Goal: Information Seeking & Learning: Understand process/instructions

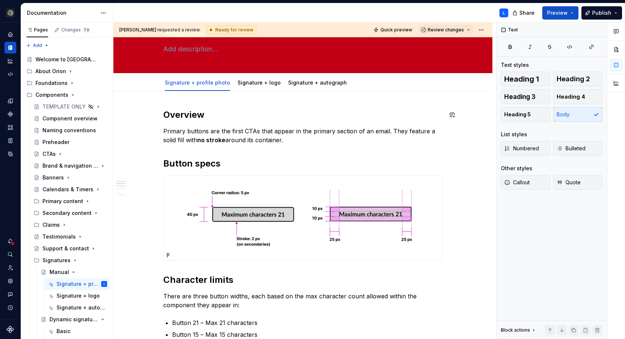
scroll to position [44, 0]
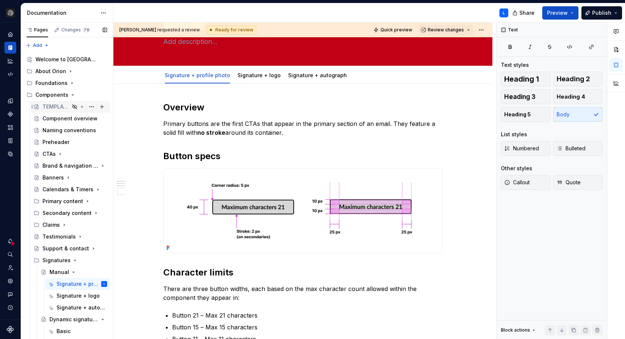
click at [64, 104] on div "TEMPLATE ONLY" at bounding box center [55, 106] width 27 height 7
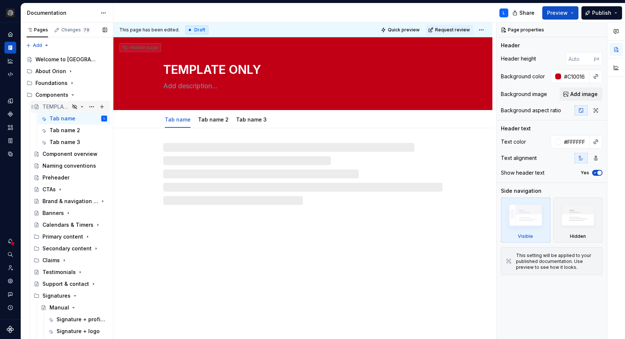
type textarea "*"
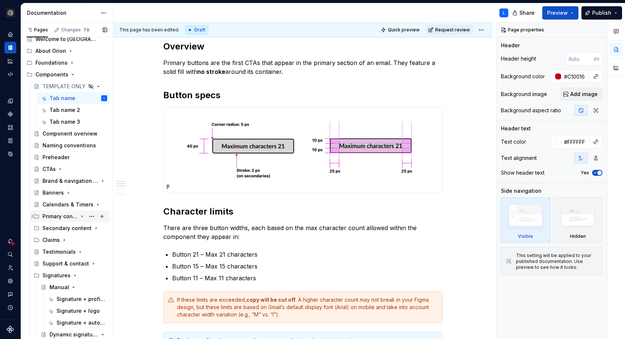
scroll to position [21, 0]
click at [69, 143] on div "Naming conventions" at bounding box center [63, 144] width 42 height 7
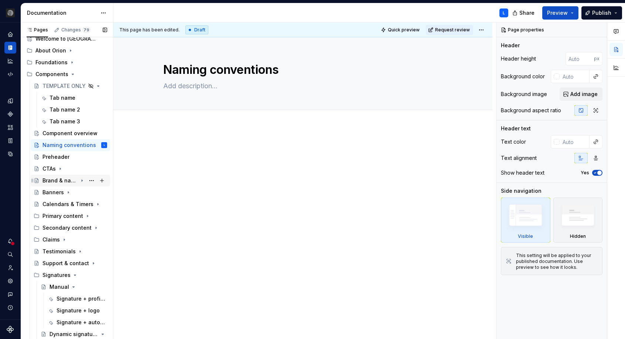
click at [72, 178] on div "Brand & navigation bars" at bounding box center [59, 180] width 35 height 7
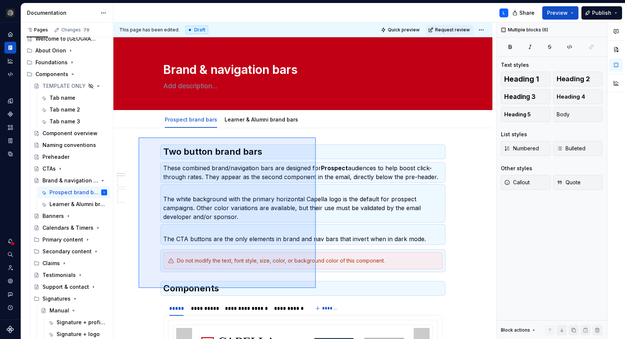
drag, startPoint x: 145, startPoint y: 146, endPoint x: 316, endPoint y: 288, distance: 222.4
click at [316, 288] on div "**********" at bounding box center [304, 181] width 383 height 317
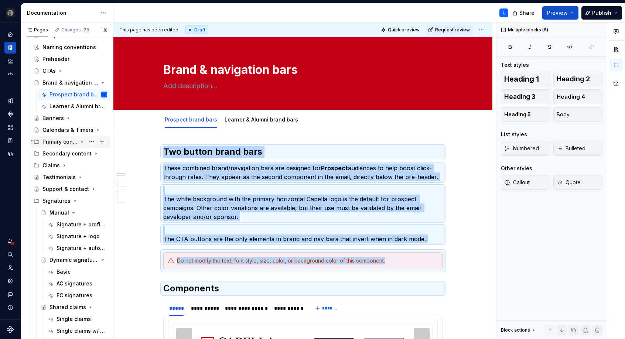
scroll to position [132, 0]
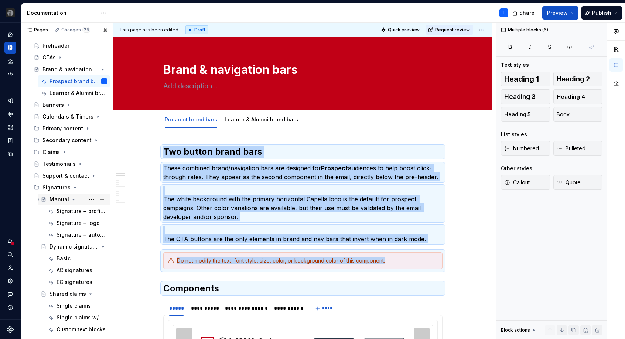
click at [52, 198] on div "Manual" at bounding box center [59, 199] width 20 height 7
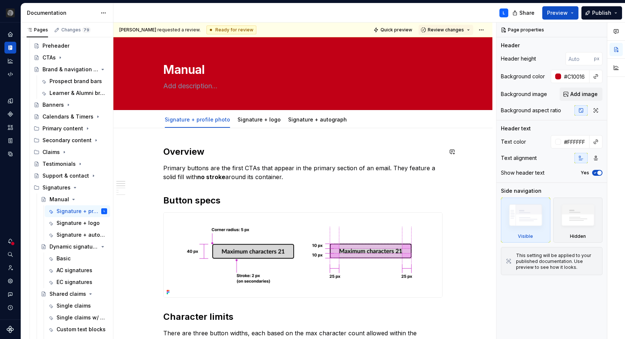
type textarea "*"
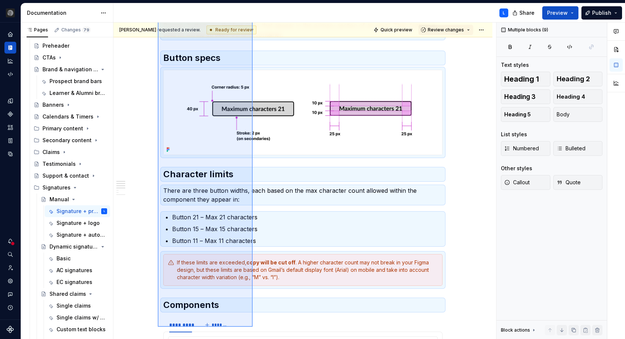
scroll to position [154, 0]
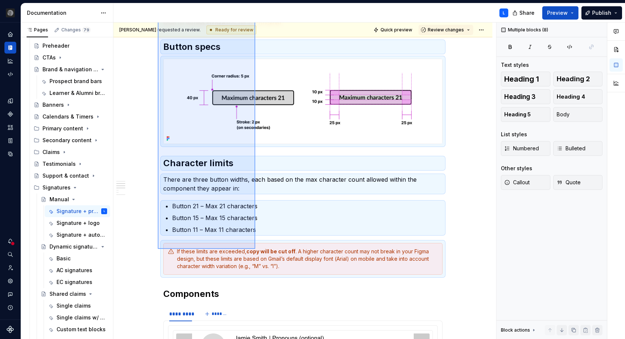
drag, startPoint x: 158, startPoint y: 141, endPoint x: 255, endPoint y: 249, distance: 145.4
click at [255, 249] on div "**********" at bounding box center [304, 181] width 383 height 317
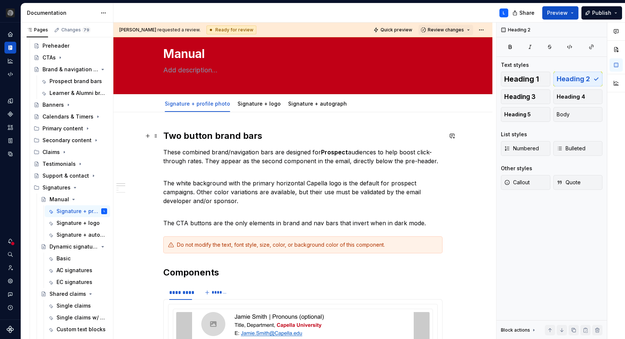
scroll to position [7, 0]
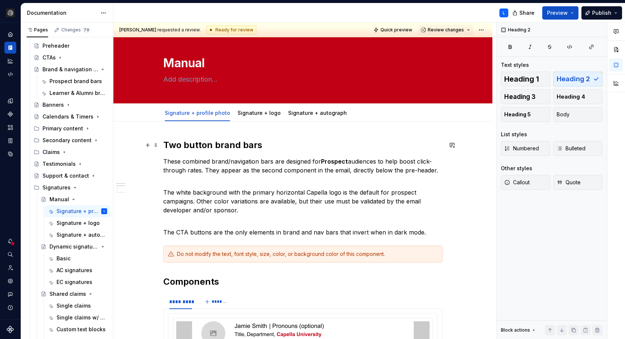
click at [214, 144] on h2 "Two button brand bars" at bounding box center [302, 145] width 279 height 12
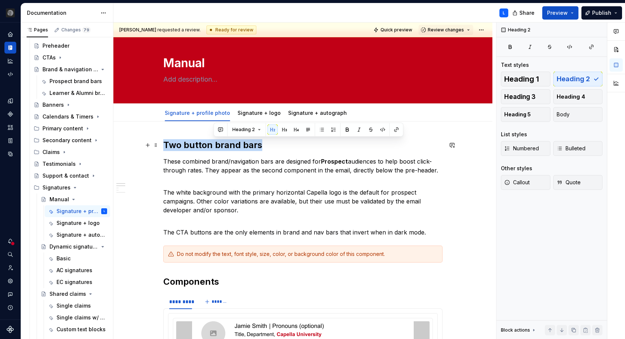
click at [214, 144] on h2 "Two button brand bars" at bounding box center [302, 145] width 279 height 12
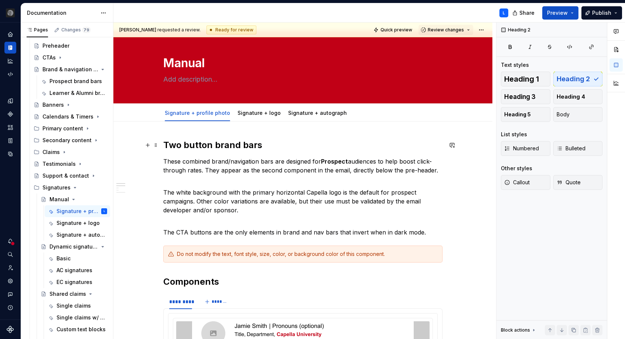
click at [232, 145] on h2 "Two button brand bars" at bounding box center [302, 145] width 279 height 12
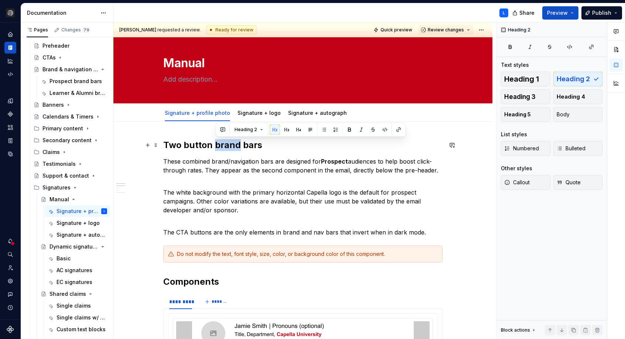
click at [232, 145] on h2 "Two button brand bars" at bounding box center [302, 145] width 279 height 12
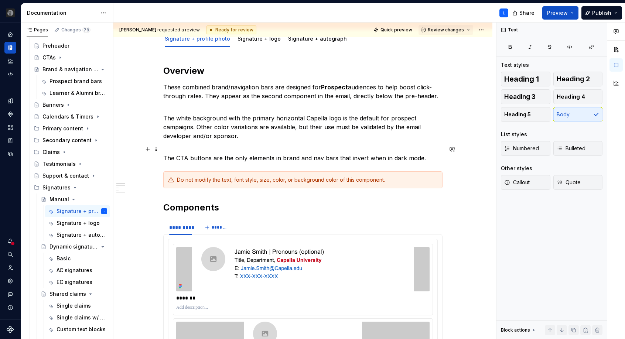
scroll to position [80, 0]
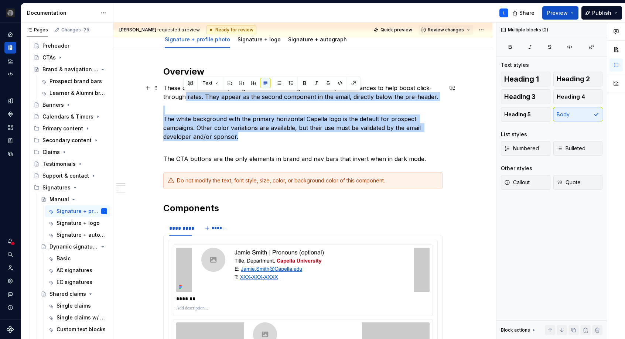
drag, startPoint x: 250, startPoint y: 130, endPoint x: 184, endPoint y: 98, distance: 73.7
drag, startPoint x: 331, startPoint y: 132, endPoint x: 199, endPoint y: 93, distance: 138.0
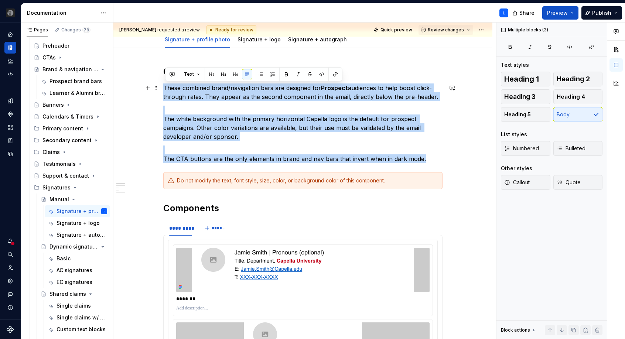
drag, startPoint x: 428, startPoint y: 160, endPoint x: 165, endPoint y: 87, distance: 272.5
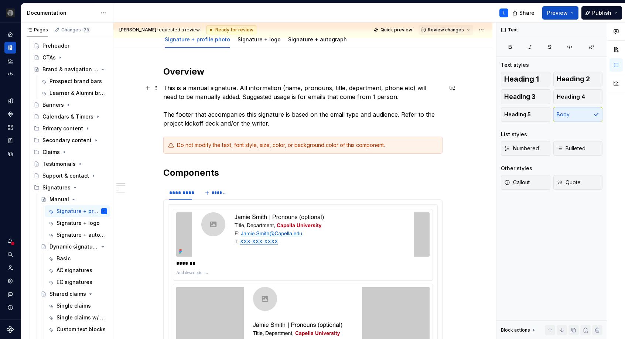
click at [288, 123] on p "This is a manual signature. All information (name, pronouns, title, department,…" at bounding box center [302, 105] width 279 height 44
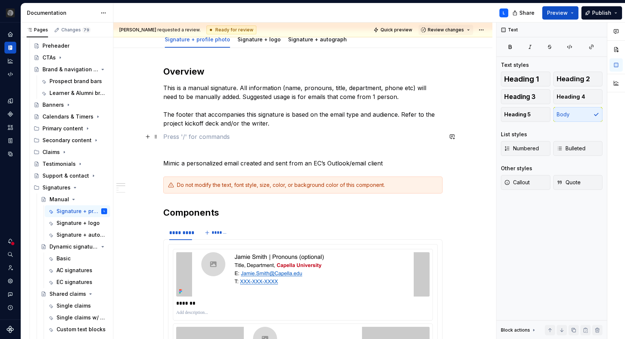
click at [227, 137] on p at bounding box center [302, 136] width 279 height 9
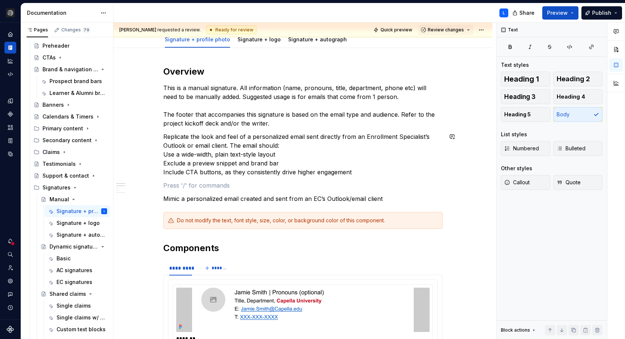
drag, startPoint x: 184, startPoint y: 199, endPoint x: 160, endPoint y: 199, distance: 23.3
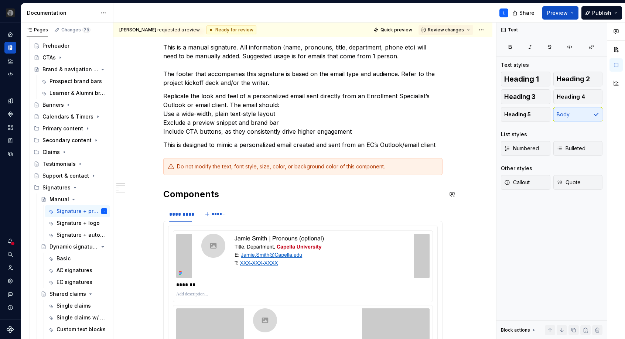
scroll to position [120, 0]
drag, startPoint x: 383, startPoint y: 146, endPoint x: 371, endPoint y: 147, distance: 11.9
click at [371, 147] on p "This is designed to mimic a personalized email created and sent from an EC’s Ou…" at bounding box center [302, 145] width 279 height 9
click at [223, 146] on p "This is designed to mimic a personalized email created and sent from an Outlook…" at bounding box center [302, 145] width 279 height 9
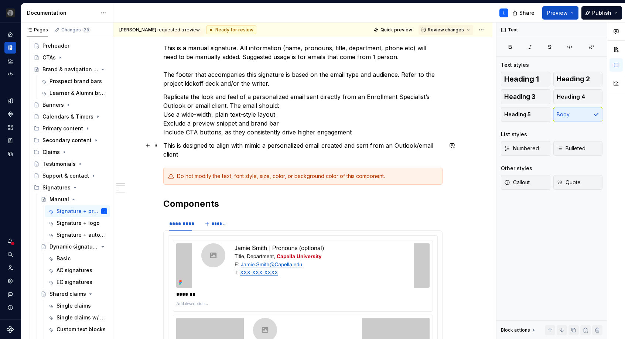
click at [259, 148] on p "This is designed to align with mimic a personalized email created and sent from…" at bounding box center [302, 150] width 279 height 18
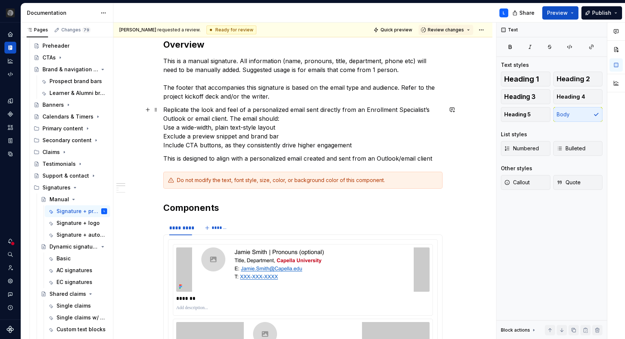
scroll to position [102, 0]
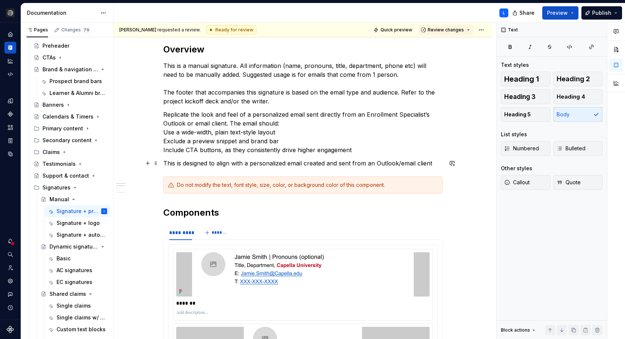
click at [434, 165] on p "This is designed to align with a personalized email created and sent from an Ou…" at bounding box center [302, 163] width 279 height 9
click at [176, 165] on p "This is designed to align with a personalized email created and sent from an Ou…" at bounding box center [302, 163] width 279 height 9
drag, startPoint x: 434, startPoint y: 164, endPoint x: 449, endPoint y: 171, distance: 16.4
click at [434, 165] on p "This is designed to align with a personalized email created and sent from an Ou…" at bounding box center [302, 163] width 279 height 9
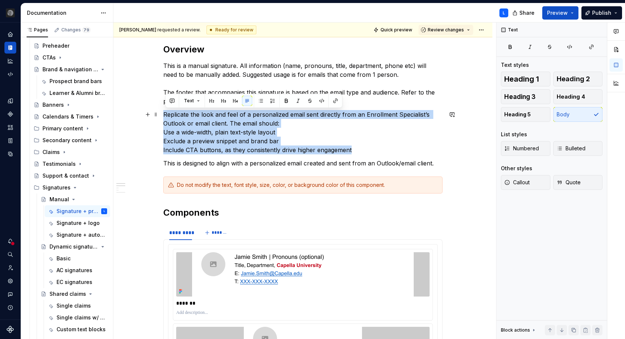
drag, startPoint x: 340, startPoint y: 148, endPoint x: 165, endPoint y: 118, distance: 177.4
click at [165, 118] on p "Replicate the look and feel of a personalized email sent directly from an Enrol…" at bounding box center [302, 132] width 279 height 44
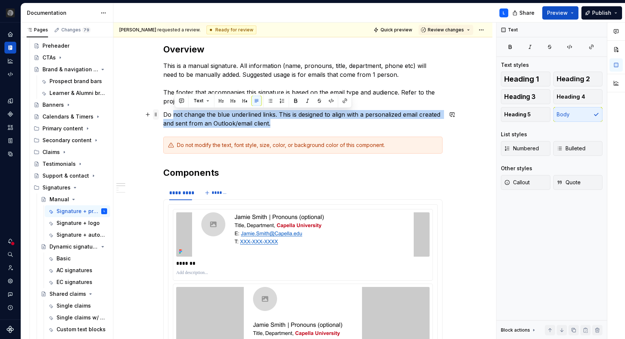
drag, startPoint x: 261, startPoint y: 123, endPoint x: 159, endPoint y: 115, distance: 102.6
drag, startPoint x: 287, startPoint y: 124, endPoint x: 166, endPoint y: 115, distance: 121.8
click at [166, 115] on p "Do not change the blue underlined links. This is designed to align with a perso…" at bounding box center [302, 119] width 279 height 18
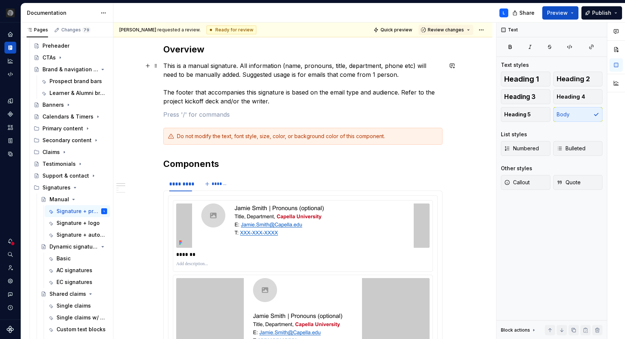
click at [397, 76] on p "This is a manual signature. All information (name, pronouns, title, department,…" at bounding box center [302, 83] width 279 height 44
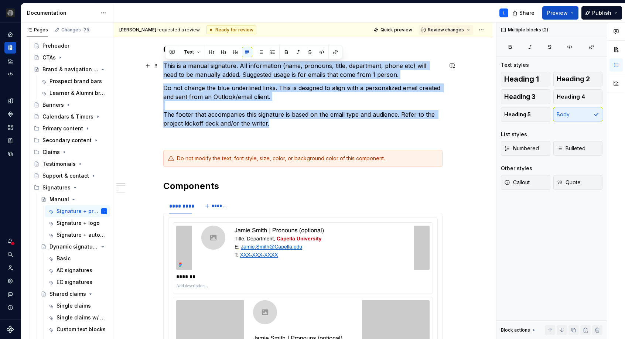
drag, startPoint x: 288, startPoint y: 123, endPoint x: 167, endPoint y: 66, distance: 133.9
copy div "This is a manual signature. All information (name, pronouns, title, department,…"
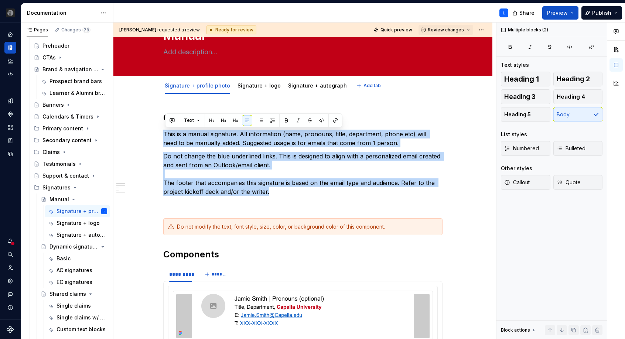
scroll to position [28, 0]
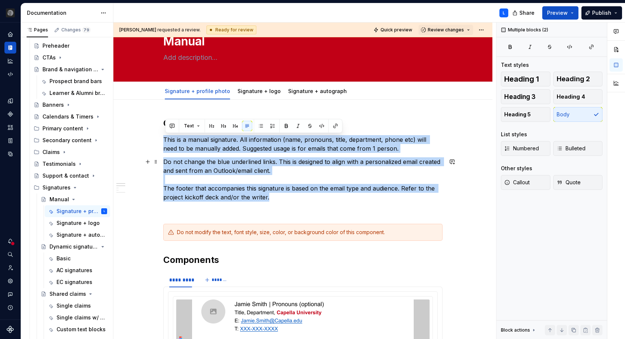
click at [333, 201] on p "Do not change the blue underlined links. This is designed to align with a perso…" at bounding box center [302, 179] width 279 height 44
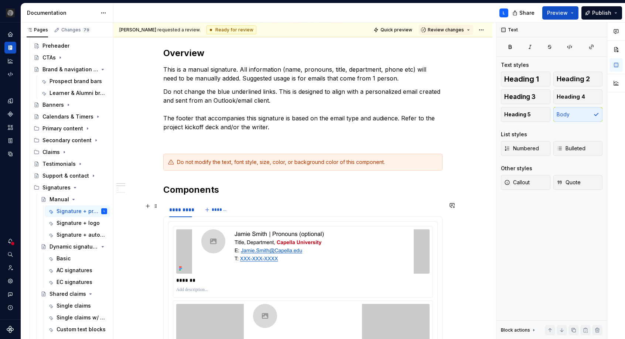
scroll to position [98, 0]
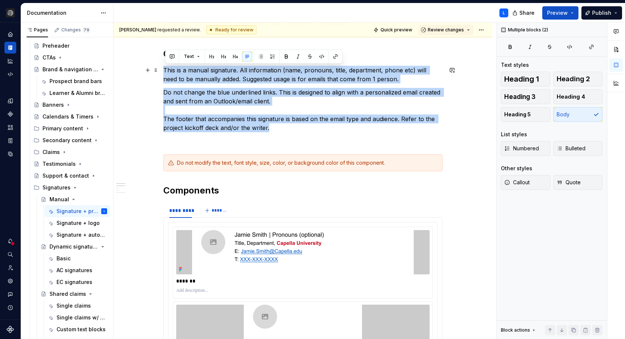
drag, startPoint x: 270, startPoint y: 127, endPoint x: 164, endPoint y: 69, distance: 121.0
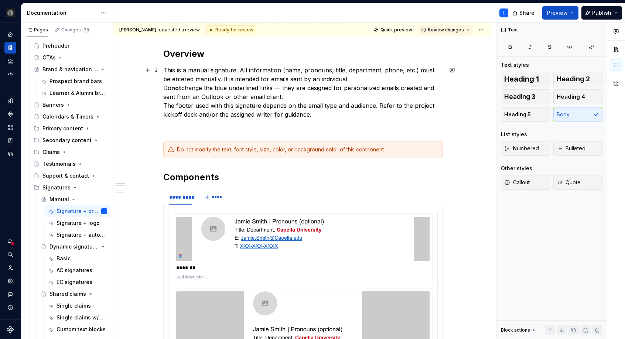
click at [397, 81] on p "This is a manual signature. All information (name, pronouns, title, department,…" at bounding box center [302, 92] width 279 height 53
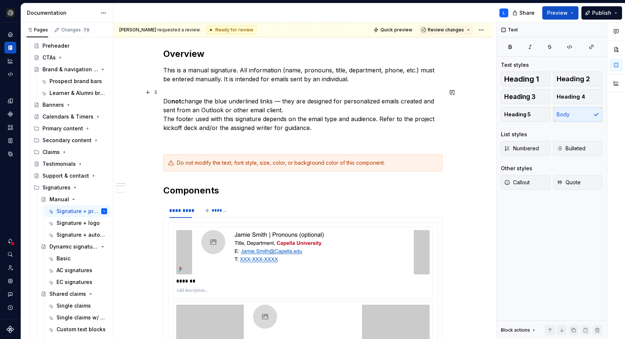
click at [369, 107] on p "Do not change the blue underlined links — they are designed for personalized em…" at bounding box center [302, 110] width 279 height 44
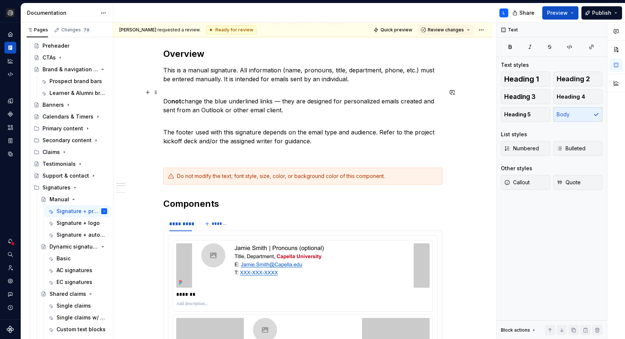
click at [175, 102] on strong "not" at bounding box center [176, 101] width 10 height 7
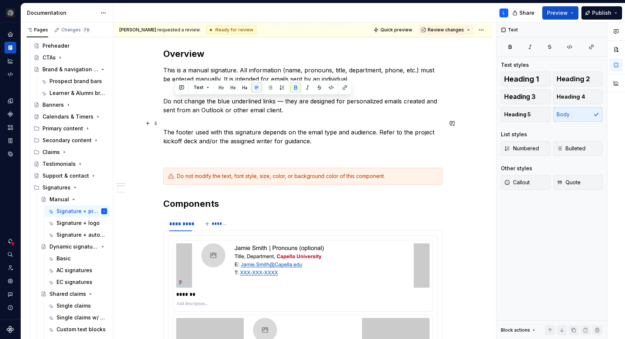
drag, startPoint x: 329, startPoint y: 137, endPoint x: 366, endPoint y: 113, distance: 43.7
click at [330, 137] on p "The footer used with this signature depends on the email type and audience. Ref…" at bounding box center [302, 132] width 279 height 27
click at [328, 142] on p "The footer used with this signature depends on the email type and audience. Ref…" at bounding box center [302, 132] width 279 height 27
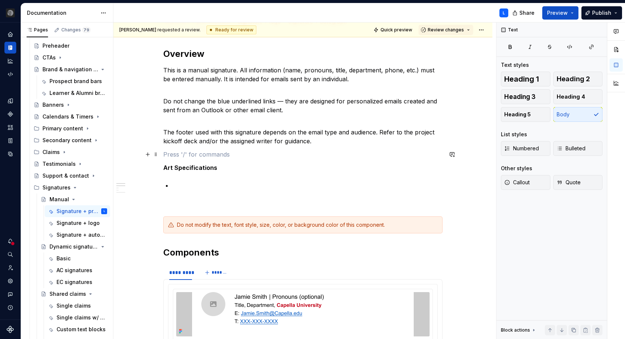
click at [275, 150] on p at bounding box center [302, 154] width 279 height 9
click at [270, 184] on p at bounding box center [307, 185] width 270 height 9
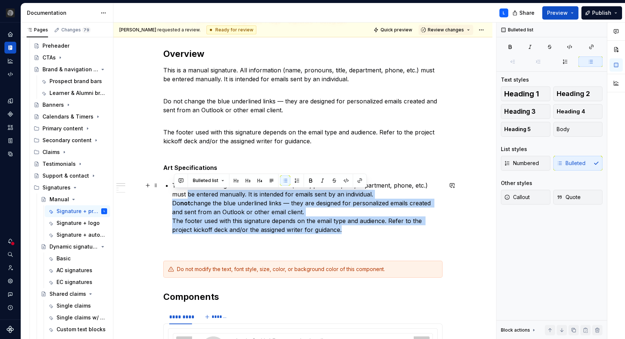
drag, startPoint x: 307, startPoint y: 212, endPoint x: 148, endPoint y: 192, distance: 160.1
click at [349, 233] on p "This is a manual signature. All information (name, pronouns, title, department,…" at bounding box center [307, 207] width 270 height 53
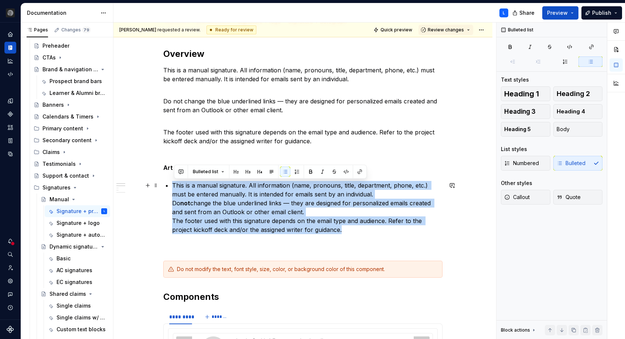
drag, startPoint x: 349, startPoint y: 227, endPoint x: 173, endPoint y: 187, distance: 180.7
click at [309, 232] on p "This is a manual signature. All information (name, pronouns, title, department,…" at bounding box center [307, 207] width 270 height 53
drag, startPoint x: 342, startPoint y: 231, endPoint x: 171, endPoint y: 189, distance: 176.4
click at [172, 189] on li "This is a manual signature. All information (name, pronouns, title, department,…" at bounding box center [307, 207] width 270 height 53
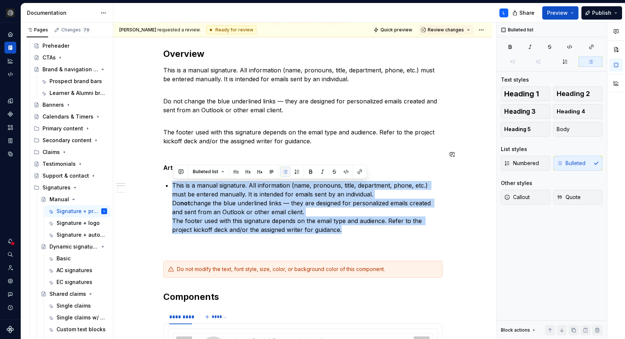
click at [283, 174] on button "button" at bounding box center [285, 172] width 10 height 10
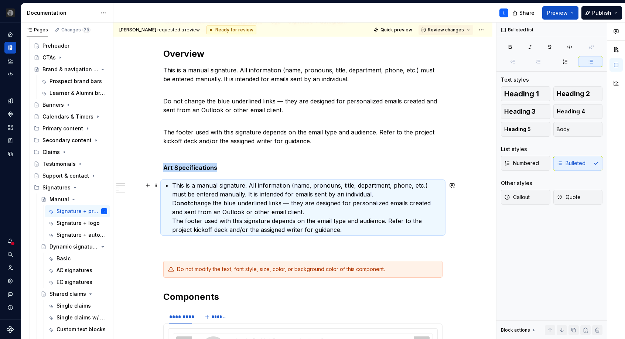
click at [346, 215] on p "This is a manual signature. All information (name, pronouns, title, department,…" at bounding box center [307, 207] width 270 height 53
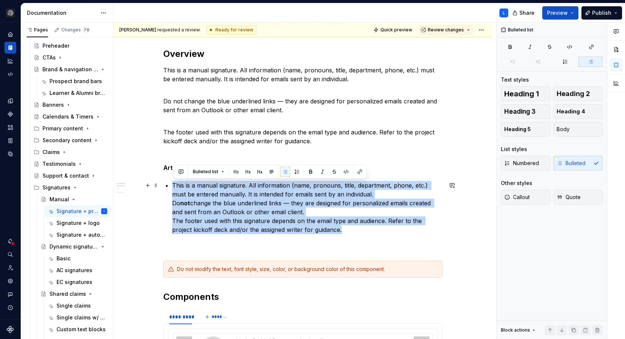
drag, startPoint x: 351, startPoint y: 230, endPoint x: 172, endPoint y: 186, distance: 184.5
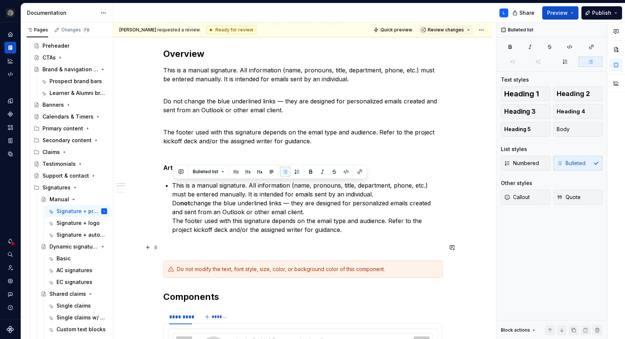
click at [338, 243] on p at bounding box center [302, 247] width 279 height 9
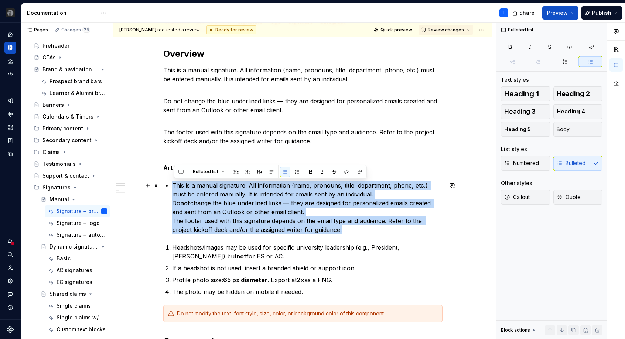
drag, startPoint x: 304, startPoint y: 218, endPoint x: 207, endPoint y: 199, distance: 99.0
click at [175, 189] on p "This is a manual signature. All information (name, pronouns, title, department,…" at bounding box center [307, 207] width 270 height 53
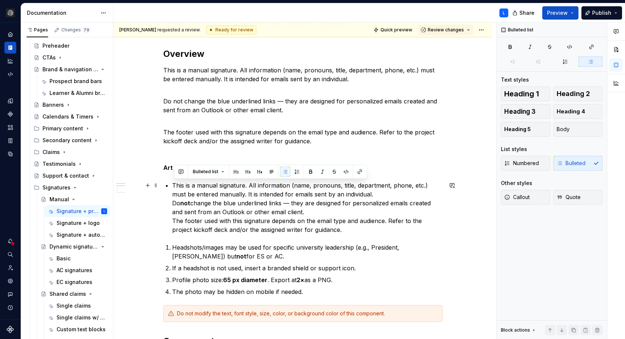
click at [222, 202] on p "This is a manual signature. All information (name, pronouns, title, department,…" at bounding box center [307, 207] width 270 height 53
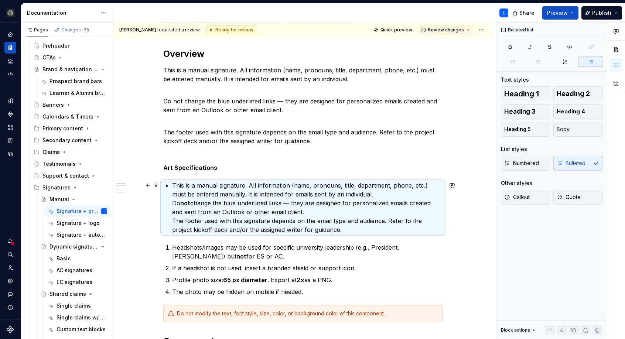
click at [158, 185] on span at bounding box center [156, 185] width 6 height 10
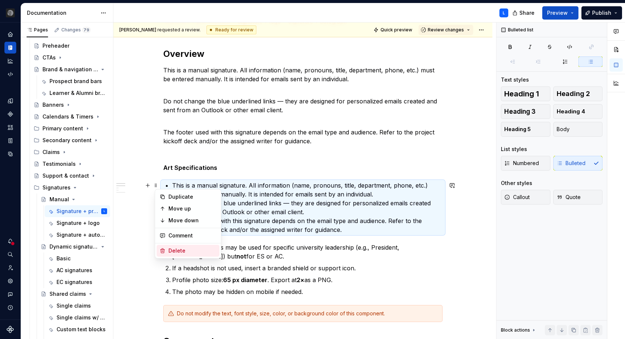
click at [184, 248] on div "Delete" at bounding box center [192, 250] width 48 height 7
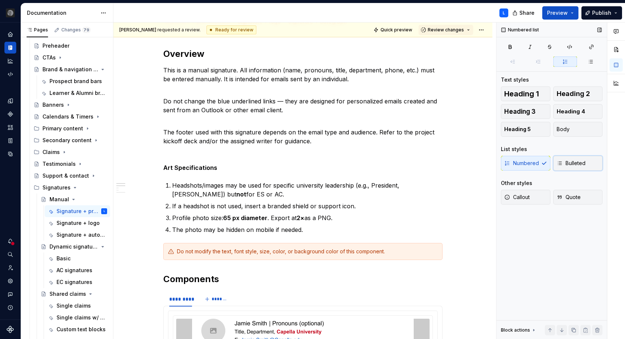
click at [578, 161] on span "Bulleted" at bounding box center [571, 163] width 29 height 7
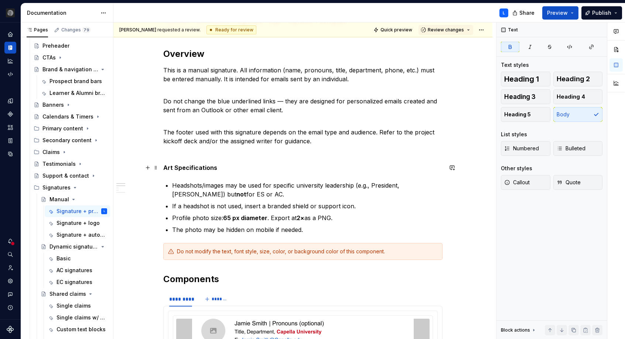
click at [371, 171] on p "Art Specifications" at bounding box center [302, 167] width 279 height 9
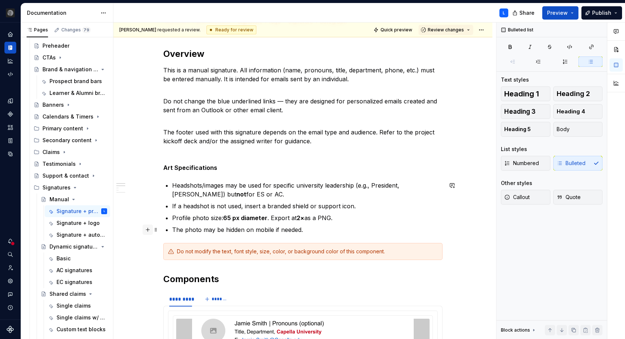
click at [147, 230] on button "button" at bounding box center [148, 230] width 10 height 10
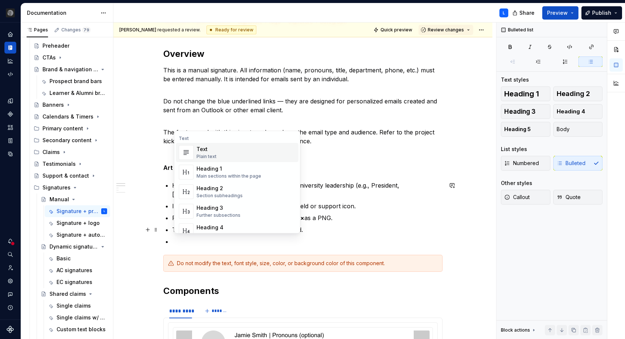
click at [236, 154] on div "Text Plain text" at bounding box center [246, 152] width 99 height 15
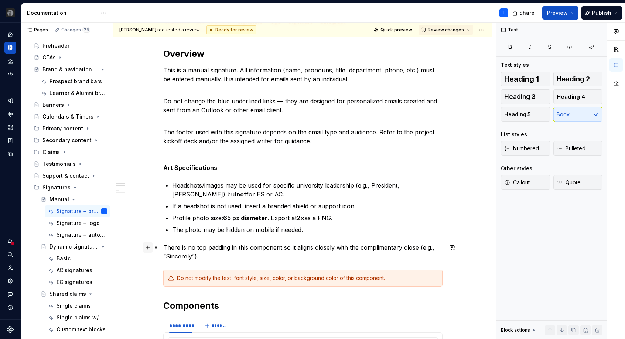
click at [148, 248] on button "button" at bounding box center [148, 247] width 10 height 10
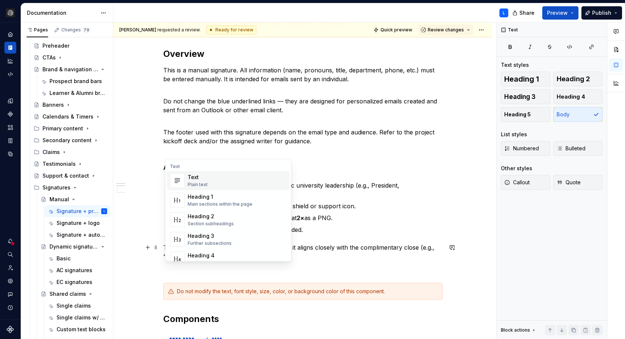
click at [208, 182] on div "Text Plain text" at bounding box center [237, 180] width 99 height 15
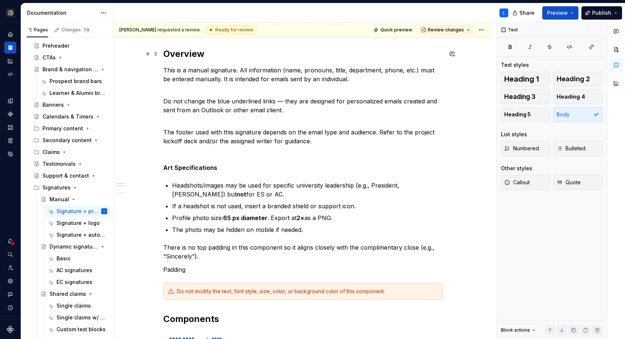
scroll to position [98, 0]
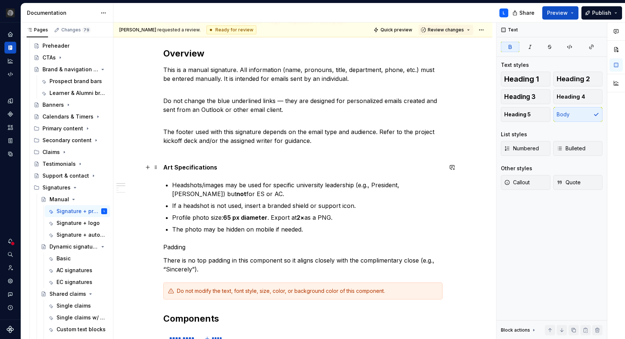
click at [207, 165] on strong "Art Specifications" at bounding box center [190, 167] width 54 height 7
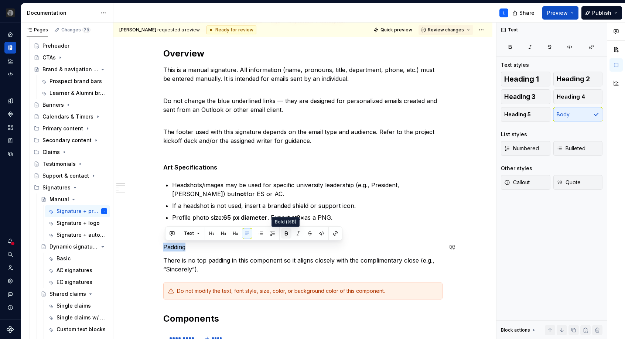
click at [285, 235] on button "button" at bounding box center [286, 233] width 10 height 10
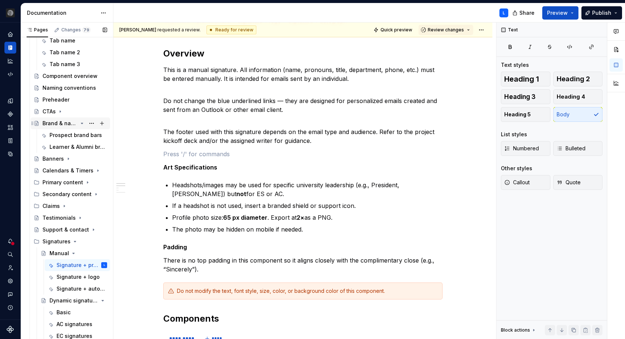
scroll to position [77, 0]
click at [42, 115] on div "CTAs" at bounding box center [71, 112] width 74 height 10
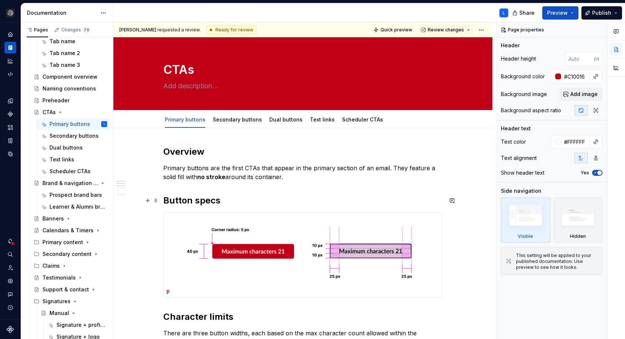
click at [205, 203] on strong "Button specs" at bounding box center [191, 200] width 57 height 11
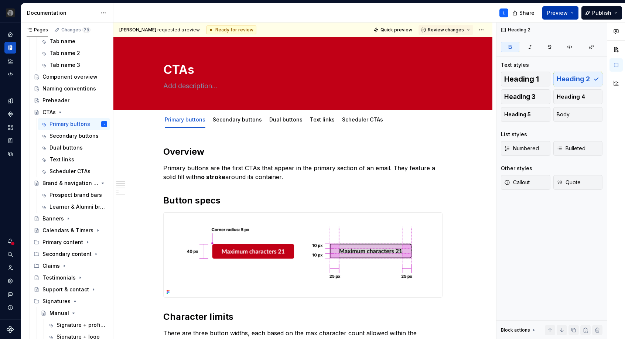
click at [559, 17] on button "Preview" at bounding box center [560, 12] width 36 height 13
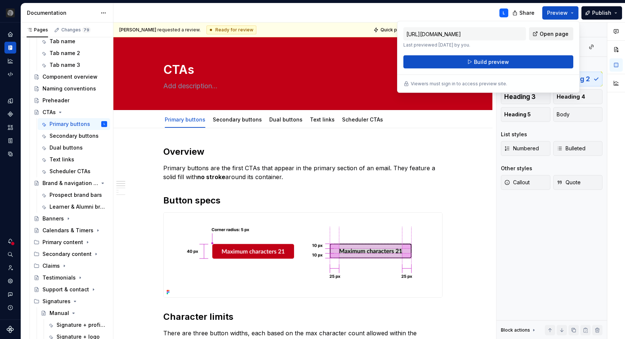
click at [558, 35] on span "Open page" at bounding box center [554, 33] width 29 height 7
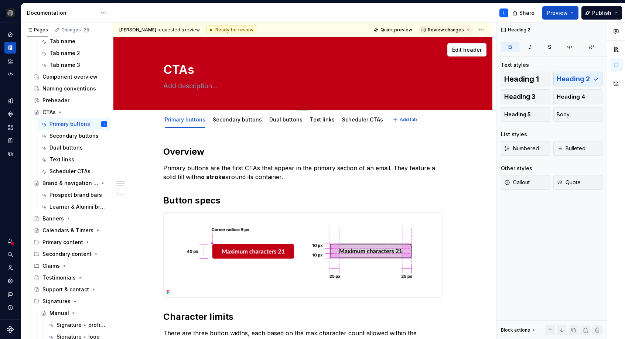
click at [245, 100] on div "CTAs" at bounding box center [302, 73] width 279 height 72
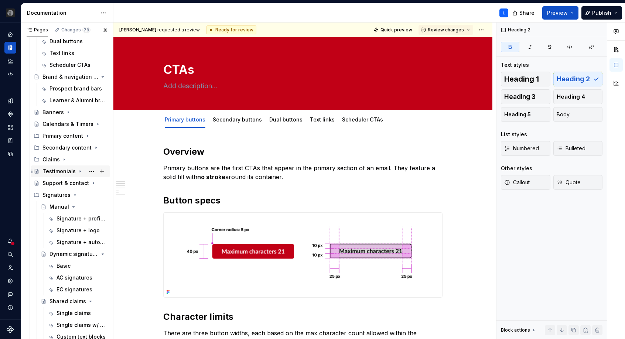
scroll to position [187, 0]
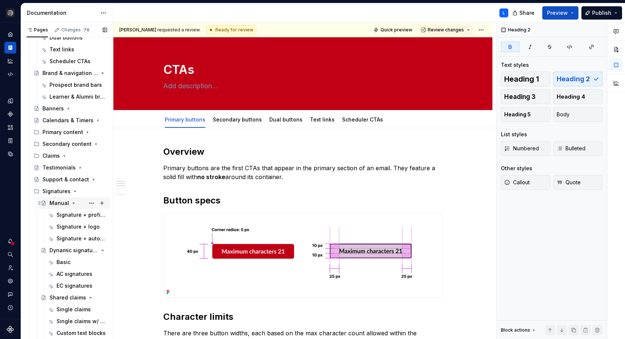
click at [55, 205] on div "Manual" at bounding box center [59, 202] width 20 height 7
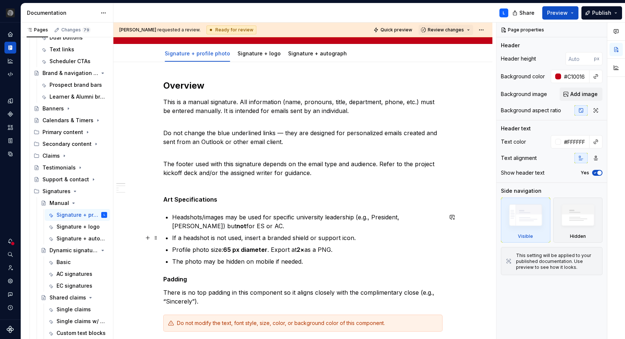
scroll to position [71, 0]
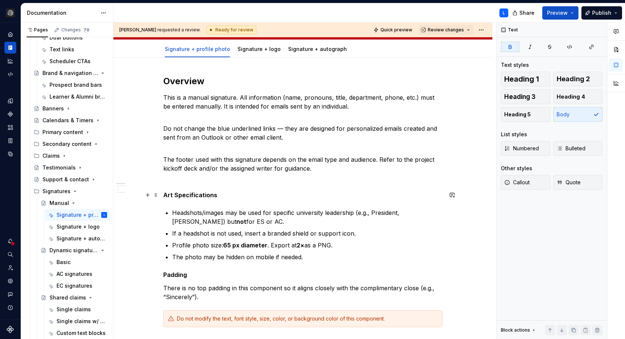
click at [202, 194] on strong "Art Specifications" at bounding box center [190, 194] width 54 height 7
click at [201, 194] on strong "Art Specifications" at bounding box center [190, 194] width 54 height 7
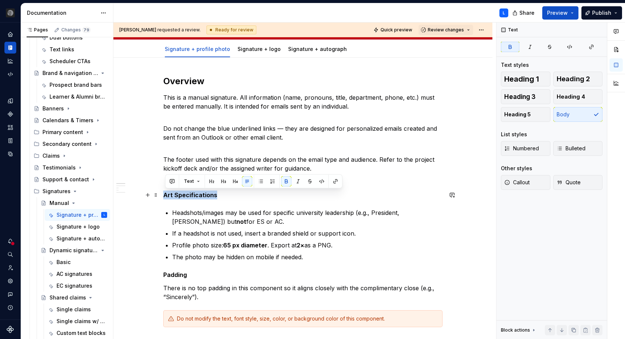
click at [201, 194] on strong "Art Specifications" at bounding box center [190, 194] width 54 height 7
click at [566, 77] on span "Heading 2" at bounding box center [573, 78] width 33 height 7
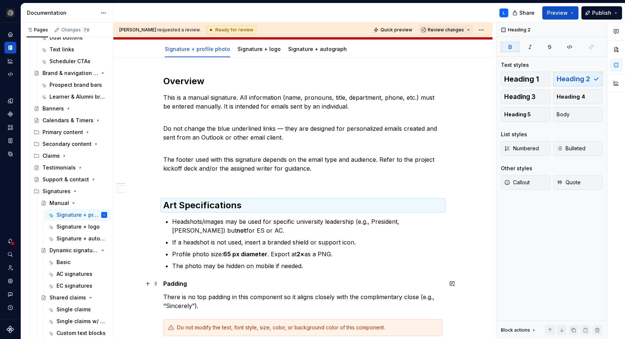
click at [184, 280] on strong "Padding" at bounding box center [175, 283] width 24 height 7
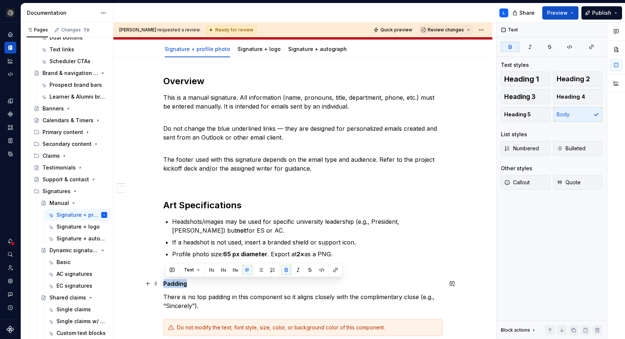
click at [184, 280] on strong "Padding" at bounding box center [175, 283] width 24 height 7
click at [569, 78] on span "Heading 2" at bounding box center [573, 78] width 33 height 7
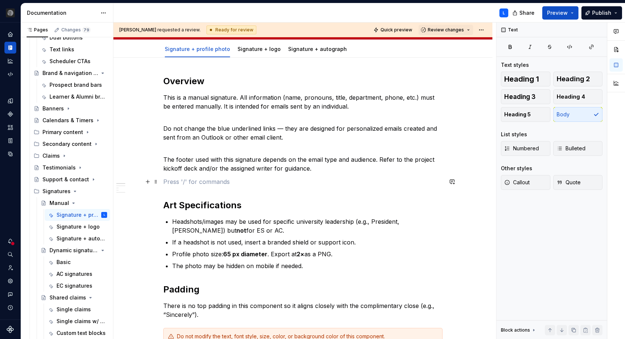
click at [247, 181] on p at bounding box center [302, 181] width 279 height 9
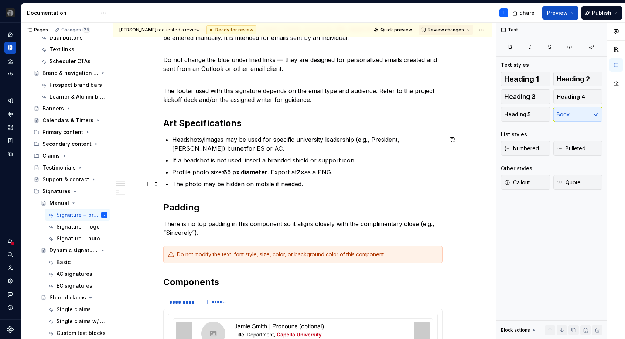
scroll to position [141, 0]
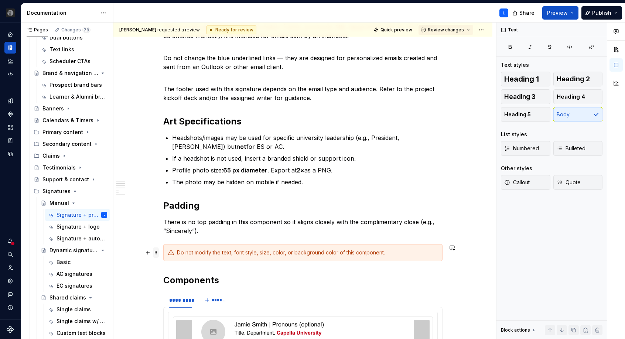
type textarea "*"
click at [219, 253] on div "Do not modify the text, font style, size, color, or background color of this co…" at bounding box center [307, 252] width 261 height 7
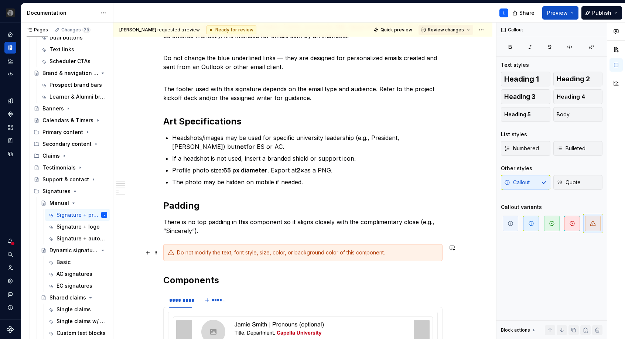
click at [288, 255] on div "Do not modify the text, font style, size, color, or background color of this co…" at bounding box center [307, 252] width 261 height 7
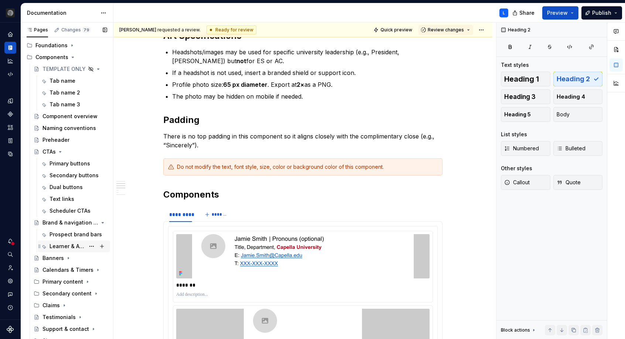
scroll to position [0, 0]
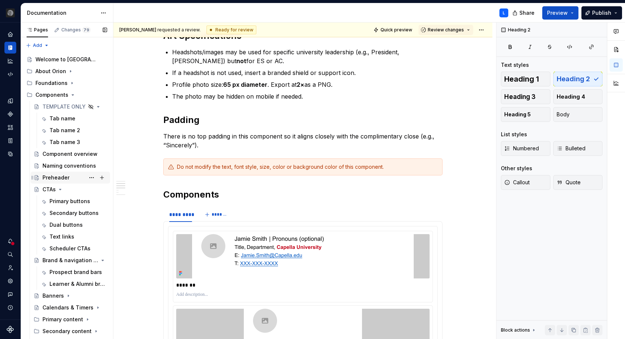
click at [69, 179] on div "Preheader" at bounding box center [74, 178] width 65 height 10
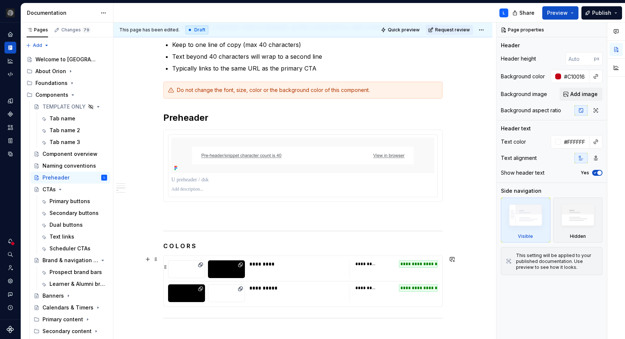
scroll to position [240, 0]
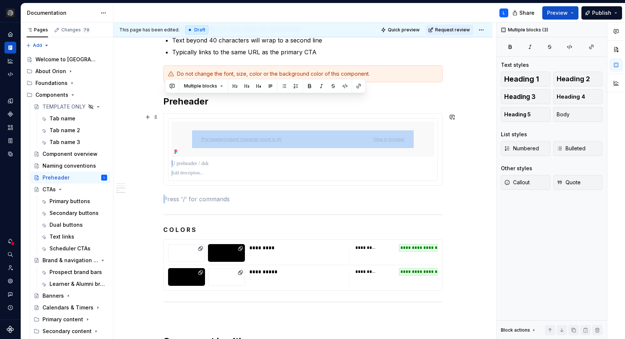
drag, startPoint x: 241, startPoint y: 197, endPoint x: 161, endPoint y: 116, distance: 114.4
click at [161, 116] on div "**********" at bounding box center [302, 227] width 379 height 680
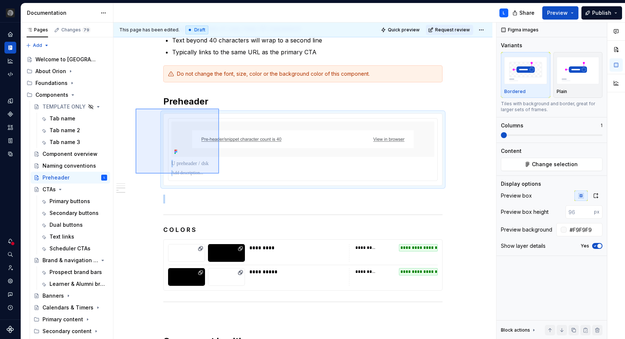
drag, startPoint x: 137, startPoint y: 111, endPoint x: 219, endPoint y: 174, distance: 102.8
click at [219, 174] on div "**********" at bounding box center [304, 181] width 383 height 317
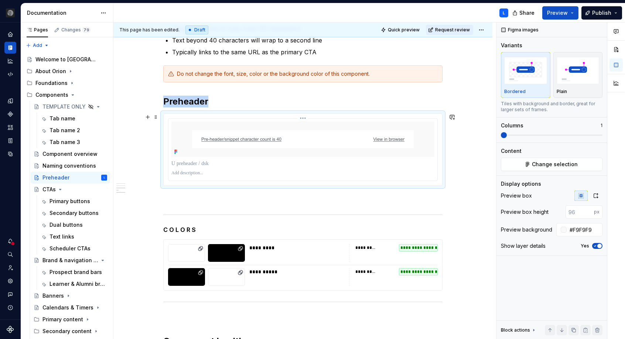
copy h2 "Preheader"
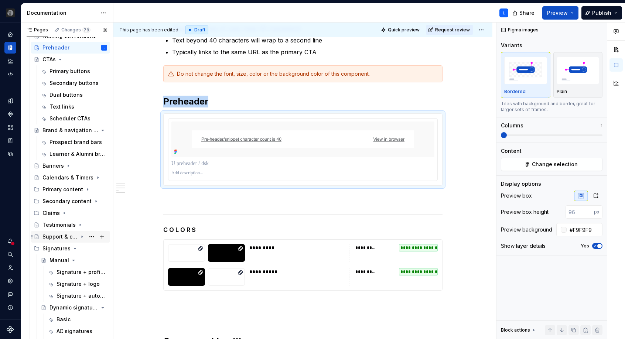
scroll to position [156, 0]
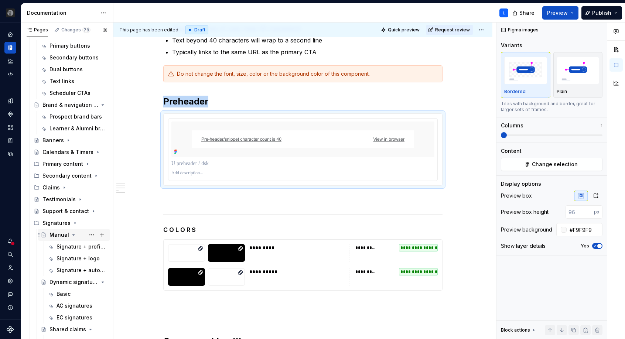
click at [56, 234] on div "Manual" at bounding box center [59, 234] width 20 height 7
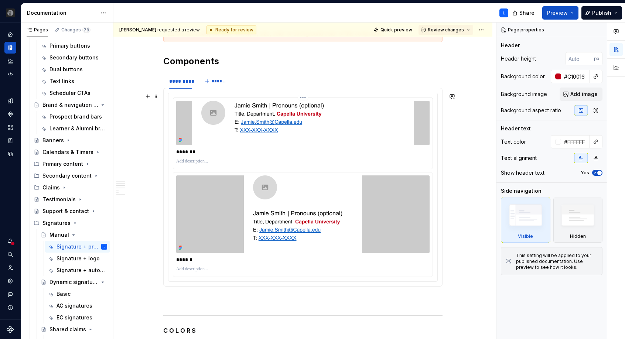
scroll to position [385, 0]
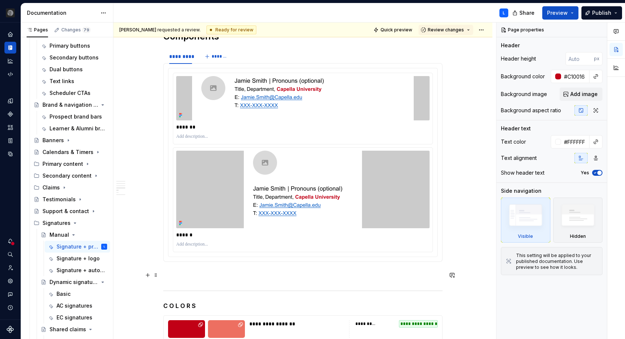
type textarea "*"
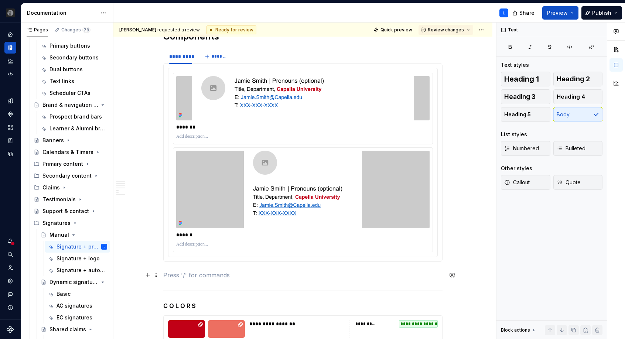
click at [253, 274] on p at bounding box center [302, 275] width 279 height 9
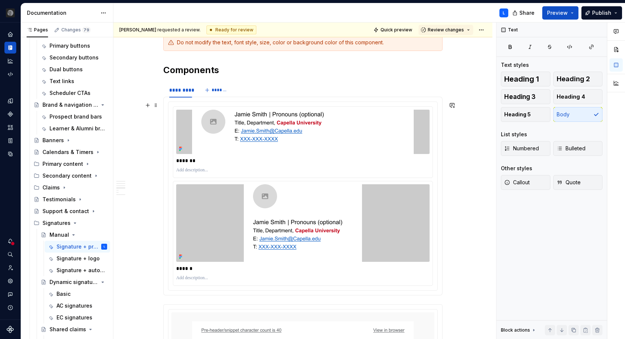
scroll to position [350, 0]
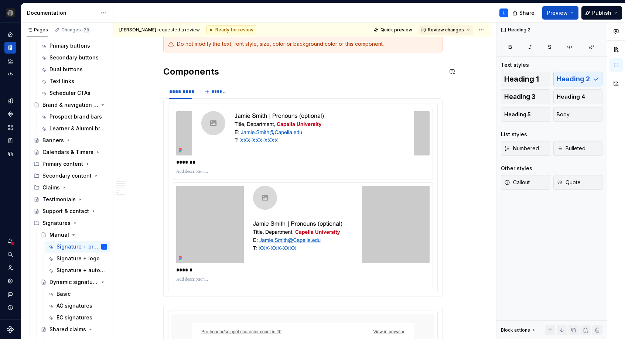
click at [336, 58] on div "Overview This is a manual signature. All information (name, pronouns, title, de…" at bounding box center [302, 268] width 279 height 944
click at [158, 109] on span at bounding box center [156, 107] width 6 height 10
click at [296, 79] on div "Overview This is a manual signature. All information (name, pronouns, title, de…" at bounding box center [302, 268] width 279 height 944
click at [223, 90] on span "*******" at bounding box center [220, 92] width 17 height 6
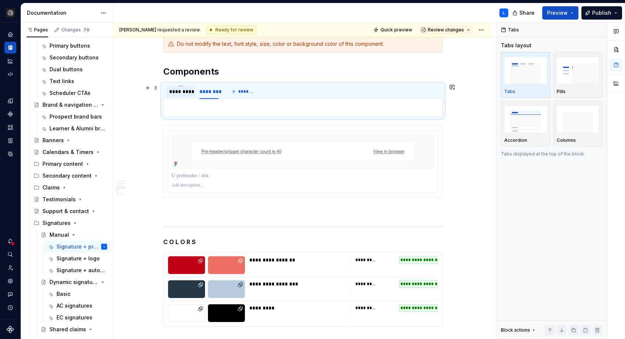
click at [178, 90] on div "*********" at bounding box center [180, 91] width 23 height 7
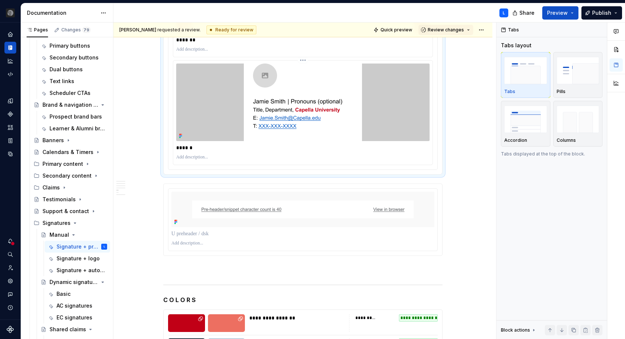
scroll to position [475, 0]
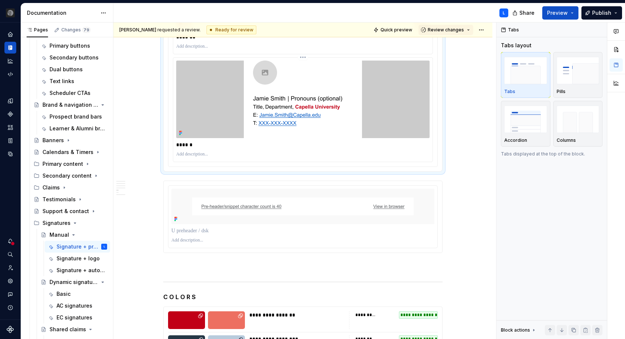
click at [384, 120] on div at bounding box center [302, 100] width 253 height 78
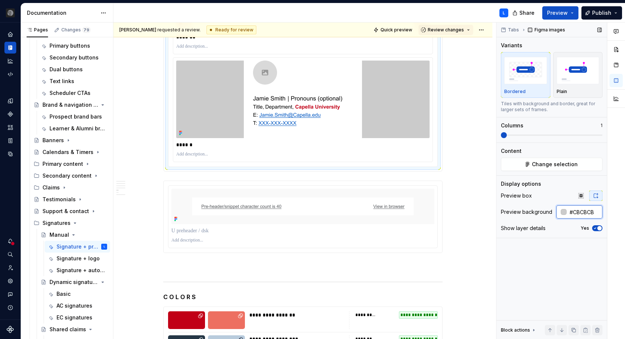
click at [588, 210] on input "#CBCBCB" at bounding box center [585, 211] width 36 height 13
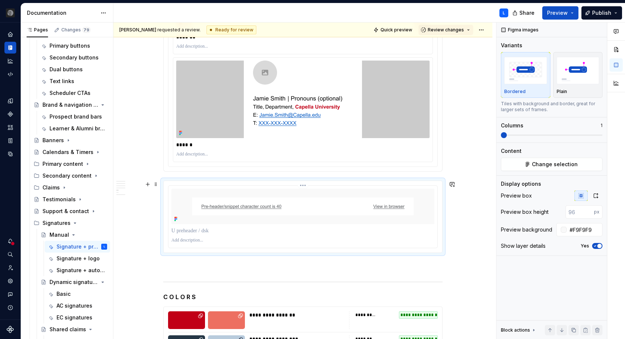
click at [397, 212] on img at bounding box center [303, 207] width 222 height 18
click at [585, 229] on input "#F9F9F9" at bounding box center [585, 229] width 36 height 13
paste input "CBCBCB"
type input "#CBCBCB"
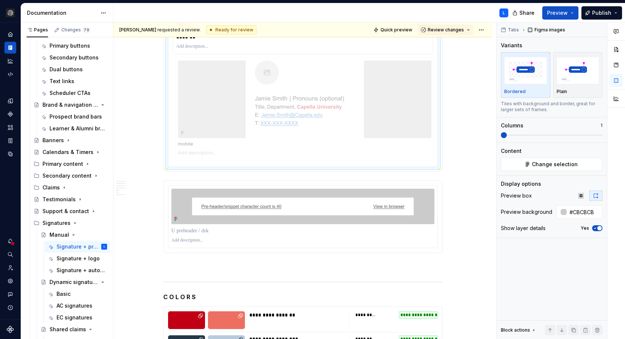
drag, startPoint x: 327, startPoint y: 102, endPoint x: 311, endPoint y: 223, distance: 122.1
click at [311, 223] on body "CU Orion L Dataset Default Documentation L Share Preview Publish Pages Changes …" at bounding box center [312, 169] width 625 height 339
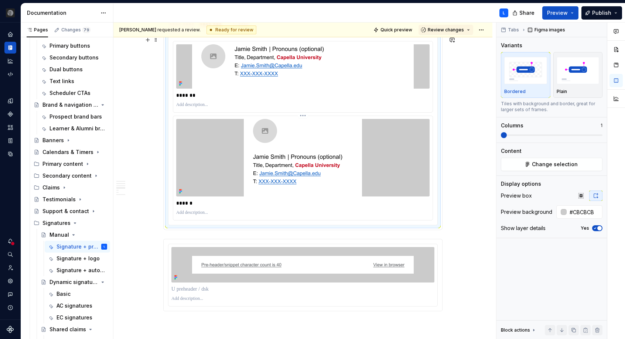
scroll to position [400, 0]
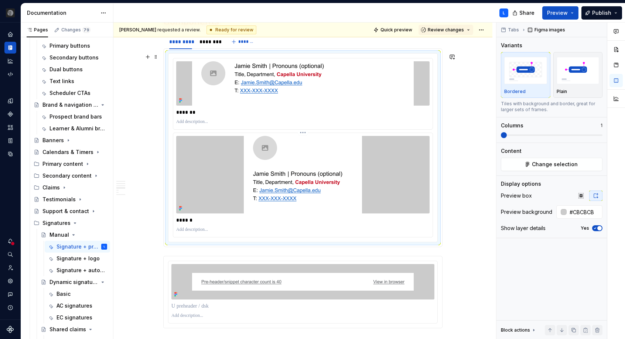
click at [318, 157] on img at bounding box center [303, 175] width 118 height 78
click at [297, 274] on img at bounding box center [303, 282] width 222 height 18
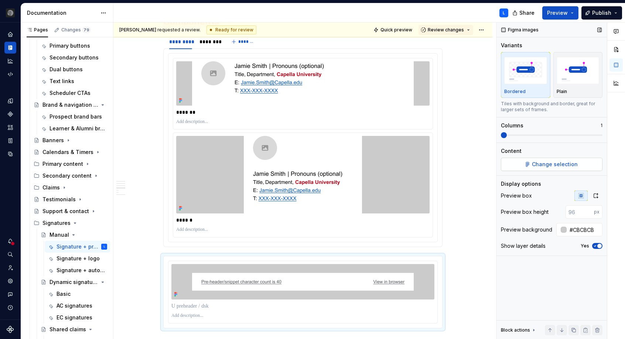
click at [557, 167] on span "Change selection" at bounding box center [555, 164] width 46 height 7
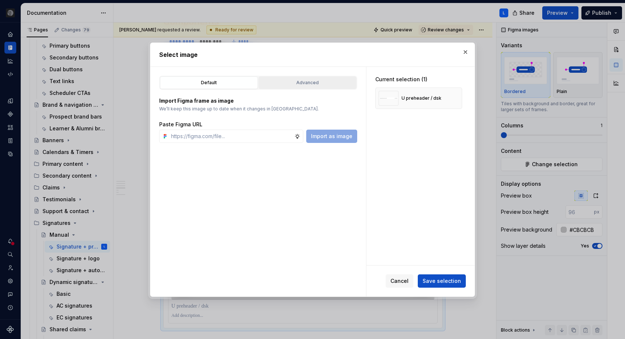
click at [309, 80] on div "Advanced" at bounding box center [307, 82] width 93 height 7
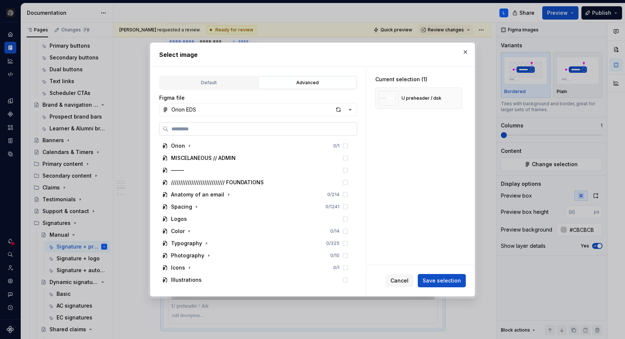
click at [264, 124] on label at bounding box center [258, 128] width 198 height 13
click at [264, 125] on input "search" at bounding box center [262, 128] width 188 height 7
click at [278, 111] on button "Orion EDS" at bounding box center [258, 109] width 198 height 13
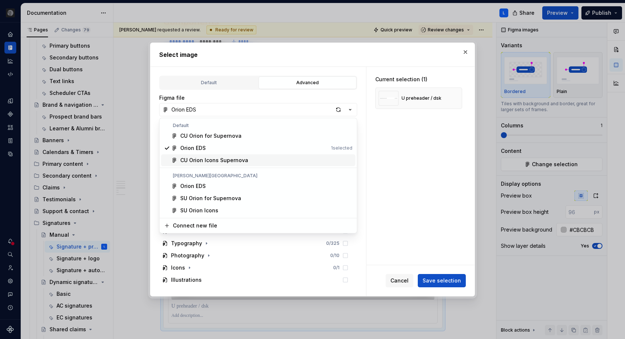
click at [279, 158] on div "CU Orion Icons Supernova" at bounding box center [266, 160] width 172 height 7
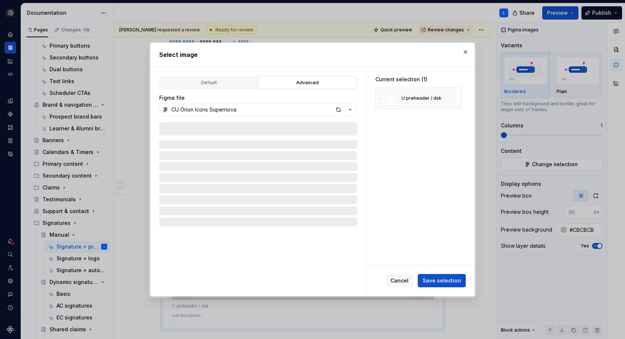
type textarea "*"
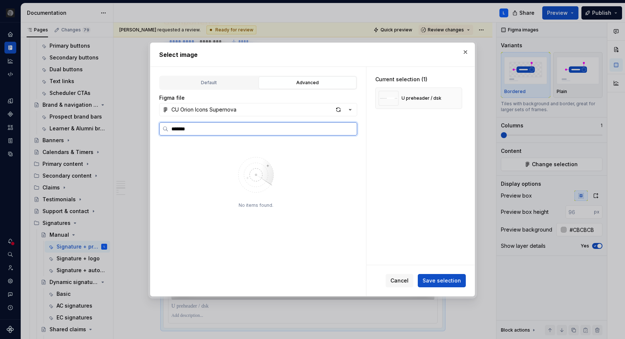
paste input "**********"
type input "**********"
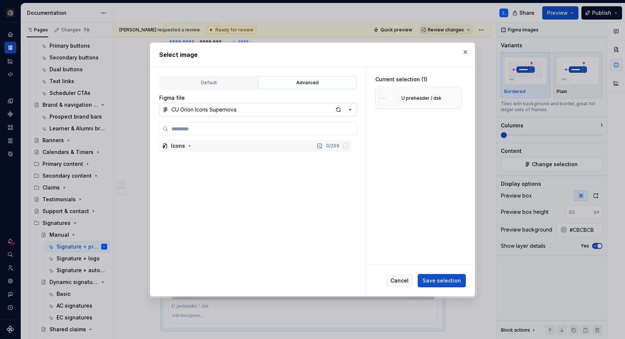
click at [351, 108] on icon "button" at bounding box center [349, 109] width 7 height 7
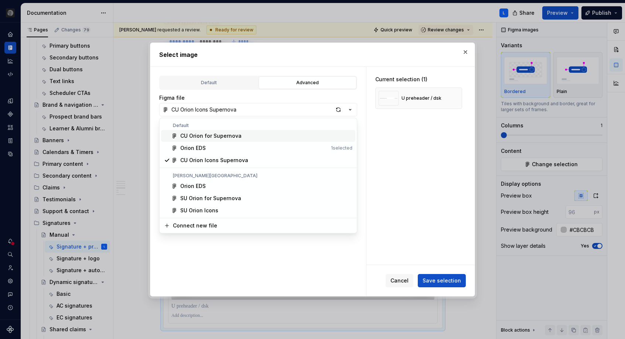
click at [294, 139] on div "CU Orion for Supernova" at bounding box center [266, 135] width 172 height 7
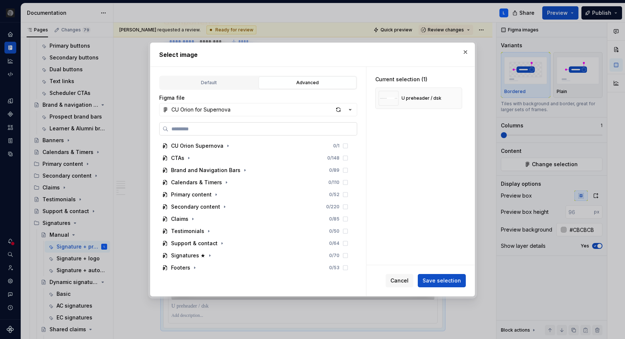
click at [297, 130] on input "search" at bounding box center [262, 128] width 188 height 7
type input "**********"
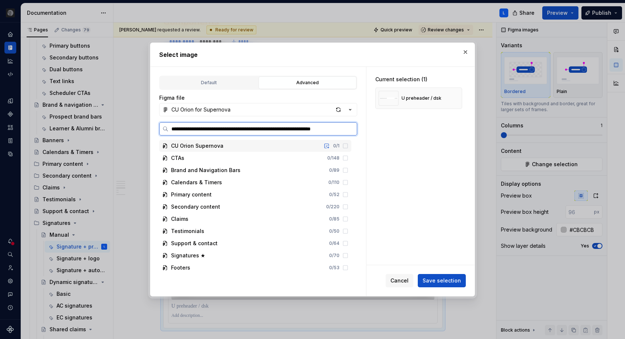
scroll to position [0, 19]
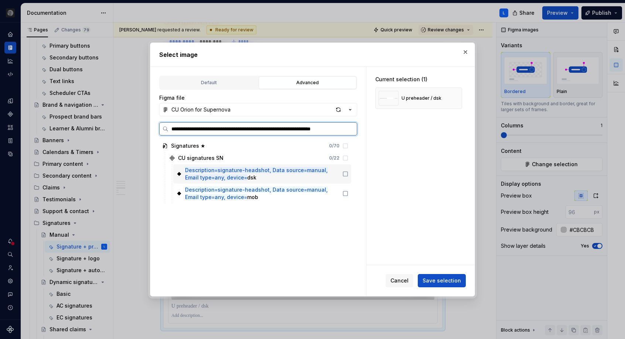
click at [348, 174] on icon at bounding box center [345, 174] width 6 height 6
click at [348, 192] on icon at bounding box center [345, 194] width 6 height 6
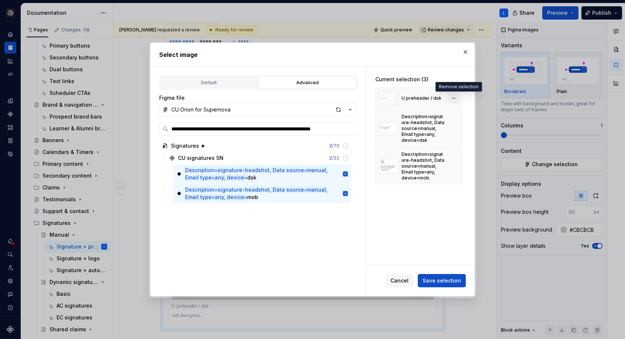
scroll to position [0, 0]
click at [456, 98] on button "button" at bounding box center [453, 98] width 10 height 10
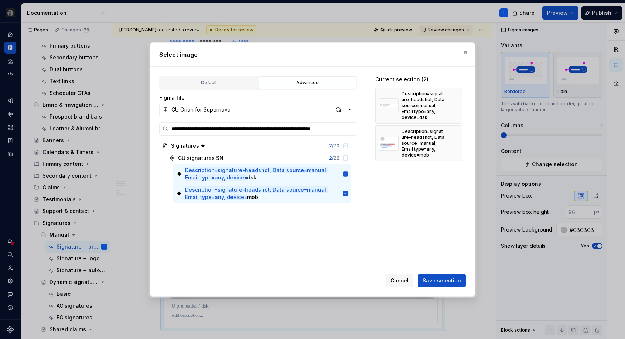
click at [449, 278] on span "Save selection" at bounding box center [442, 280] width 38 height 7
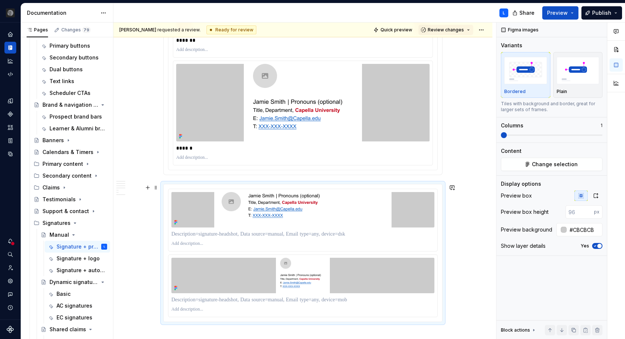
scroll to position [473, 0]
click at [400, 228] on div at bounding box center [302, 219] width 269 height 62
click at [600, 194] on button "button" at bounding box center [595, 196] width 13 height 10
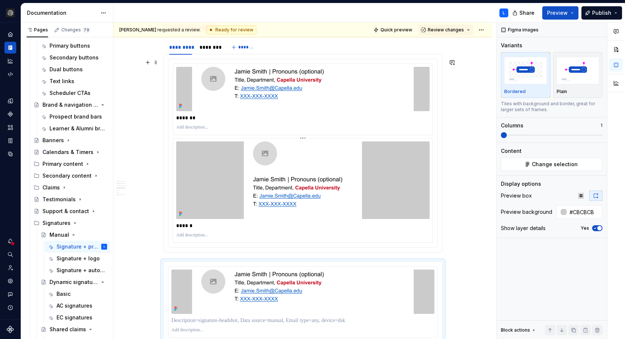
click at [367, 199] on div at bounding box center [302, 180] width 253 height 78
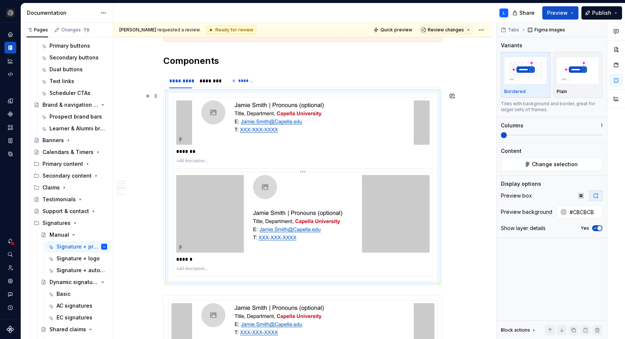
scroll to position [360, 0]
click at [157, 96] on span at bounding box center [156, 96] width 6 height 10
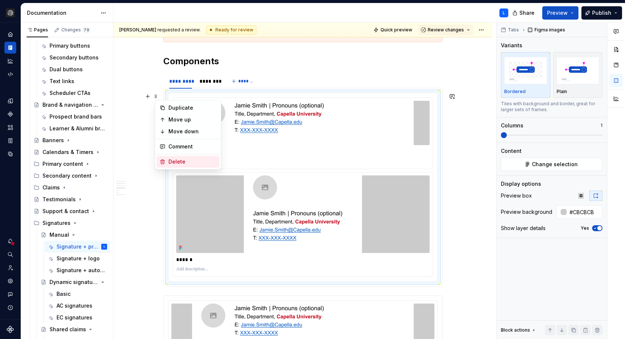
click at [187, 160] on div "Delete" at bounding box center [192, 161] width 48 height 7
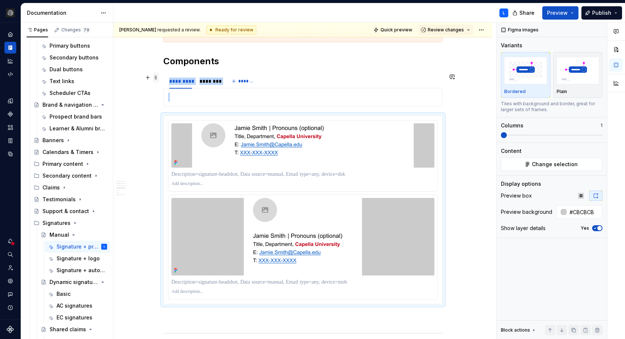
click at [158, 79] on span at bounding box center [156, 77] width 6 height 10
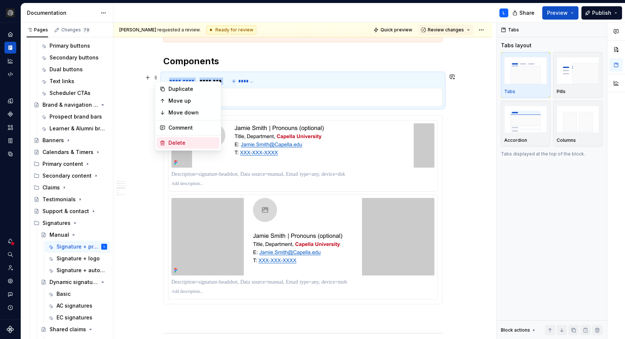
click at [182, 137] on div "Delete" at bounding box center [188, 143] width 63 height 12
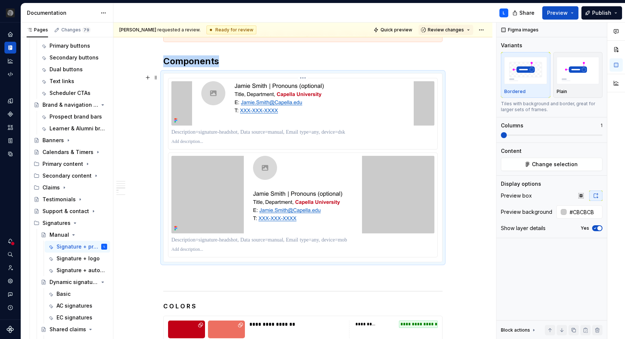
type textarea "*"
click at [286, 151] on div at bounding box center [303, 168] width 270 height 180
click at [331, 95] on img at bounding box center [303, 103] width 222 height 44
click at [276, 129] on p at bounding box center [302, 132] width 263 height 7
click at [259, 239] on p at bounding box center [302, 239] width 263 height 7
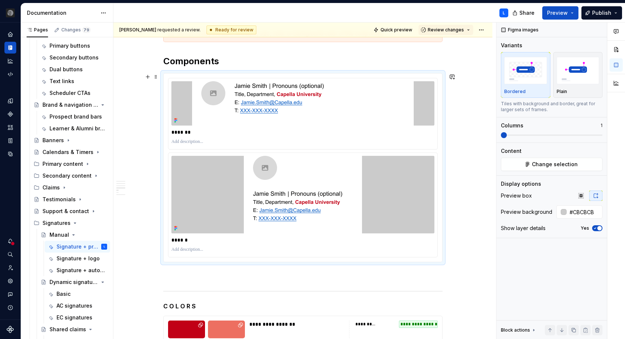
click at [454, 202] on div "Overview This is a manual signature. All information (name, pronouns, title, de…" at bounding box center [302, 251] width 379 height 967
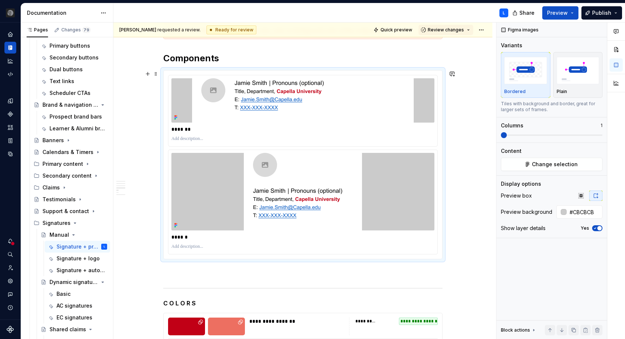
scroll to position [364, 0]
click at [404, 202] on div at bounding box center [302, 191] width 263 height 78
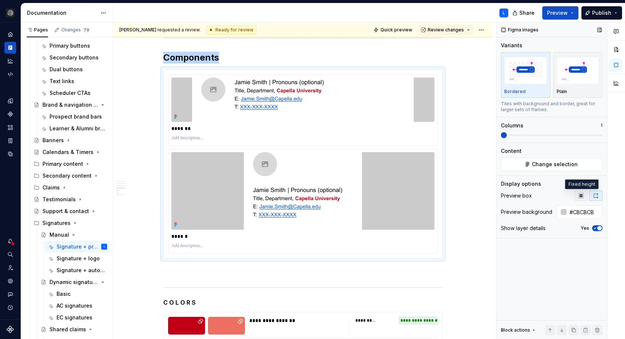
click at [580, 197] on icon "button" at bounding box center [581, 196] width 6 height 6
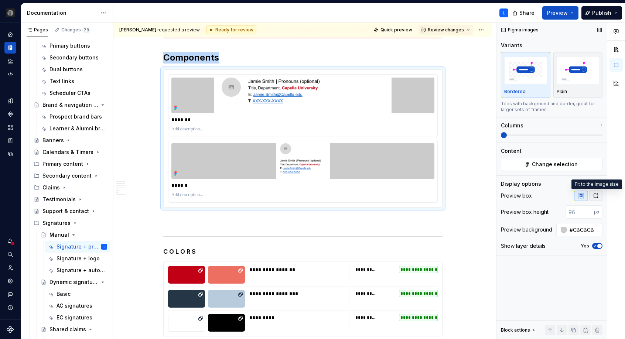
click at [597, 195] on icon "button" at bounding box center [596, 196] width 6 height 6
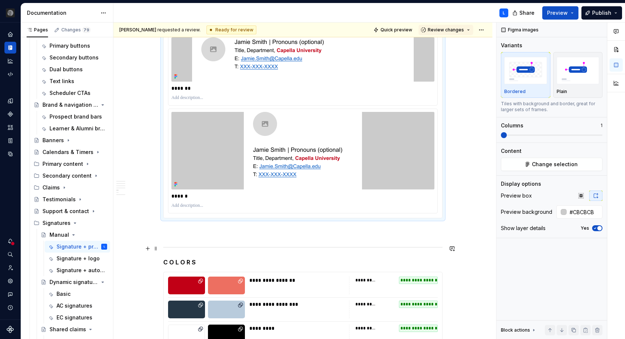
scroll to position [406, 0]
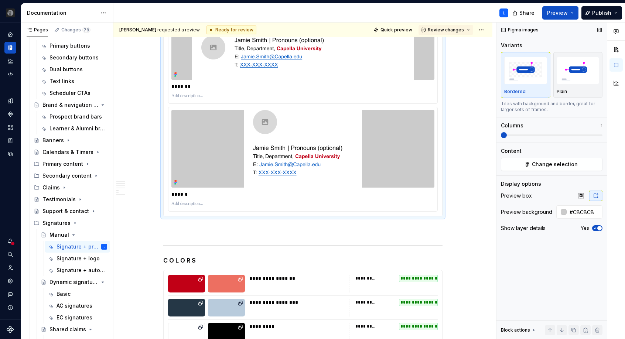
click at [599, 228] on span "button" at bounding box center [599, 228] width 4 height 4
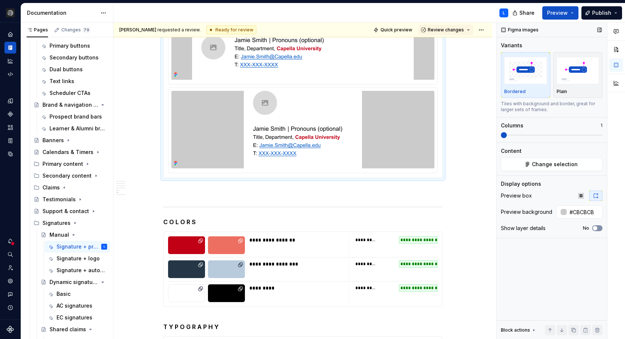
click at [598, 228] on button "No" at bounding box center [597, 228] width 10 height 6
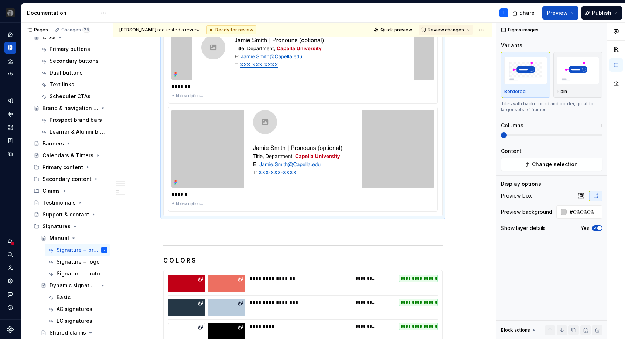
scroll to position [151, 0]
type textarea "*"
click at [188, 196] on p "******" at bounding box center [302, 194] width 263 height 7
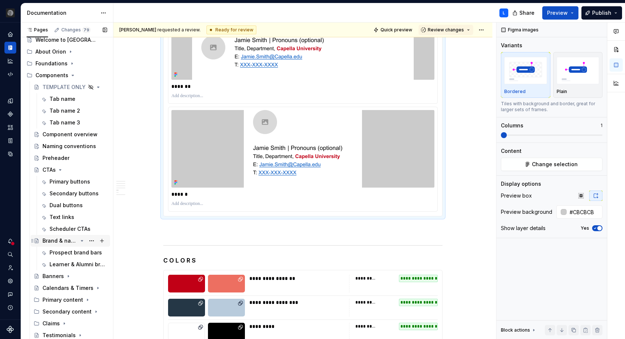
scroll to position [17, 0]
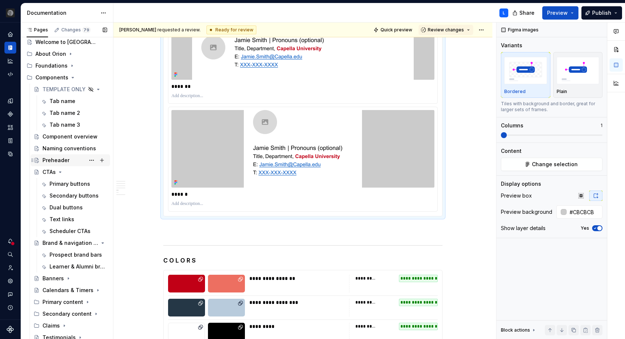
click at [53, 163] on div "Preheader" at bounding box center [55, 160] width 27 height 7
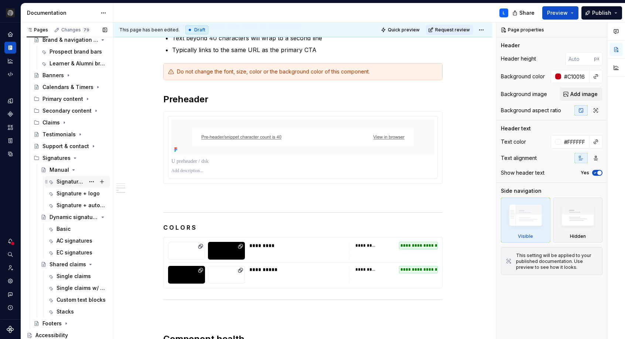
scroll to position [233, 0]
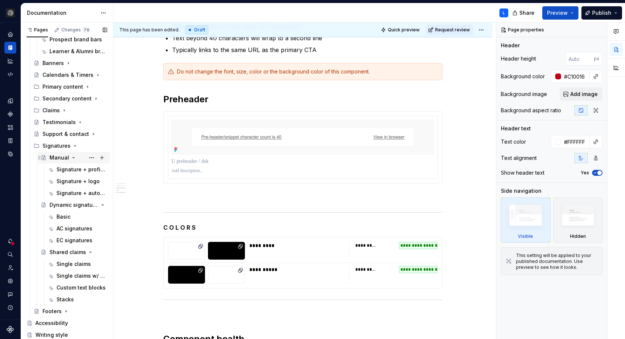
click at [55, 160] on div "Manual" at bounding box center [59, 157] width 20 height 7
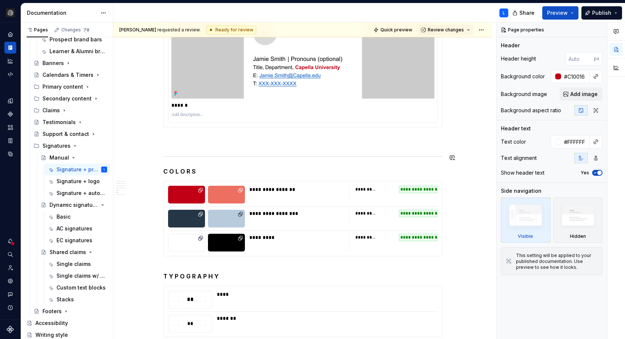
scroll to position [496, 0]
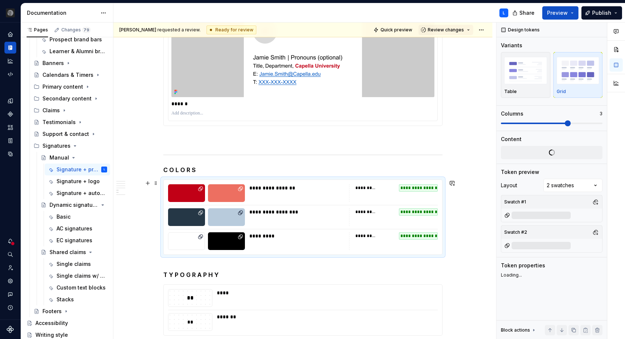
type textarea "*"
click at [299, 207] on div "**********" at bounding box center [303, 217] width 279 height 75
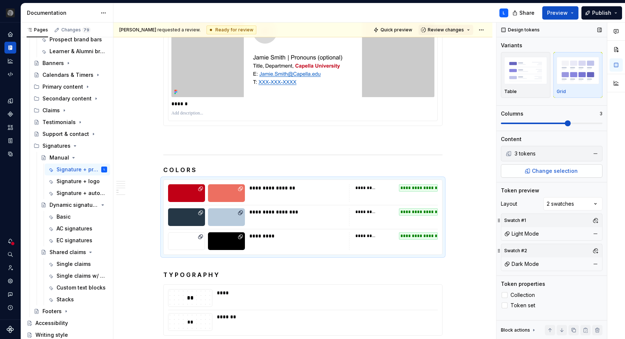
click at [539, 173] on span "Change selection" at bounding box center [555, 170] width 46 height 7
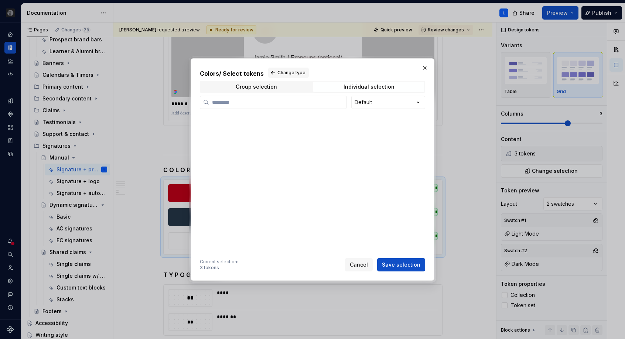
scroll to position [0, 0]
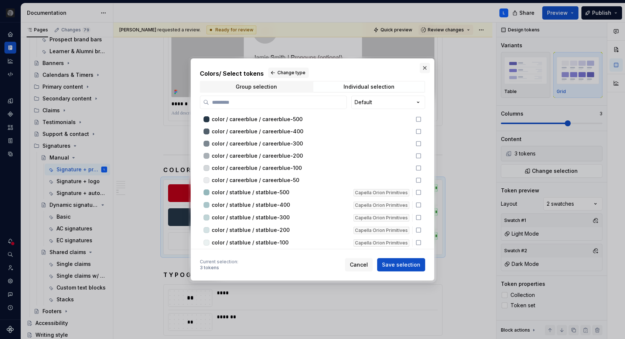
click at [424, 69] on button "button" at bounding box center [425, 68] width 10 height 10
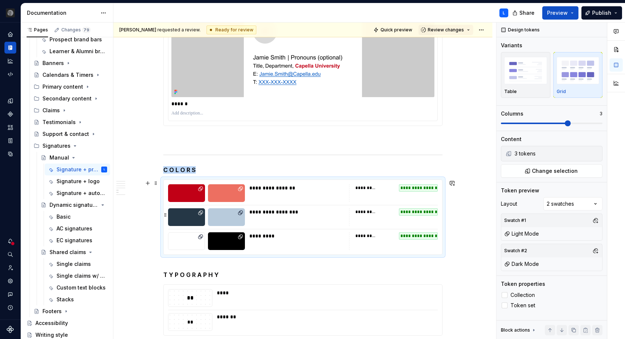
click at [311, 225] on div "**********" at bounding box center [296, 217] width 95 height 18
click at [564, 171] on span "Change selection" at bounding box center [555, 170] width 46 height 7
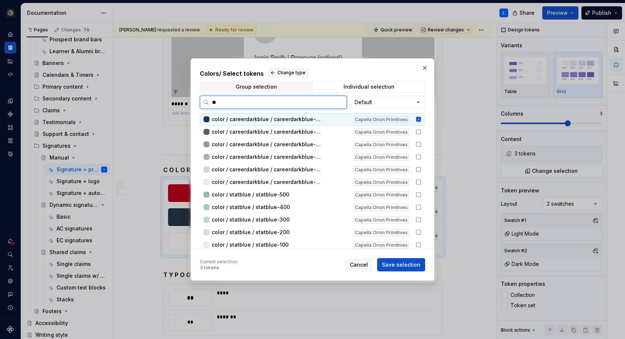
type input "***"
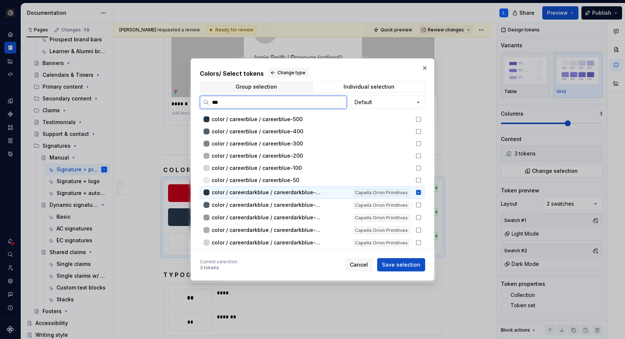
click at [421, 191] on icon at bounding box center [418, 192] width 5 height 5
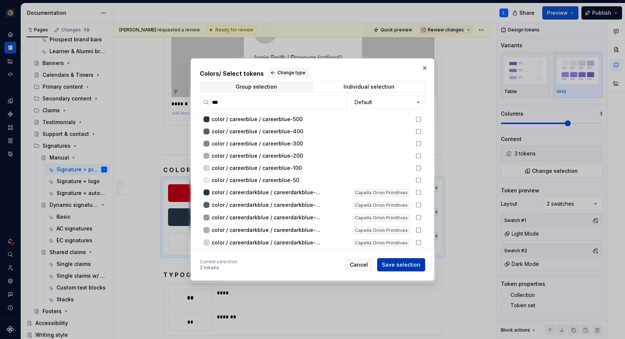
click at [421, 262] on button "Save selection" at bounding box center [401, 264] width 48 height 13
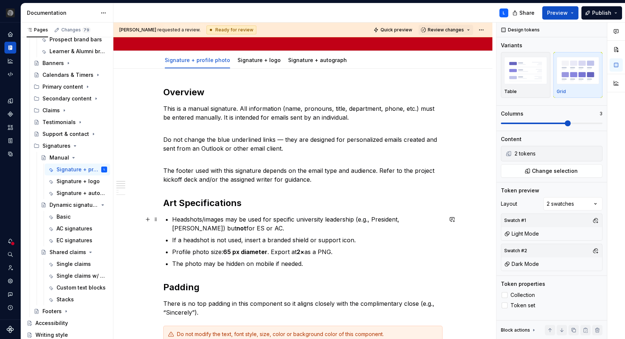
scroll to position [57, 0]
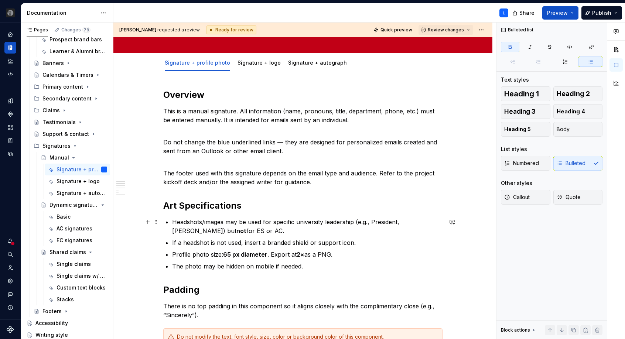
click at [236, 231] on strong "not" at bounding box center [241, 230] width 10 height 7
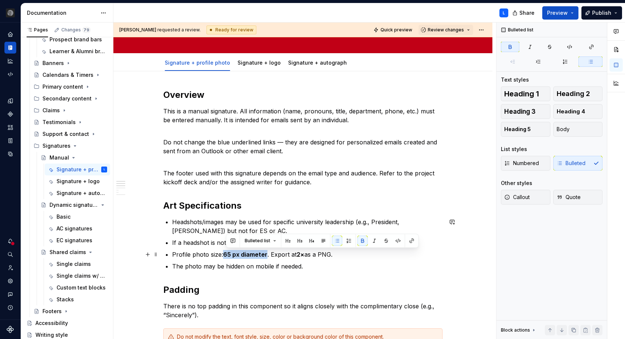
drag, startPoint x: 255, startPoint y: 255, endPoint x: 227, endPoint y: 256, distance: 28.1
click at [227, 256] on strong "65 px diameter" at bounding box center [245, 254] width 44 height 7
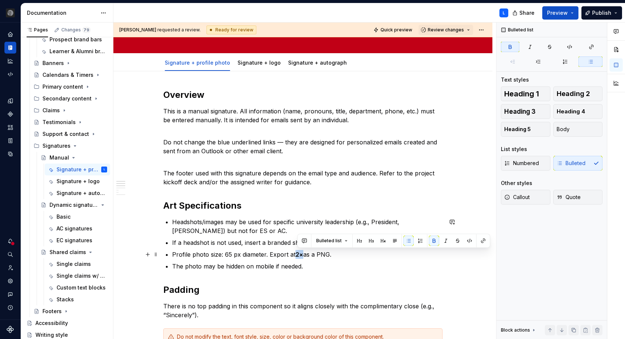
drag, startPoint x: 304, startPoint y: 254, endPoint x: 297, endPoint y: 255, distance: 6.3
click at [297, 255] on strong "2×" at bounding box center [300, 254] width 8 height 7
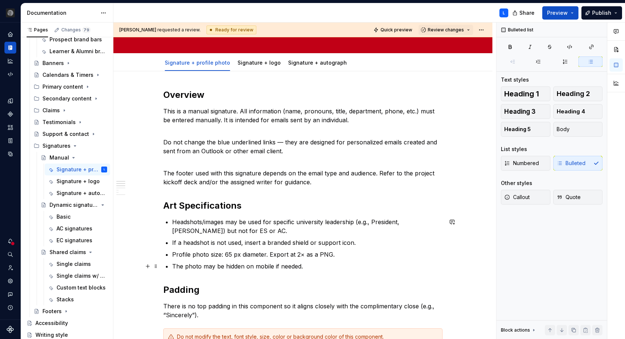
click at [369, 263] on p "The photo may be hidden on mobile if needed." at bounding box center [307, 266] width 270 height 9
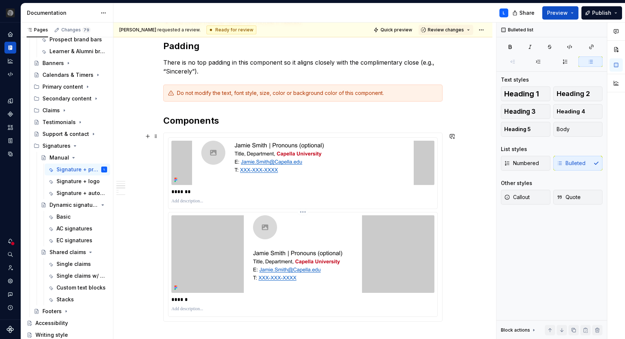
scroll to position [0, 0]
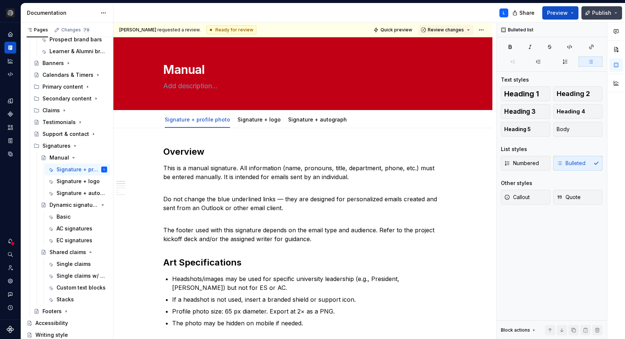
click at [598, 13] on span "Publish" at bounding box center [601, 12] width 19 height 7
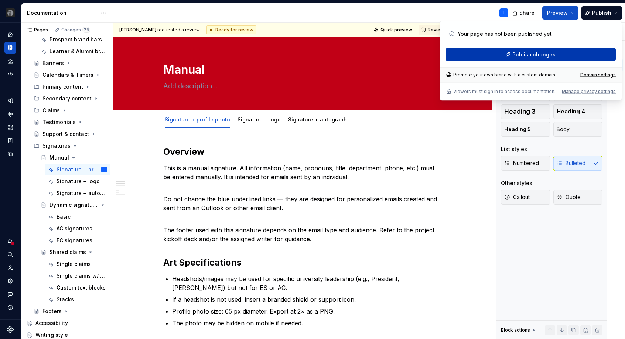
click at [563, 56] on button "Publish changes" at bounding box center [531, 54] width 170 height 13
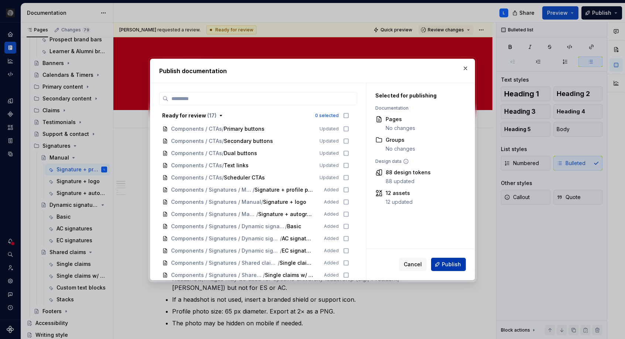
click at [452, 264] on span "Publish" at bounding box center [451, 264] width 19 height 7
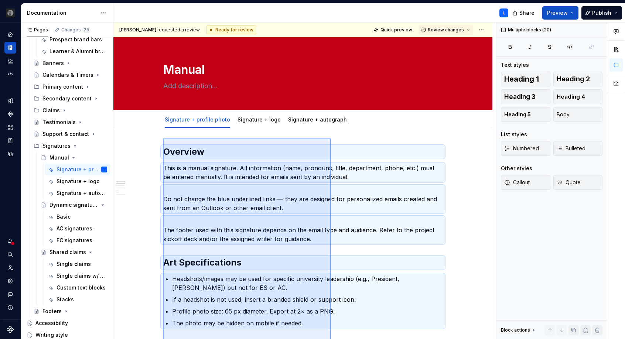
drag, startPoint x: 300, startPoint y: 254, endPoint x: 163, endPoint y: 139, distance: 179.0
click at [163, 139] on div "[PERSON_NAME] requested a review. Ready for review Quick preview Review changes…" at bounding box center [304, 181] width 383 height 317
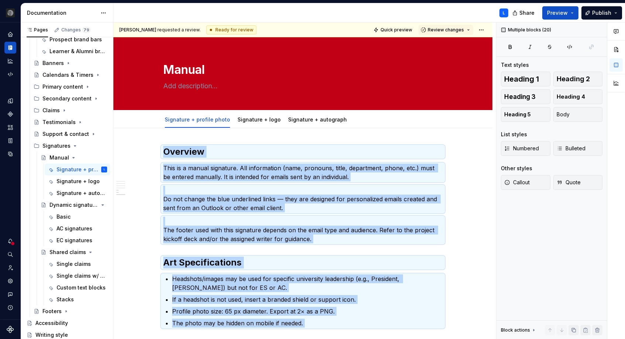
scroll to position [621, 0]
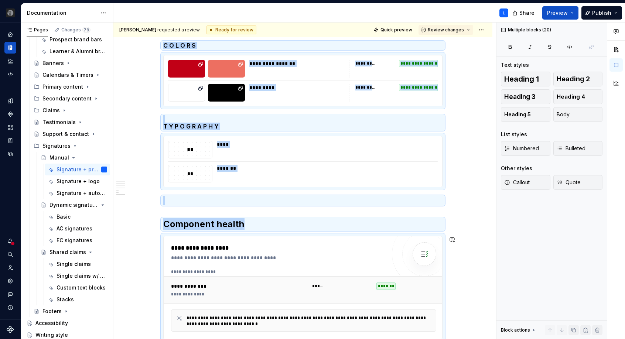
copy div "Loremips Dolo si a consec adipiscin. Eli seddoeiusmo (temp, incididu, utlab, et…"
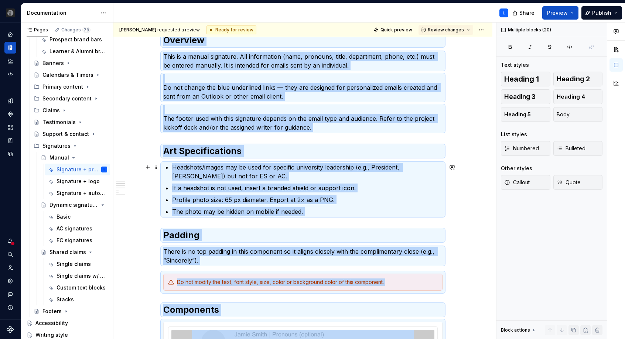
scroll to position [0, 0]
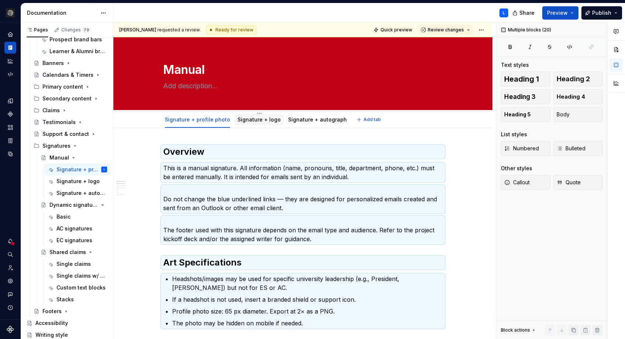
click at [251, 124] on div "Signature + logo" at bounding box center [259, 120] width 49 height 12
click at [253, 120] on link "Signature + logo" at bounding box center [259, 119] width 43 height 6
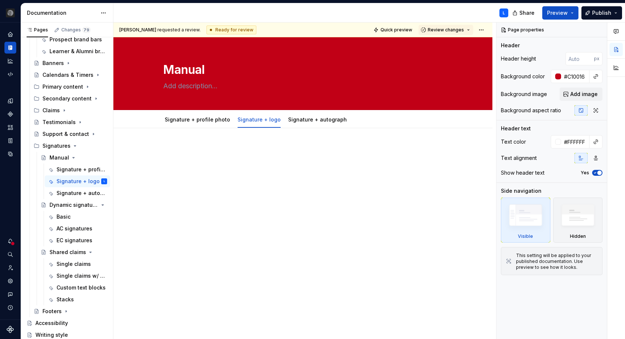
click at [262, 160] on div at bounding box center [302, 160] width 279 height 28
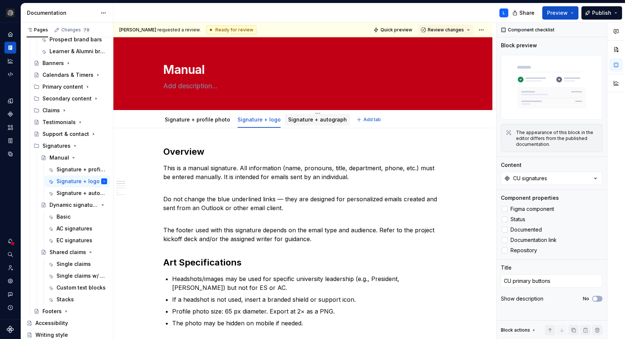
click at [308, 124] on div "Signature + autograph" at bounding box center [317, 120] width 65 height 12
click at [318, 120] on link "Signature + autograph" at bounding box center [317, 119] width 59 height 6
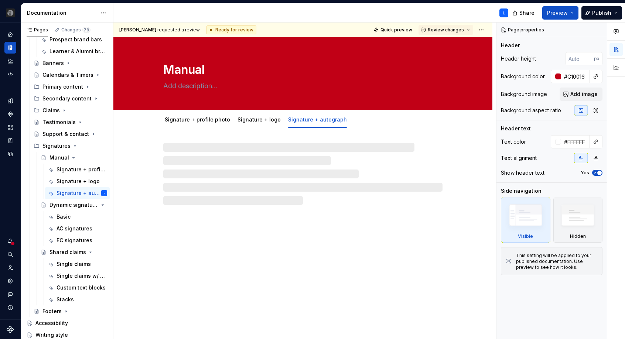
click at [265, 141] on div at bounding box center [302, 166] width 379 height 77
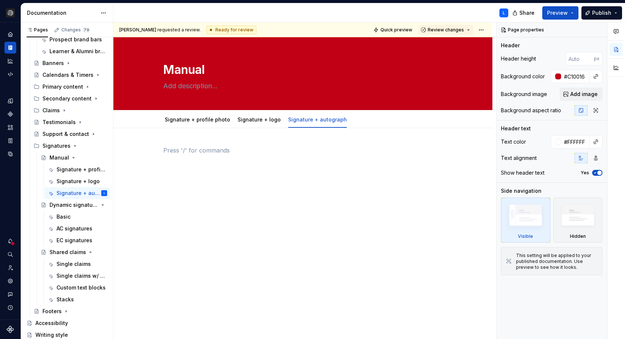
click at [256, 150] on p at bounding box center [302, 150] width 279 height 9
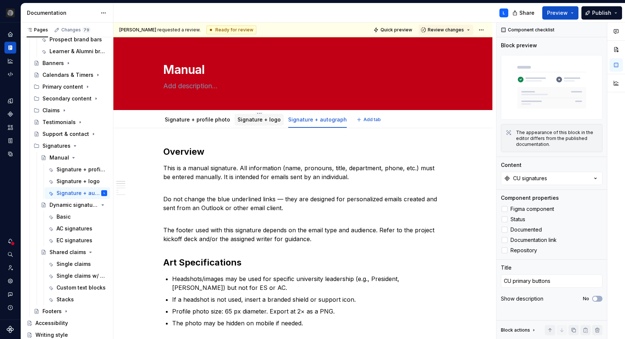
click at [256, 121] on link "Signature + logo" at bounding box center [259, 119] width 43 height 6
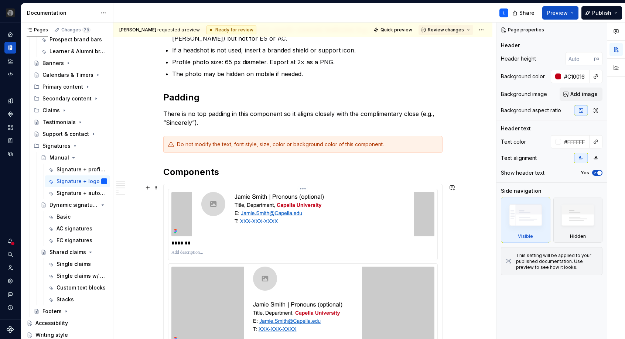
scroll to position [254, 0]
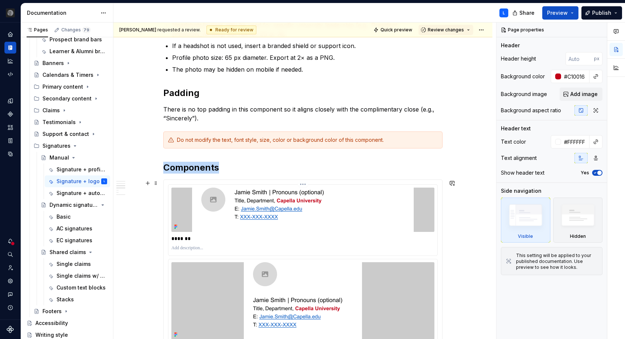
click at [222, 212] on img at bounding box center [303, 210] width 222 height 44
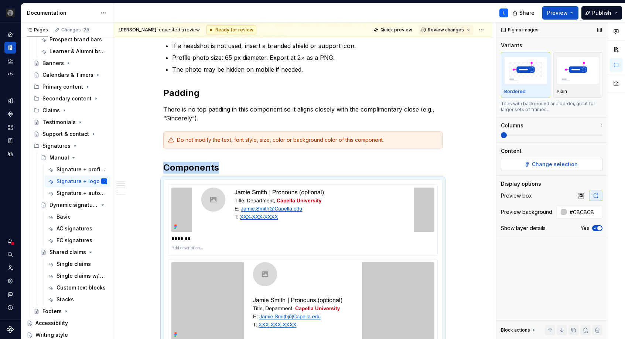
click at [538, 163] on span "Change selection" at bounding box center [555, 164] width 46 height 7
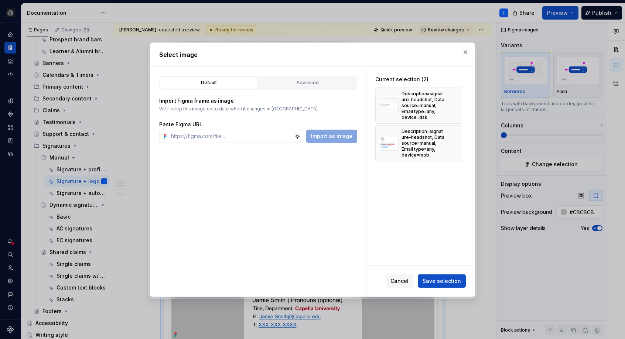
type textarea "*"
click at [345, 85] on div "Advanced" at bounding box center [307, 82] width 93 height 7
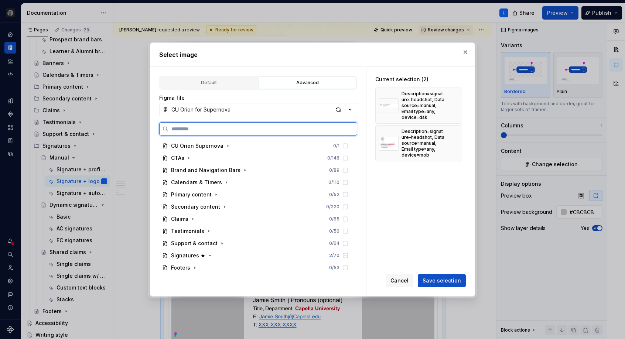
click at [317, 129] on input "search" at bounding box center [262, 128] width 188 height 7
paste input "**********"
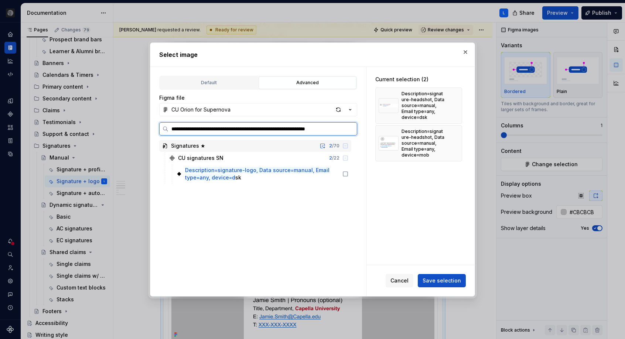
type input "**********"
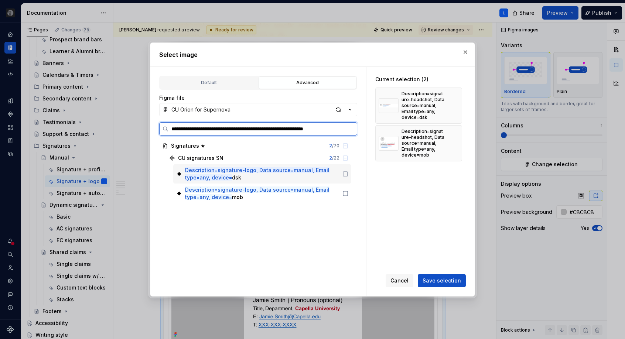
drag, startPoint x: 355, startPoint y: 175, endPoint x: 353, endPoint y: 187, distance: 12.2
click at [348, 175] on icon at bounding box center [345, 174] width 6 height 6
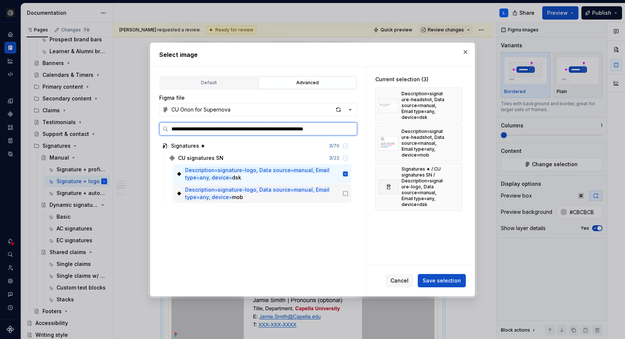
click at [348, 194] on icon at bounding box center [345, 194] width 6 height 6
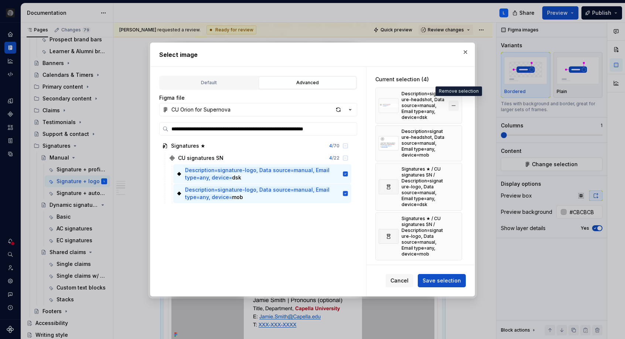
scroll to position [0, 0]
click at [457, 101] on button "button" at bounding box center [453, 105] width 10 height 10
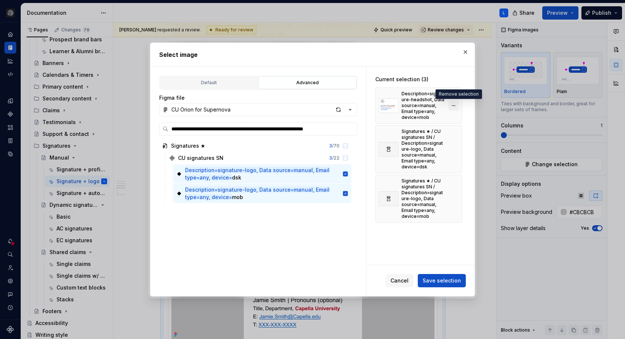
click at [457, 104] on button "button" at bounding box center [453, 105] width 10 height 10
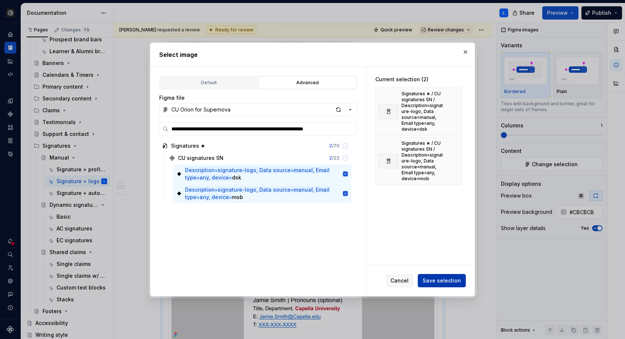
click at [449, 284] on span "Save selection" at bounding box center [442, 280] width 38 height 7
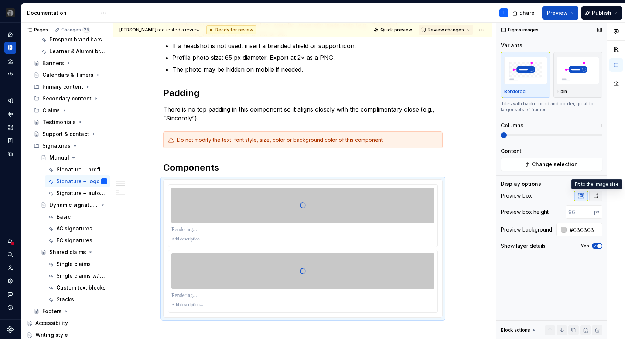
click at [595, 195] on icon "button" at bounding box center [596, 196] width 6 height 6
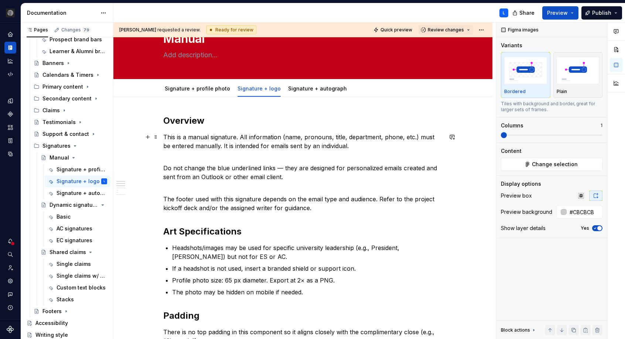
scroll to position [12, 0]
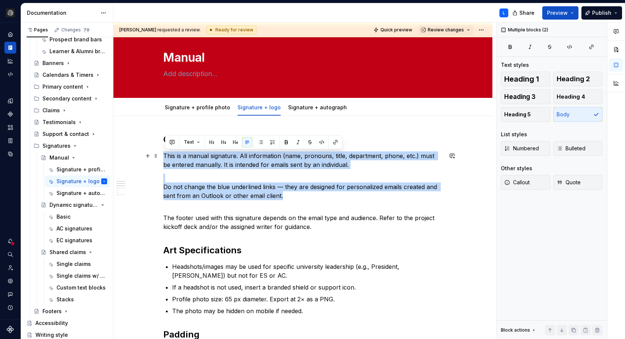
drag, startPoint x: 279, startPoint y: 191, endPoint x: 162, endPoint y: 155, distance: 122.1
copy div "This is a manual signature. All information (name, pronouns, title, department,…"
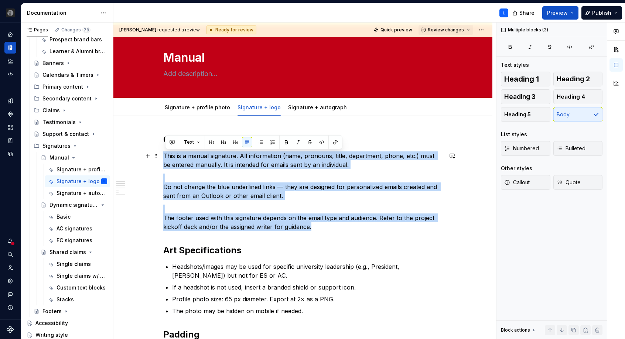
drag, startPoint x: 335, startPoint y: 227, endPoint x: 165, endPoint y: 156, distance: 184.1
copy div "This is a manual signature. All information (name, pronouns, title, department,…"
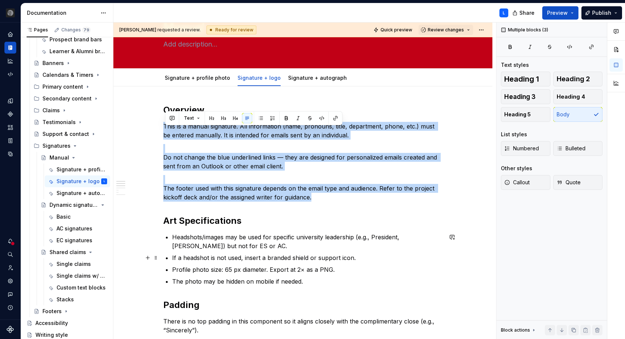
scroll to position [16, 0]
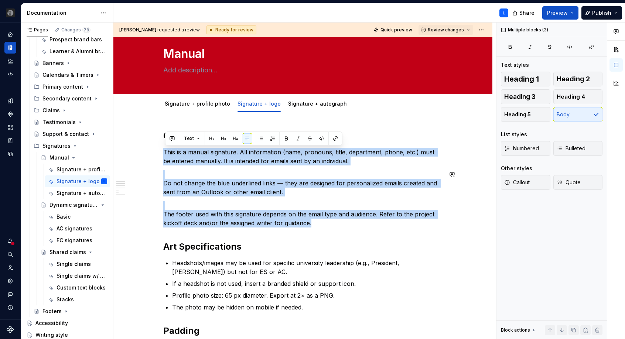
copy div "This is a manual signature. All information (name, pronouns, title, department,…"
click at [290, 189] on p "Do not change the blue underlined links — they are designed for personalized em…" at bounding box center [302, 183] width 279 height 27
drag, startPoint x: 329, startPoint y: 221, endPoint x: 163, endPoint y: 150, distance: 180.9
copy div "This is a manual signature. All information (name, pronouns, title, department,…"
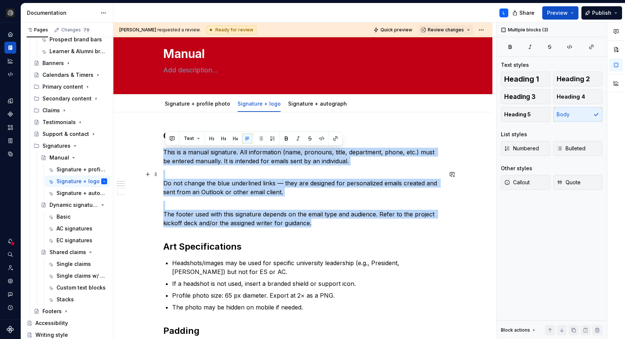
click at [346, 194] on p "Do not change the blue underlined links — they are designed for personalized em…" at bounding box center [302, 183] width 279 height 27
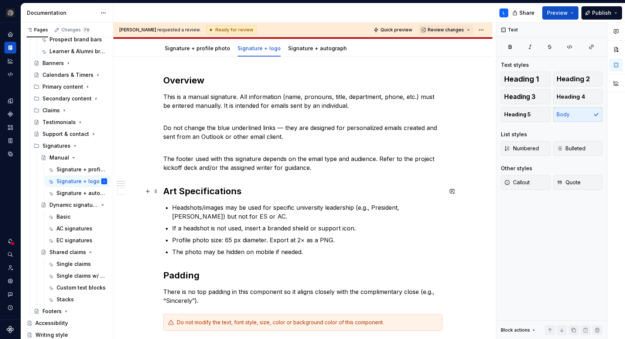
scroll to position [60, 0]
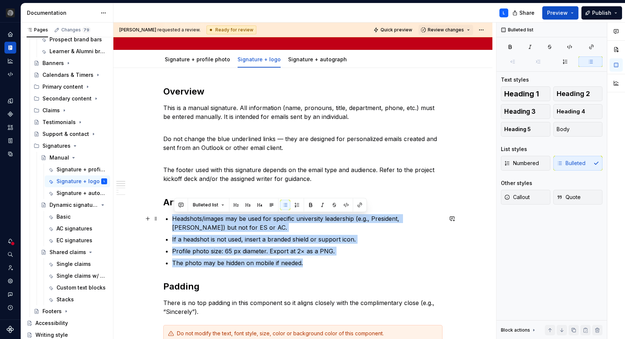
drag, startPoint x: 323, startPoint y: 265, endPoint x: 175, endPoint y: 218, distance: 155.1
click at [175, 218] on ul "Headshots/images may be used for specific university leadership (e.g., Presiden…" at bounding box center [307, 240] width 270 height 53
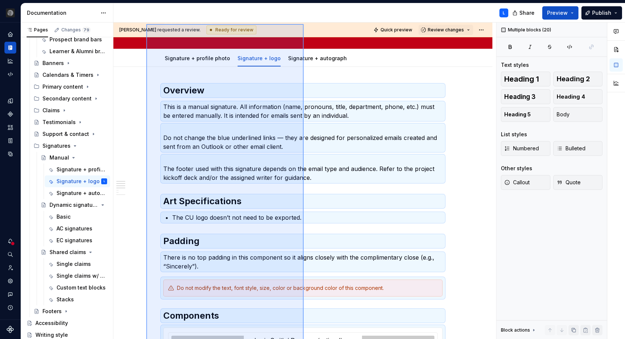
scroll to position [0, 0]
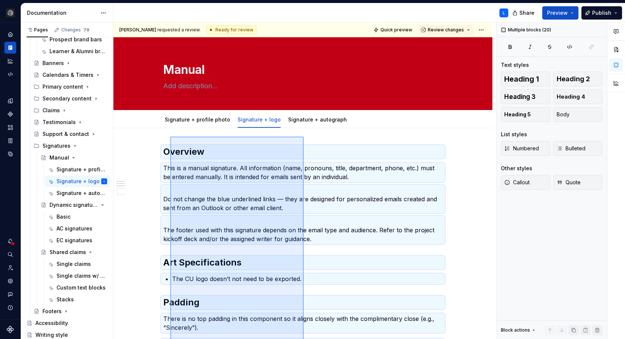
drag, startPoint x: 187, startPoint y: 167, endPoint x: 170, endPoint y: 137, distance: 34.6
click at [170, 137] on div "[PERSON_NAME] requested a review. Ready for review Quick preview Review changes…" at bounding box center [304, 181] width 383 height 317
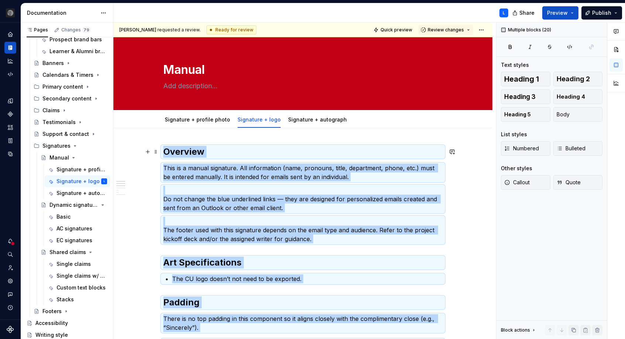
copy div "**********"
click at [313, 120] on link "Signature + autograph" at bounding box center [317, 119] width 59 height 6
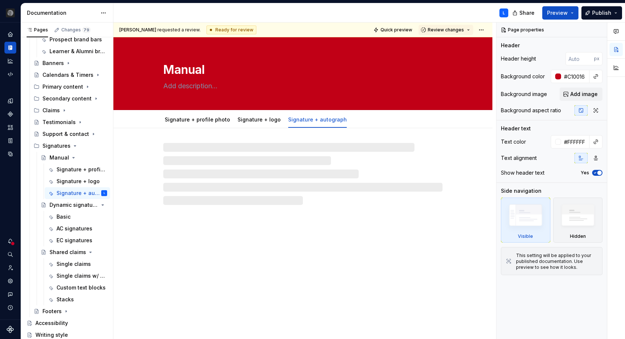
click at [284, 143] on div at bounding box center [302, 174] width 279 height 62
click at [272, 150] on div at bounding box center [302, 174] width 279 height 62
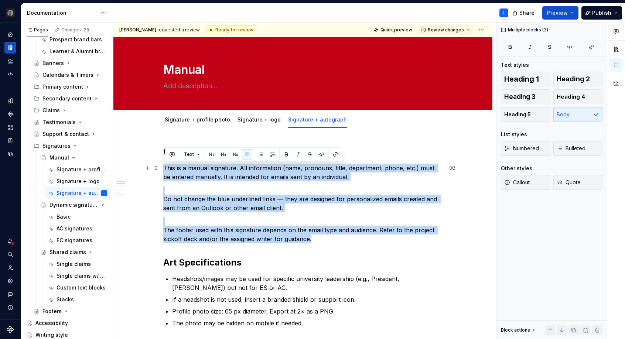
drag, startPoint x: 341, startPoint y: 239, endPoint x: 163, endPoint y: 165, distance: 191.9
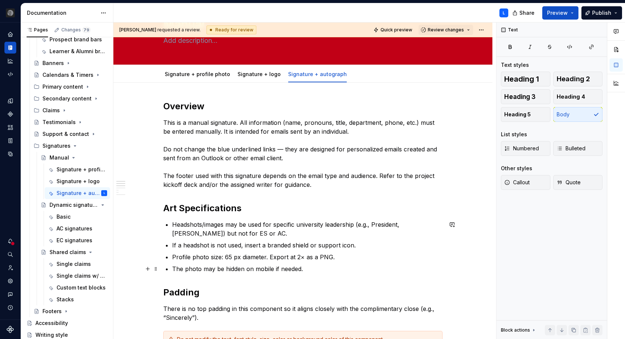
scroll to position [48, 0]
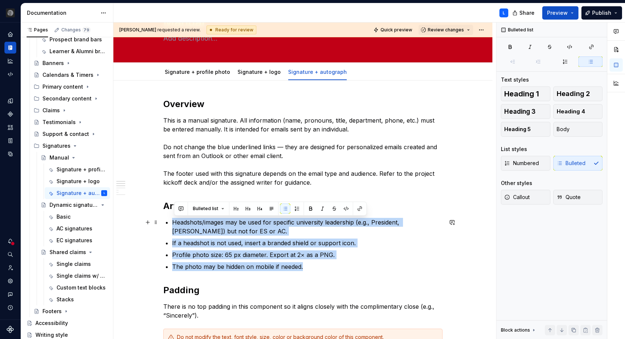
drag, startPoint x: 302, startPoint y: 265, endPoint x: 174, endPoint y: 224, distance: 134.5
click at [174, 224] on ul "Headshots/images may be used for specific university leadership (e.g., Presiden…" at bounding box center [307, 244] width 270 height 53
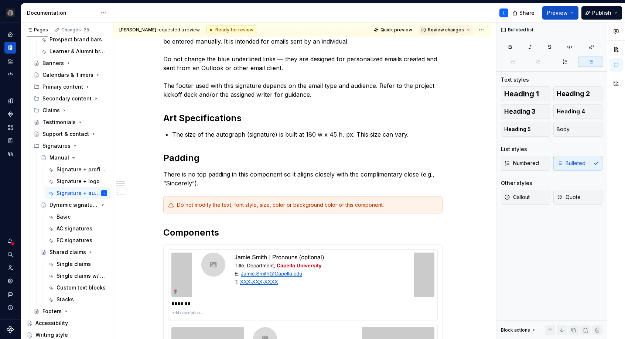
scroll to position [209, 0]
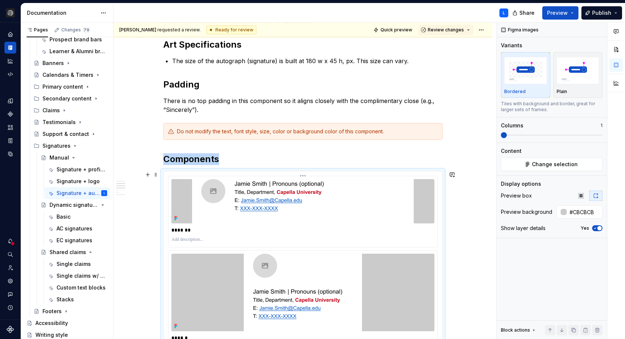
click at [263, 180] on img at bounding box center [303, 201] width 222 height 44
click at [562, 160] on button "Change selection" at bounding box center [552, 164] width 102 height 13
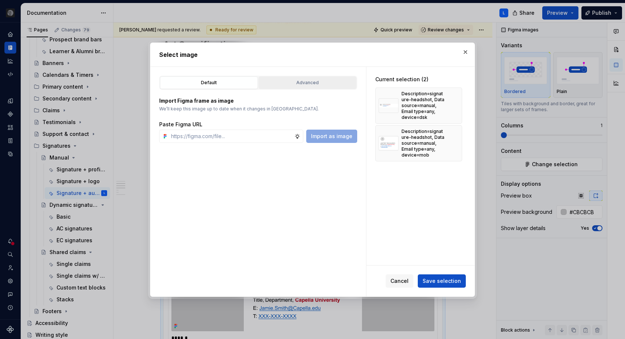
type textarea "*"
click at [455, 101] on button "button" at bounding box center [453, 105] width 10 height 10
click at [456, 103] on button "button" at bounding box center [453, 105] width 10 height 10
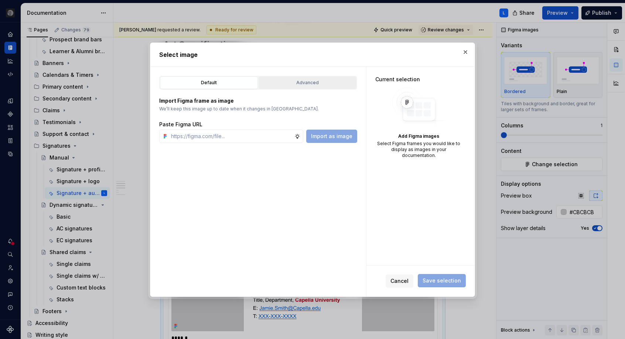
click at [324, 80] on div "Advanced" at bounding box center [307, 82] width 93 height 7
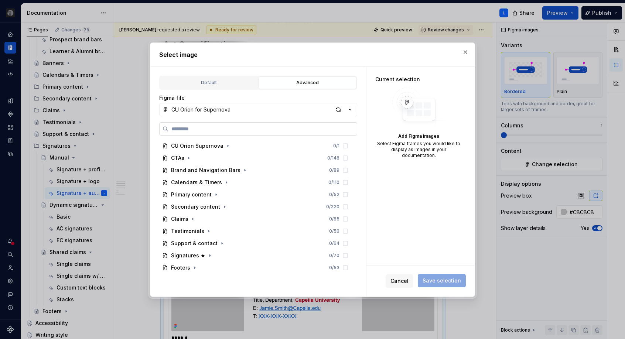
click at [262, 127] on input "search" at bounding box center [262, 128] width 188 height 7
paste input "**********"
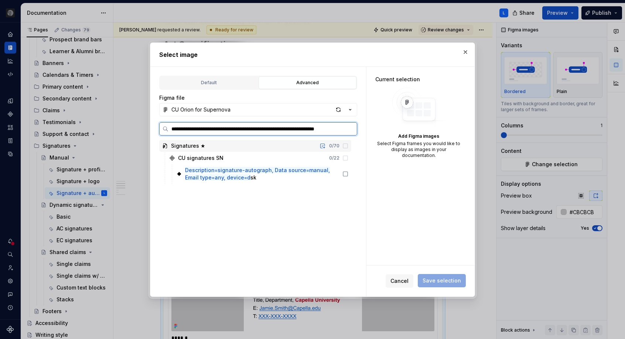
type input "**********"
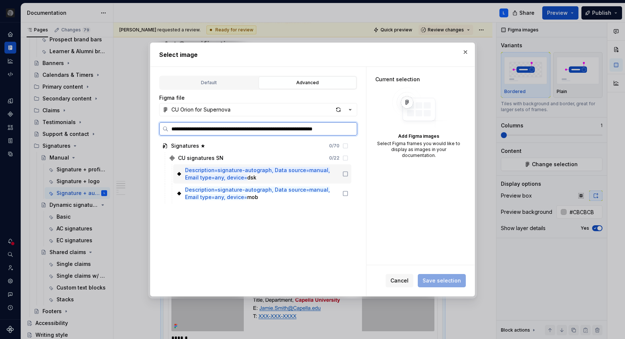
scroll to position [0, 21]
click at [348, 172] on icon at bounding box center [345, 174] width 6 height 6
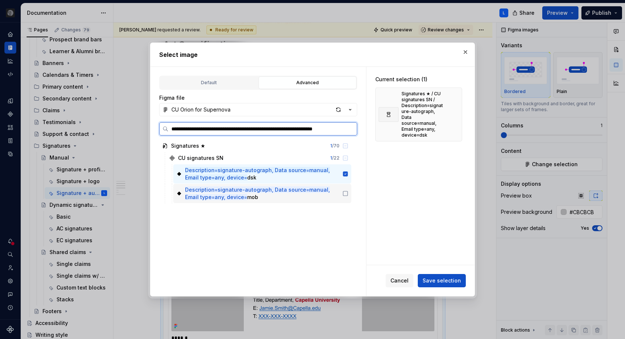
click at [348, 196] on icon at bounding box center [345, 193] width 4 height 4
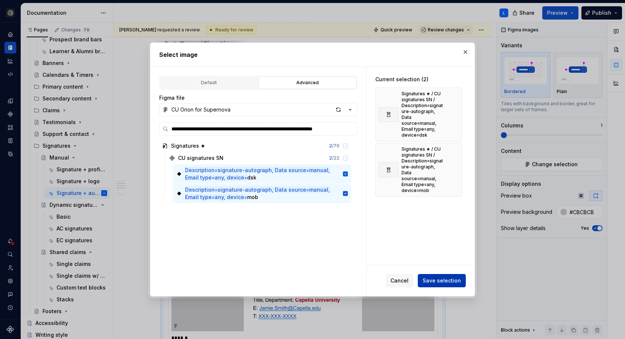
scroll to position [0, 0]
click at [454, 283] on span "Save selection" at bounding box center [442, 280] width 38 height 7
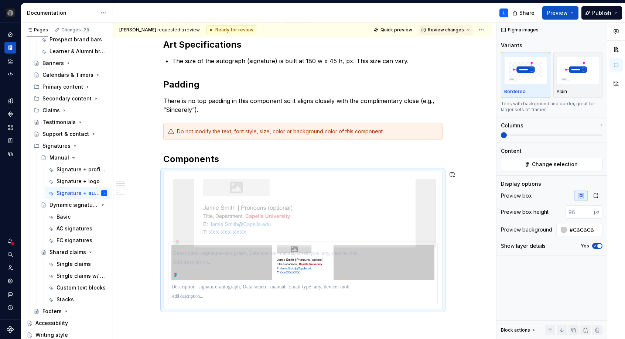
drag, startPoint x: 372, startPoint y: 226, endPoint x: 366, endPoint y: 192, distance: 35.2
click at [366, 191] on body "CU Orion L Dataset Default Documentation L Share Preview Publish Pages Changes …" at bounding box center [312, 169] width 625 height 339
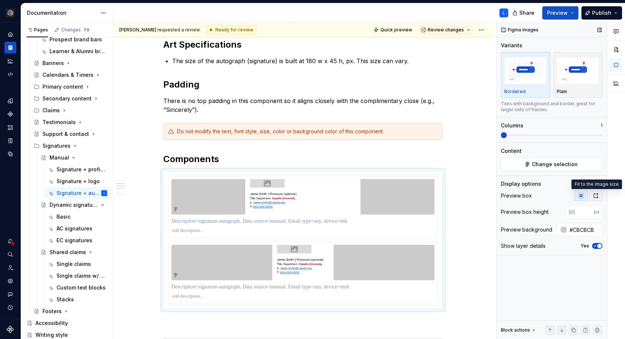
click at [592, 198] on button "button" at bounding box center [595, 196] width 13 height 10
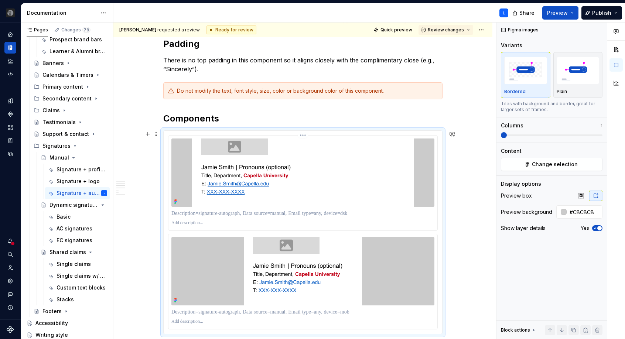
scroll to position [260, 0]
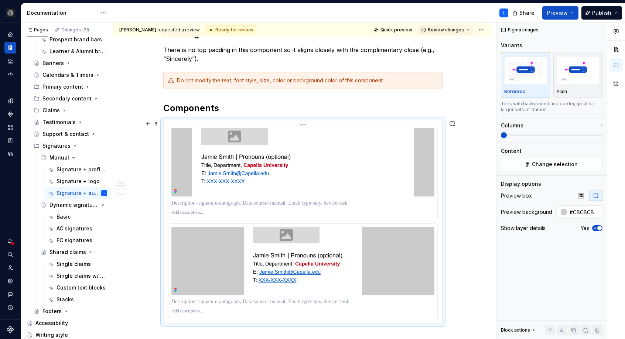
click at [231, 199] on p at bounding box center [302, 202] width 263 height 7
click at [236, 299] on p at bounding box center [302, 301] width 263 height 7
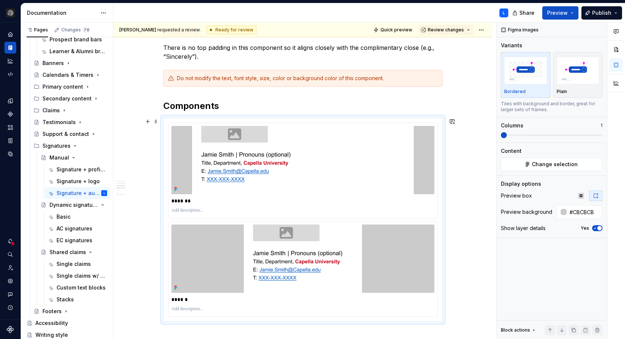
click at [469, 161] on div "**********" at bounding box center [302, 318] width 379 height 904
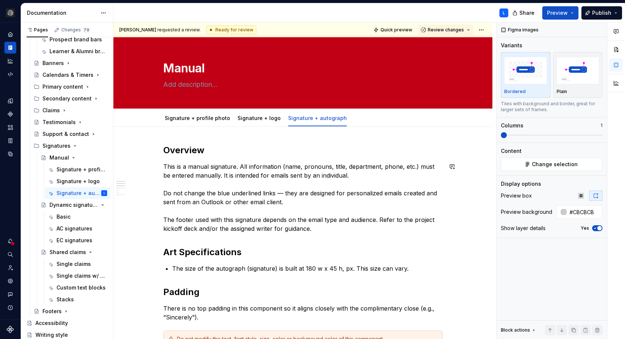
scroll to position [0, 0]
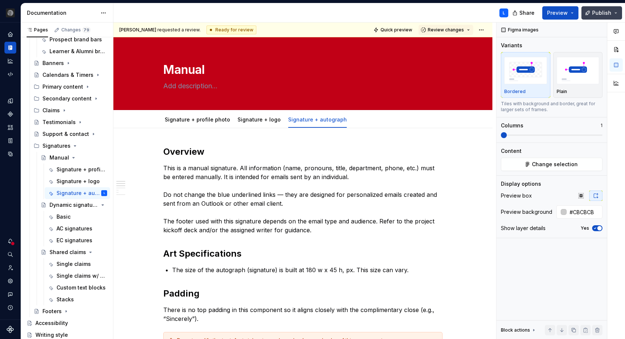
click at [601, 16] on span "Publish" at bounding box center [601, 12] width 19 height 7
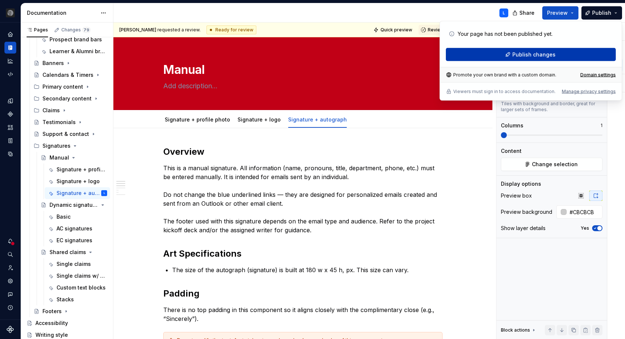
click at [571, 51] on button "Publish changes" at bounding box center [531, 54] width 170 height 13
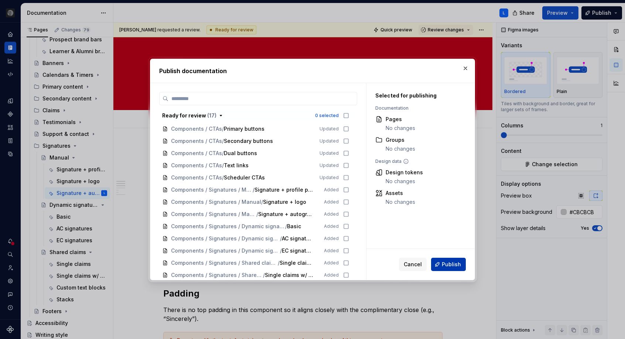
click at [453, 269] on button "Publish" at bounding box center [448, 264] width 35 height 13
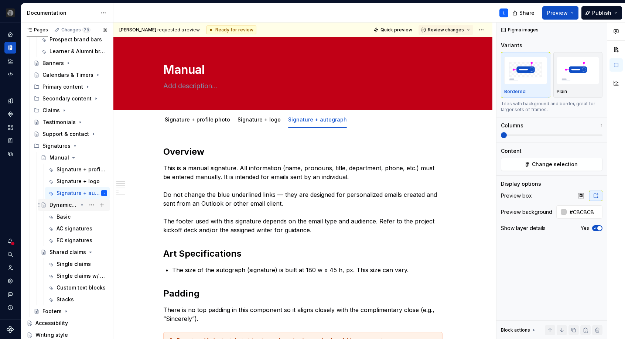
click at [70, 205] on div "Dynamic signatures" at bounding box center [63, 204] width 28 height 7
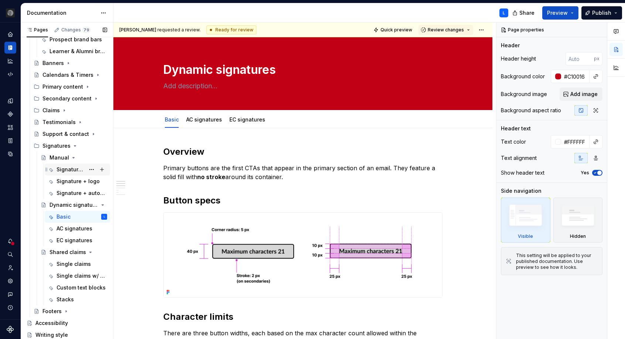
click at [69, 167] on div "Signature + profile photo" at bounding box center [71, 169] width 28 height 7
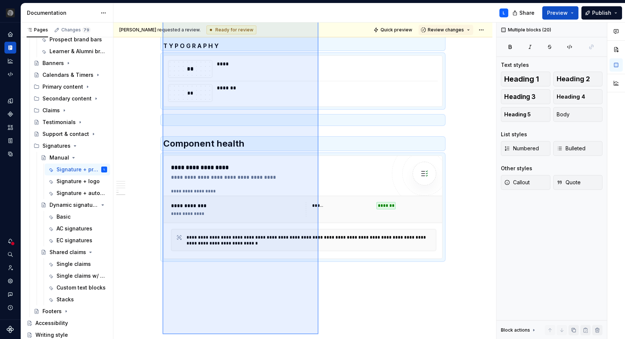
scroll to position [731, 0]
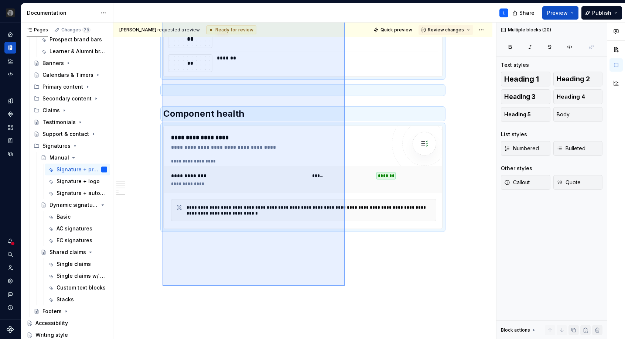
drag, startPoint x: 239, startPoint y: 238, endPoint x: 345, endPoint y: 286, distance: 116.7
click at [345, 286] on div "[PERSON_NAME] requested a review. Ready for review Quick preview Review changes…" at bounding box center [304, 181] width 383 height 317
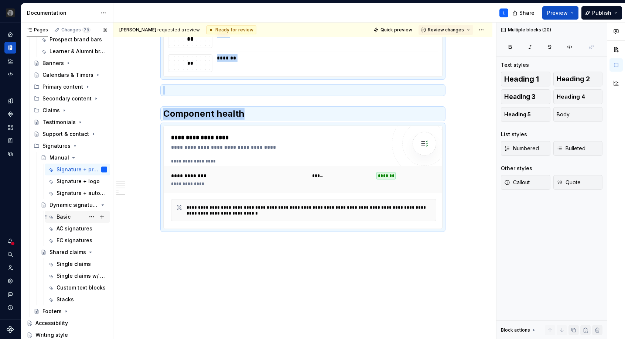
click at [55, 212] on div "Basic" at bounding box center [77, 217] width 59 height 10
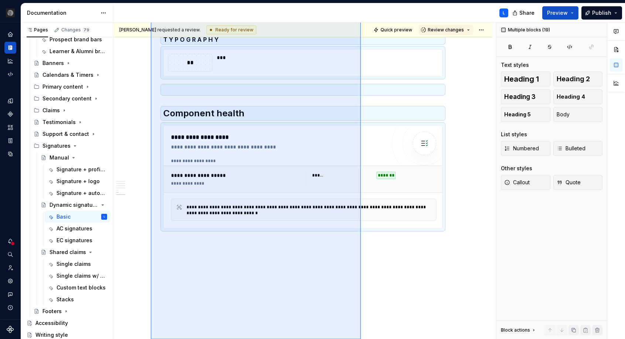
scroll to position [813, 0]
drag, startPoint x: 220, startPoint y: 225, endPoint x: 361, endPoint y: 353, distance: 190.9
click at [361, 339] on html "CU Orion L Dataset Default Documentation L Share Preview Publish Pages Changes …" at bounding box center [312, 169] width 625 height 339
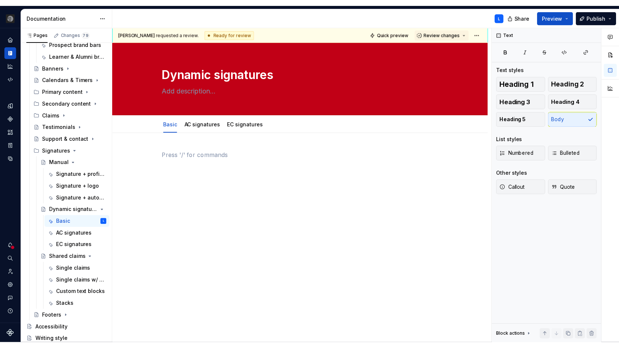
scroll to position [0, 0]
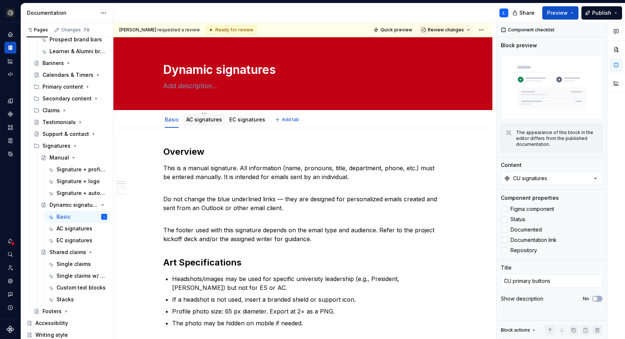
click at [198, 121] on link "AC signatures" at bounding box center [204, 119] width 36 height 6
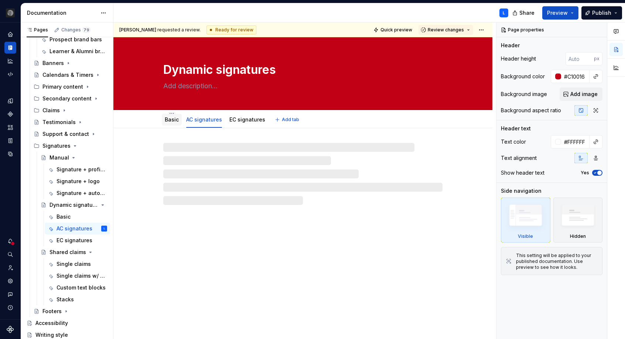
click at [170, 124] on div "Basic" at bounding box center [172, 119] width 14 height 9
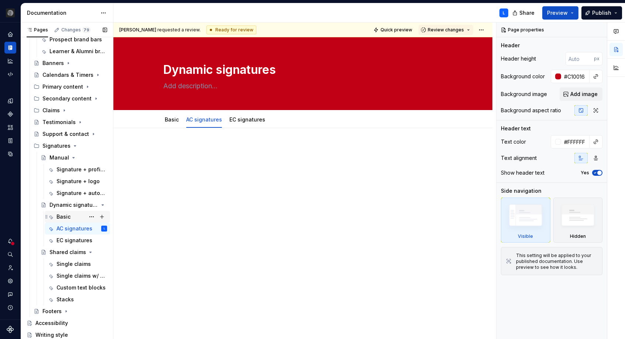
click at [61, 220] on div "Basic" at bounding box center [64, 216] width 14 height 7
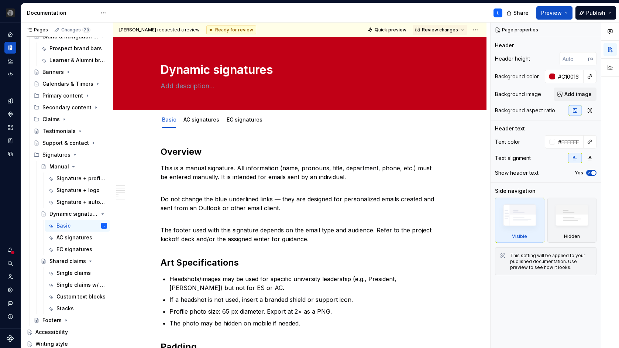
scroll to position [224, 0]
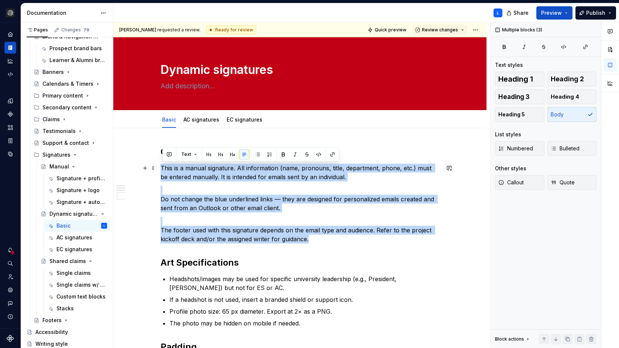
drag, startPoint x: 325, startPoint y: 239, endPoint x: 160, endPoint y: 169, distance: 180.1
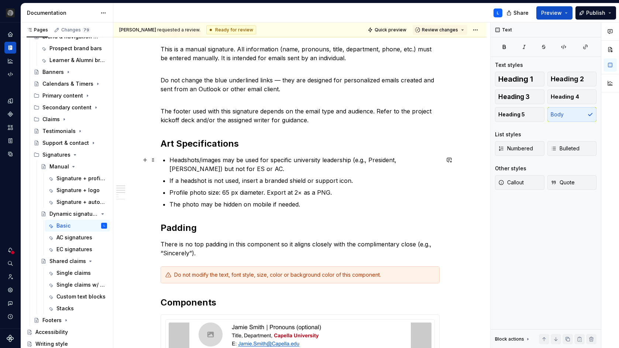
scroll to position [195, 0]
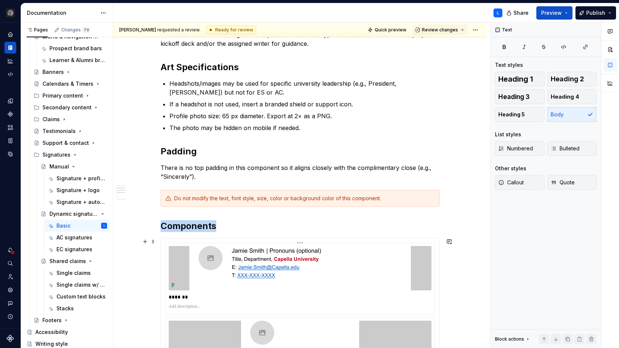
click at [317, 265] on img at bounding box center [300, 268] width 222 height 44
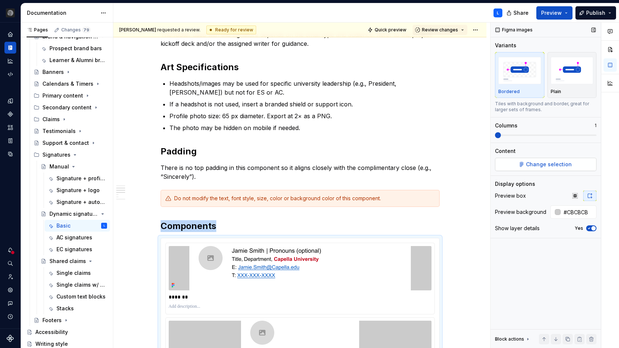
click at [543, 168] on button "Change selection" at bounding box center [546, 164] width 102 height 13
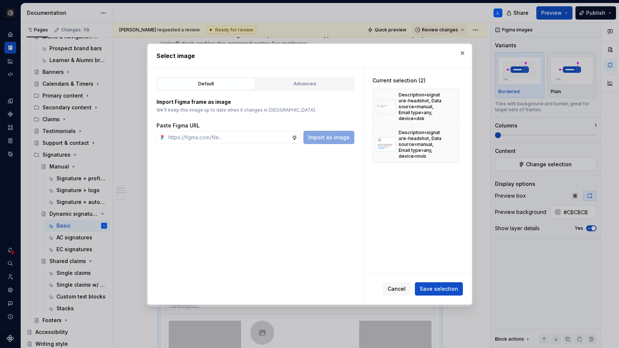
type textarea "*"
drag, startPoint x: 323, startPoint y: 85, endPoint x: 311, endPoint y: 89, distance: 13.1
click at [323, 85] on div "Advanced" at bounding box center [305, 83] width 93 height 7
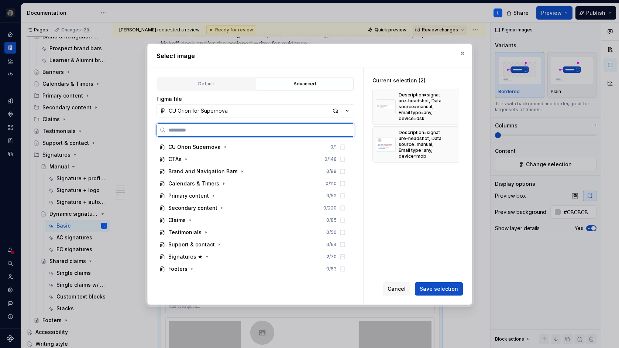
click at [268, 130] on input "search" at bounding box center [260, 129] width 188 height 7
paste input "**********"
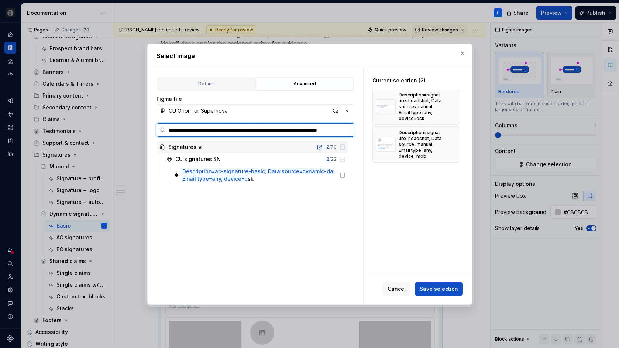
type input "**********"
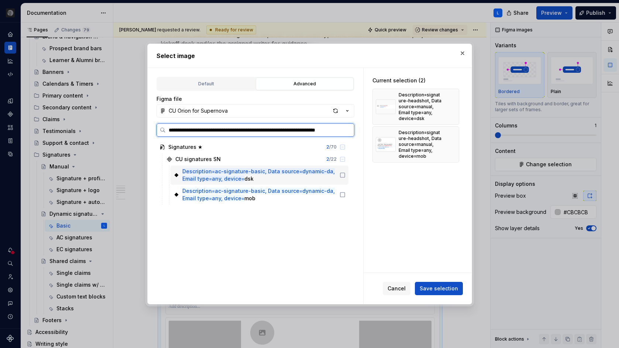
click at [346, 175] on icon at bounding box center [343, 175] width 6 height 6
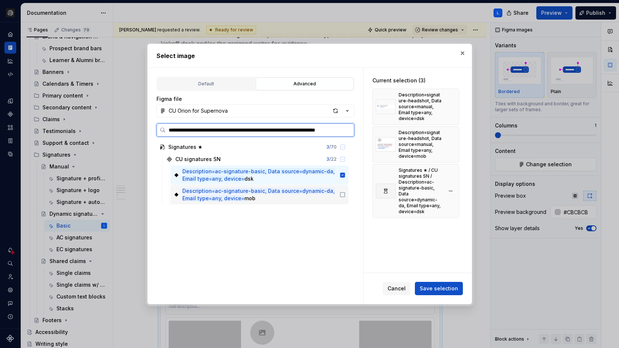
drag, startPoint x: 347, startPoint y: 197, endPoint x: 377, endPoint y: 187, distance: 31.8
click at [347, 197] on div "Description=ac-signature-basic, Data source=dynamic-da, Email type=any, device=…" at bounding box center [260, 194] width 178 height 19
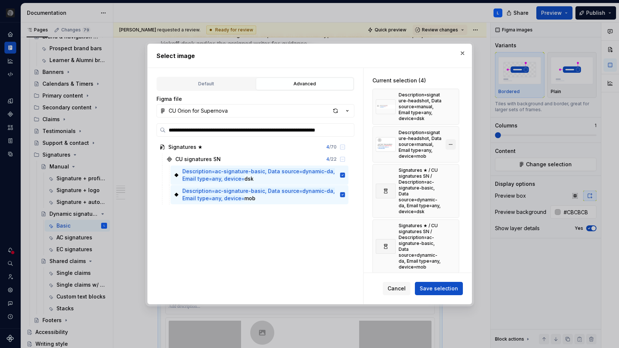
scroll to position [0, 0]
drag, startPoint x: 454, startPoint y: 100, endPoint x: 455, endPoint y: 105, distance: 4.6
click at [455, 102] on button "button" at bounding box center [451, 107] width 10 height 10
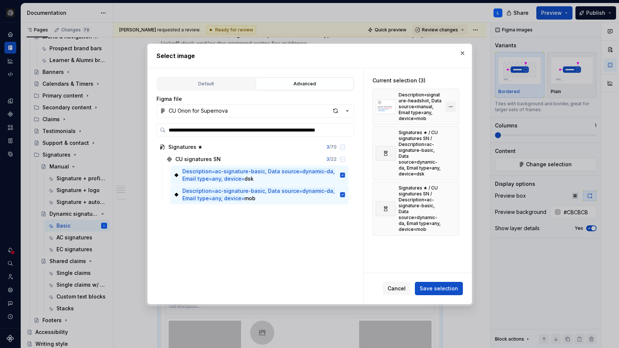
click at [455, 106] on button "button" at bounding box center [451, 107] width 10 height 10
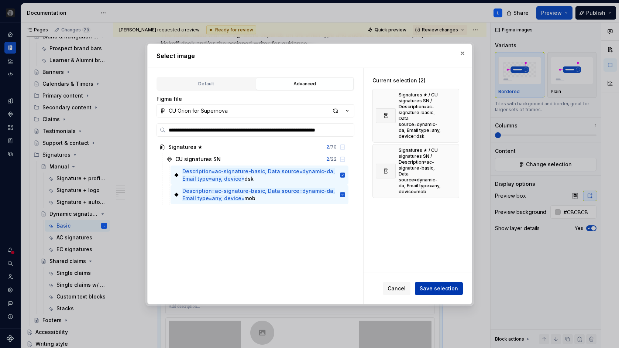
click at [445, 288] on span "Save selection" at bounding box center [439, 288] width 38 height 7
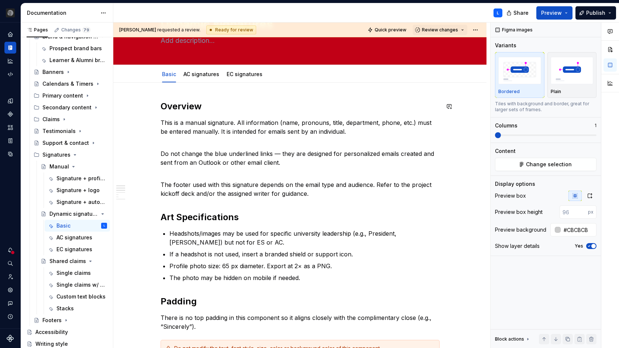
scroll to position [48, 0]
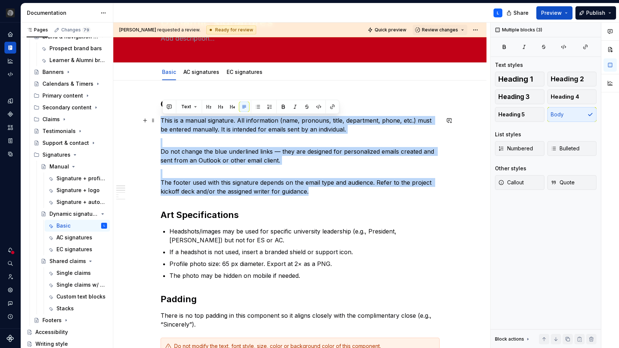
drag, startPoint x: 308, startPoint y: 188, endPoint x: 162, endPoint y: 122, distance: 160.5
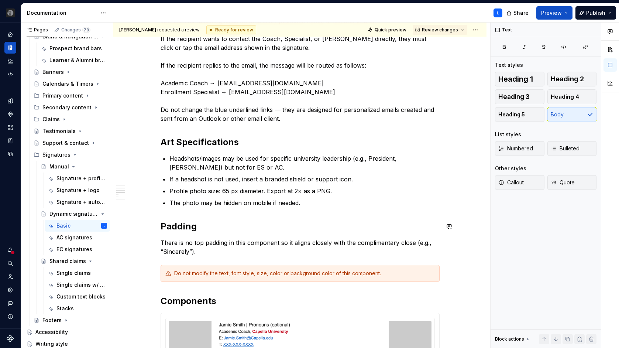
scroll to position [122, 0]
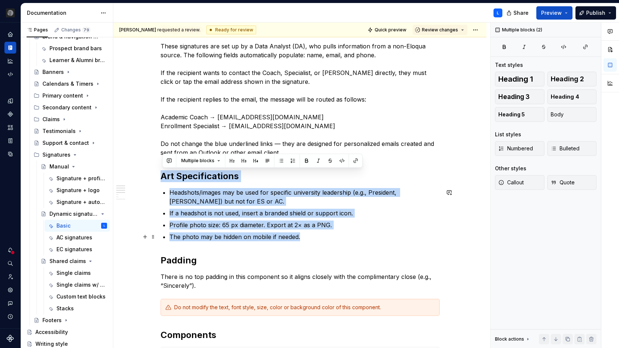
drag, startPoint x: 226, startPoint y: 178, endPoint x: 379, endPoint y: 238, distance: 163.9
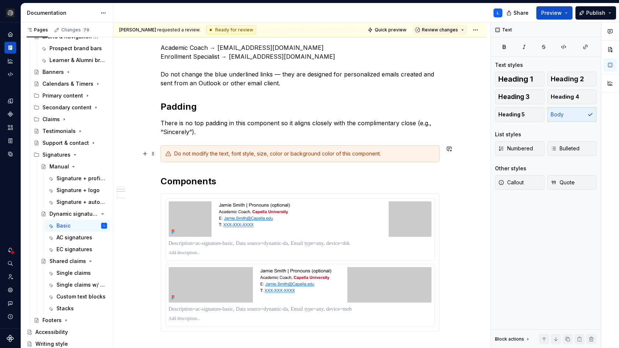
scroll to position [195, 0]
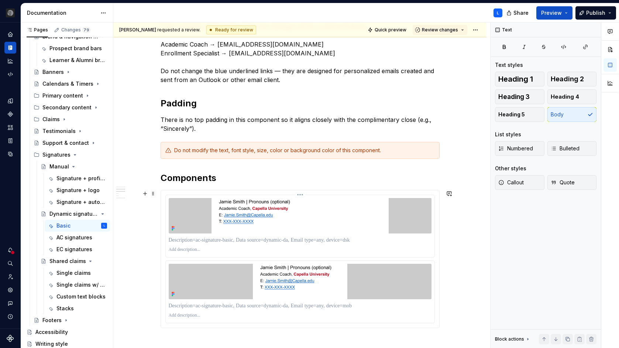
click at [353, 238] on p at bounding box center [300, 239] width 263 height 7
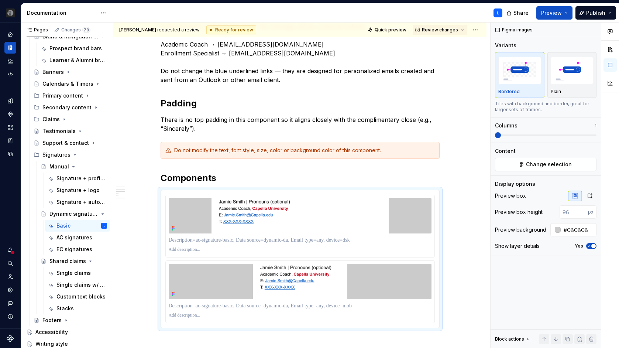
drag, startPoint x: 590, startPoint y: 199, endPoint x: 370, endPoint y: 214, distance: 220.3
click at [590, 199] on button "button" at bounding box center [590, 196] width 13 height 10
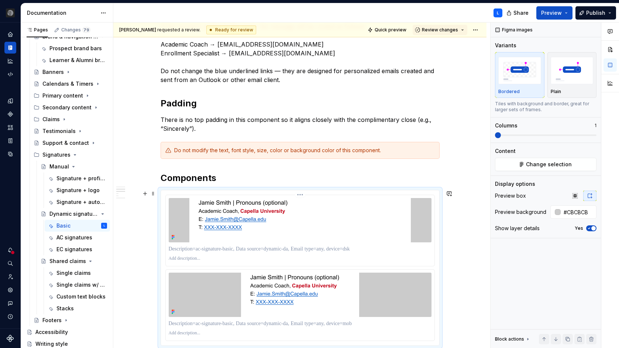
click at [209, 249] on p at bounding box center [300, 248] width 263 height 7
click at [201, 320] on p at bounding box center [300, 323] width 263 height 7
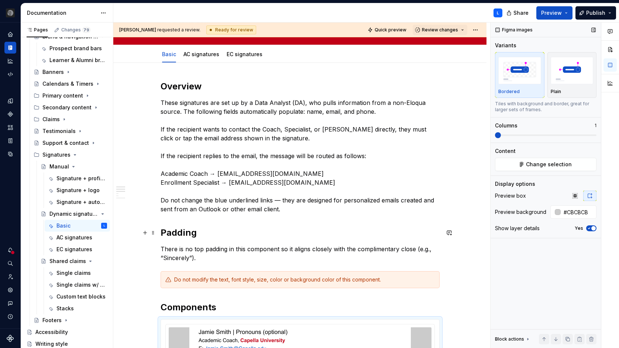
scroll to position [62, 0]
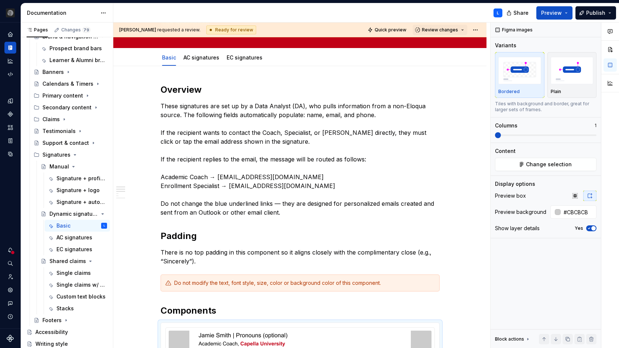
type textarea "*"
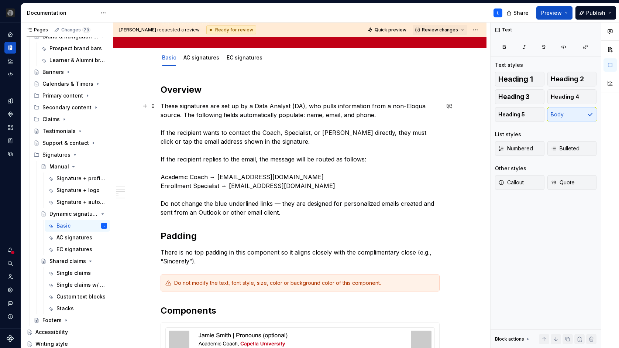
click at [320, 215] on p "These signatures are set up by a Data Analyst (DA), who pulls information from …" at bounding box center [300, 159] width 279 height 115
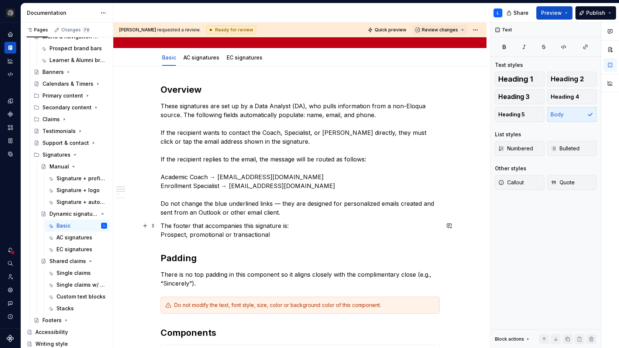
click at [340, 223] on p "The footer that accompanies this signature is: Prospect, promotional or transac…" at bounding box center [300, 230] width 279 height 18
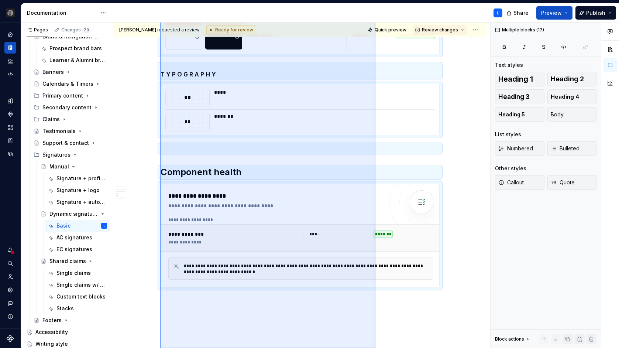
scroll to position [656, 0]
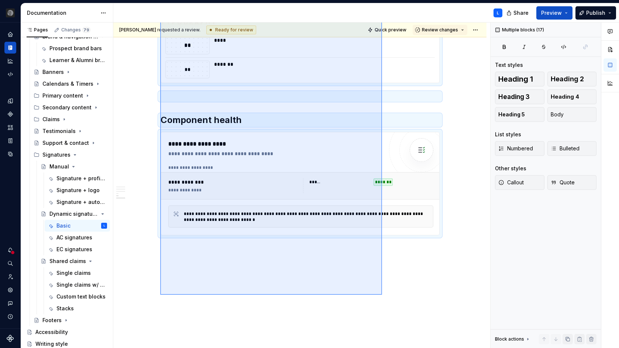
drag, startPoint x: 160, startPoint y: 137, endPoint x: 382, endPoint y: 295, distance: 272.3
click at [382, 295] on div "[PERSON_NAME] requested a review. Ready for review Quick preview Review changes…" at bounding box center [301, 186] width 377 height 326
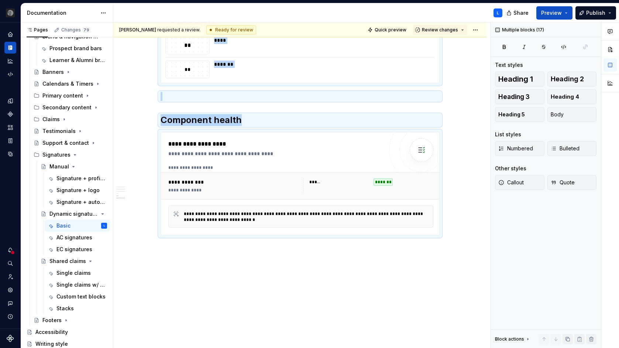
copy div "**********"
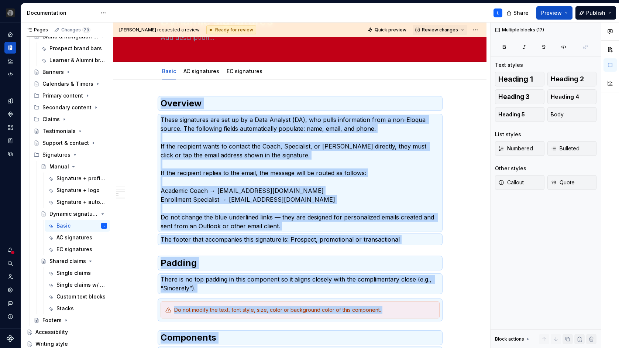
scroll to position [0, 0]
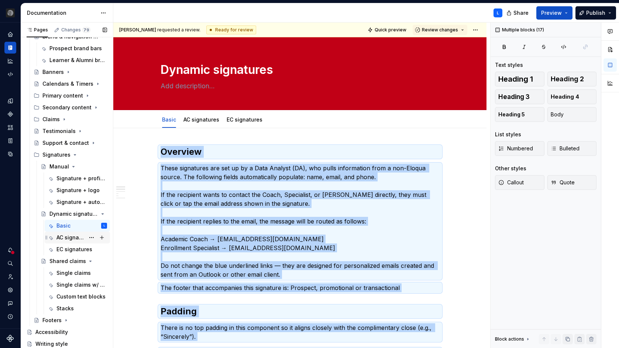
click at [67, 238] on div "AC signatures" at bounding box center [71, 237] width 28 height 7
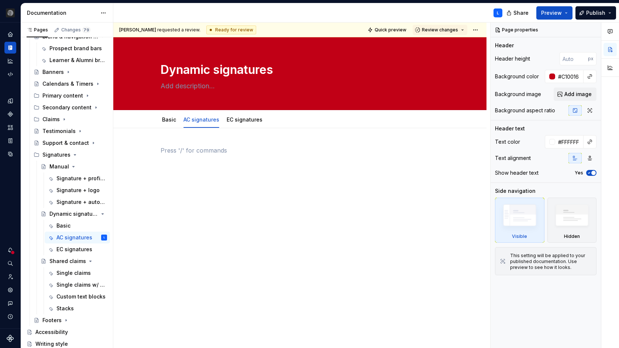
click at [303, 166] on div at bounding box center [300, 160] width 279 height 28
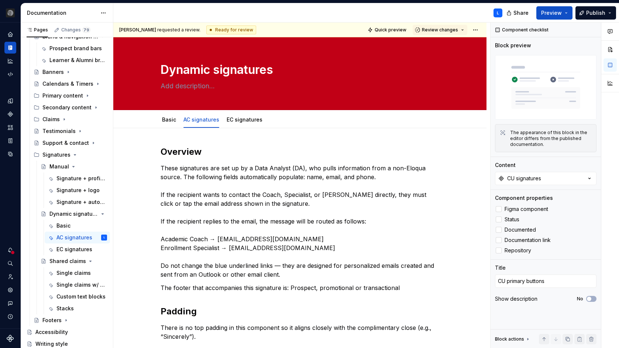
type textarea "*"
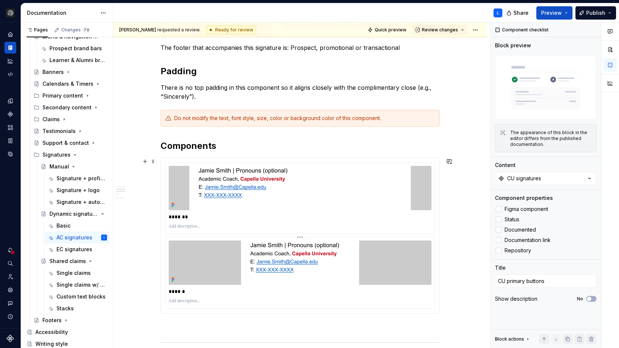
scroll to position [244, 0]
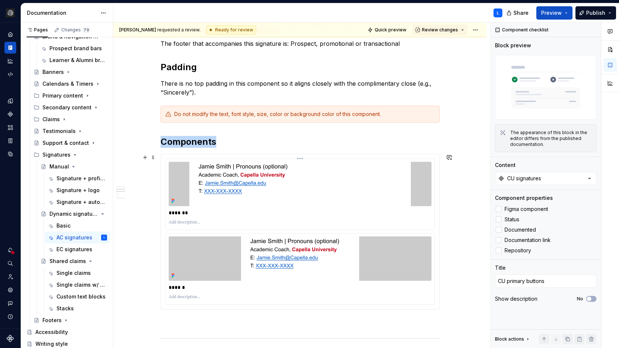
click at [316, 197] on img at bounding box center [300, 184] width 222 height 44
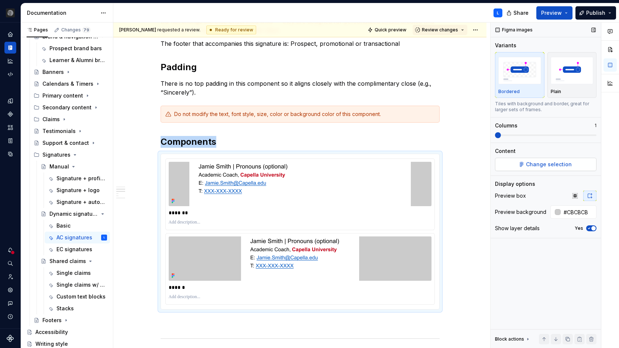
click at [537, 165] on span "Change selection" at bounding box center [549, 164] width 46 height 7
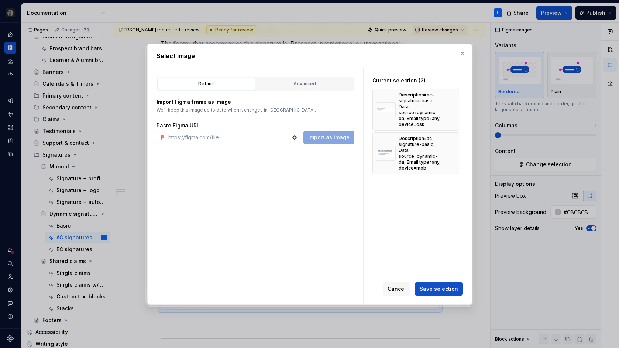
click at [311, 92] on div "Import Figma frame as image We’ll keep this image up to date when it changes in…" at bounding box center [256, 117] width 198 height 53
drag, startPoint x: 311, startPoint y: 85, endPoint x: 297, endPoint y: 90, distance: 15.0
click at [311, 85] on div "Advanced" at bounding box center [305, 83] width 93 height 7
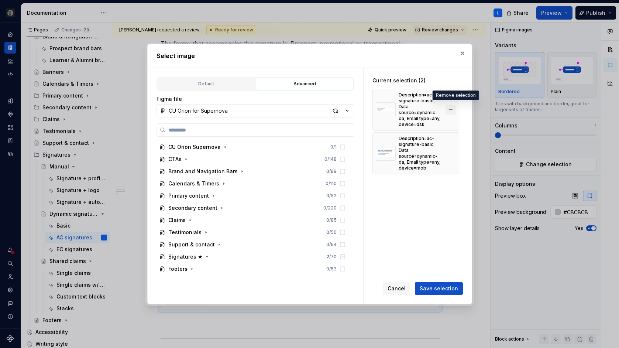
click at [454, 105] on button "button" at bounding box center [451, 110] width 10 height 10
click at [454, 107] on button "button" at bounding box center [451, 110] width 10 height 10
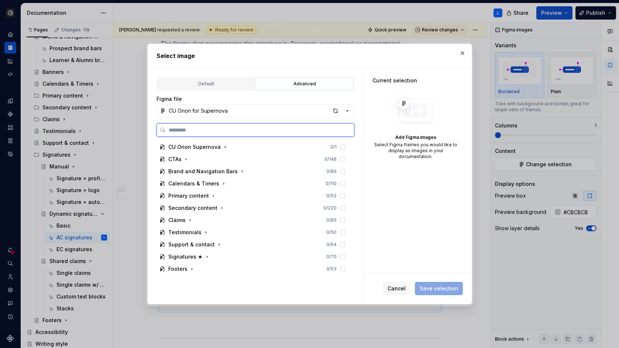
drag, startPoint x: 284, startPoint y: 127, endPoint x: 285, endPoint y: 123, distance: 4.4
click at [284, 127] on input "search" at bounding box center [260, 129] width 188 height 7
paste input "**********"
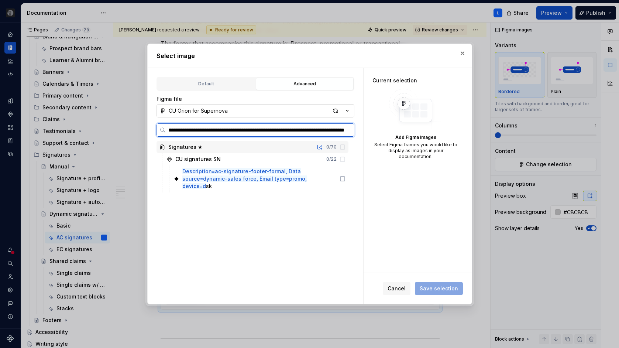
type input "**********"
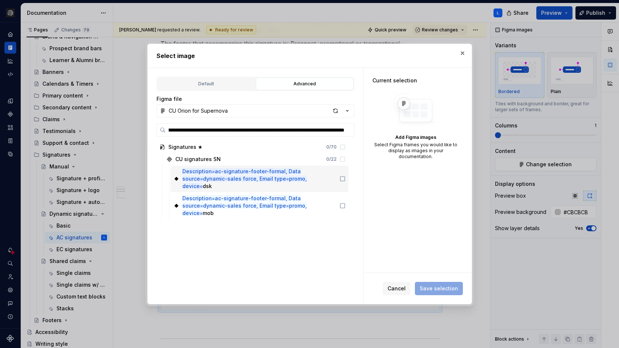
drag, startPoint x: 353, startPoint y: 175, endPoint x: 353, endPoint y: 190, distance: 15.1
click at [355, 175] on div "**********" at bounding box center [256, 186] width 216 height 236
click at [346, 176] on icon at bounding box center [343, 179] width 6 height 6
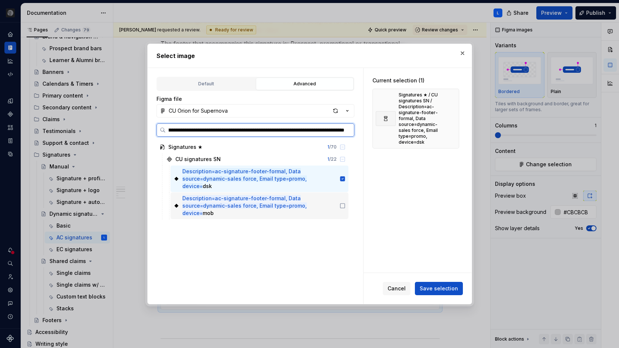
click at [345, 204] on icon at bounding box center [343, 206] width 4 height 4
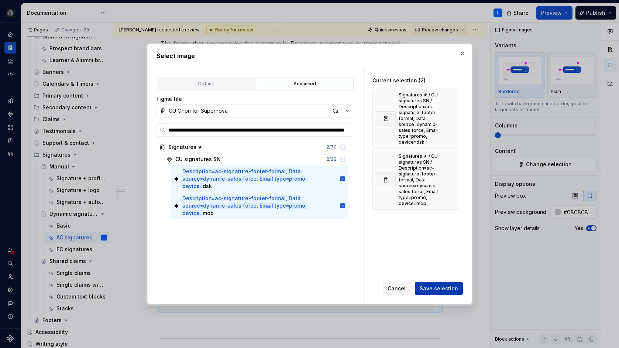
scroll to position [0, 0]
click at [452, 293] on button "Save selection" at bounding box center [439, 288] width 48 height 13
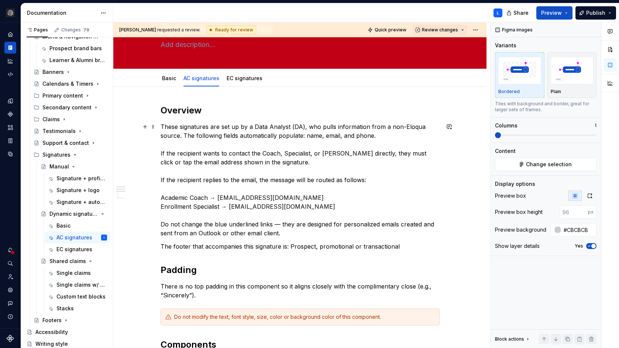
scroll to position [46, 0]
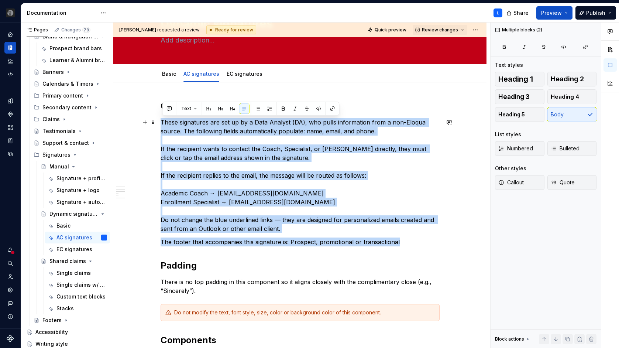
drag, startPoint x: 390, startPoint y: 242, endPoint x: 160, endPoint y: 122, distance: 259.9
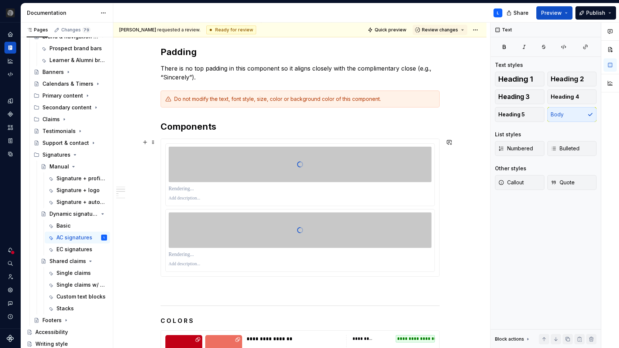
scroll to position [188, 0]
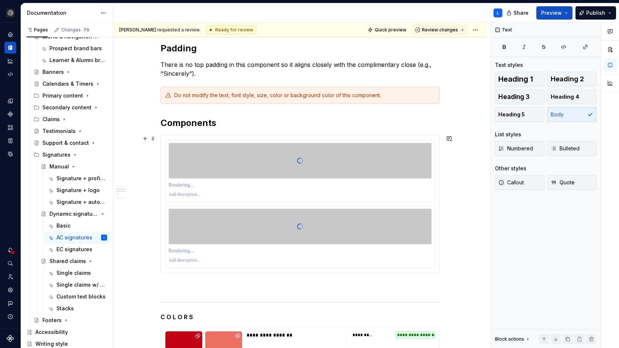
click at [361, 188] on p at bounding box center [300, 184] width 263 height 7
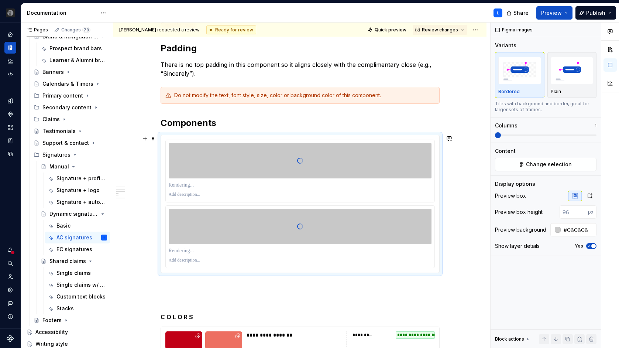
type textarea "*"
click at [596, 194] on button "button" at bounding box center [590, 196] width 13 height 10
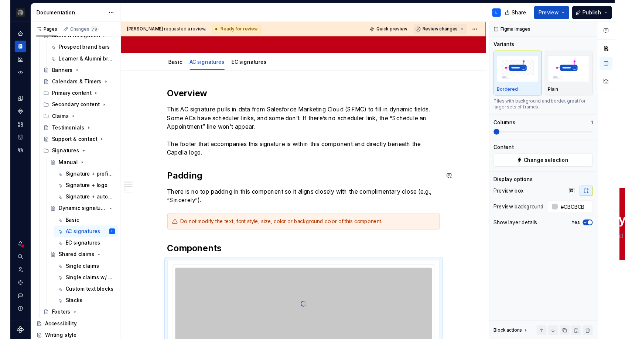
scroll to position [56, 0]
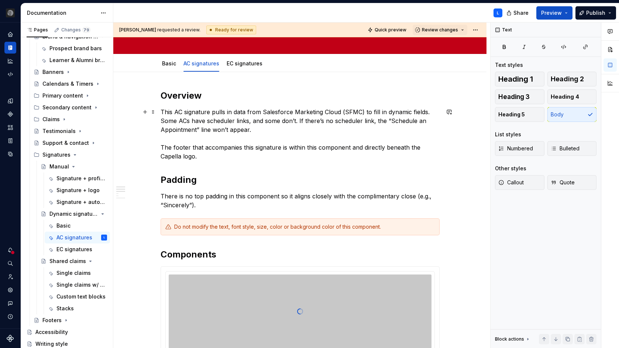
click at [177, 114] on p "This AC signature pulls in data from Salesforce Marketing Cloud (SFMC) to fill …" at bounding box center [300, 133] width 279 height 53
click at [193, 113] on p "This an AC signature pulls in data from Salesforce Marketing Cloud (SFMC) to fi…" at bounding box center [300, 133] width 279 height 53
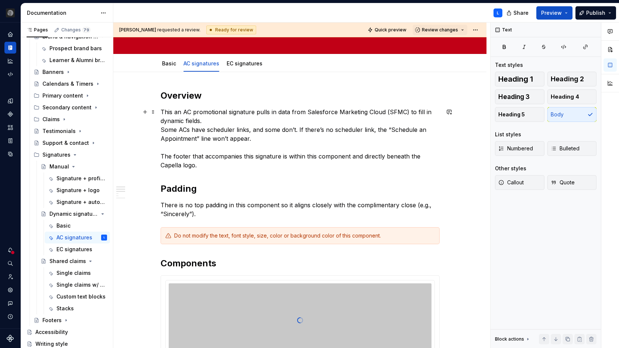
click at [219, 122] on p "This an AC promotional signature pulls in data from Salesforce Marketing Cloud …" at bounding box center [300, 138] width 279 height 62
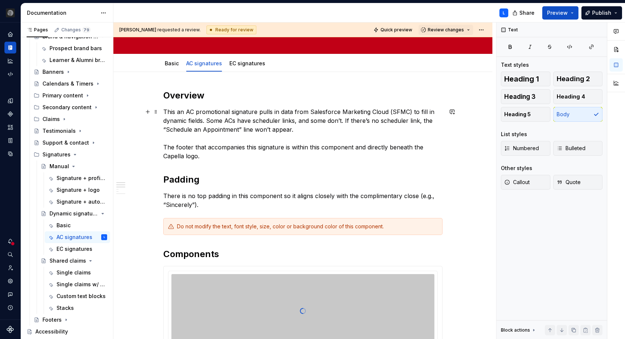
click at [188, 112] on p "This an AC promotional signature pulls in data from Salesforce Marketing Cloud …" at bounding box center [302, 133] width 279 height 53
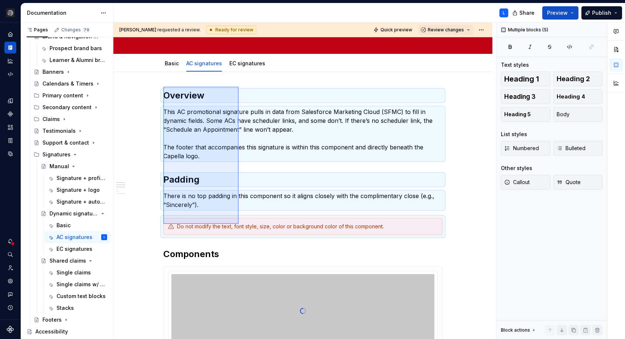
drag, startPoint x: 184, startPoint y: 110, endPoint x: 239, endPoint y: 224, distance: 126.4
click at [239, 224] on div "**********" at bounding box center [304, 181] width 383 height 317
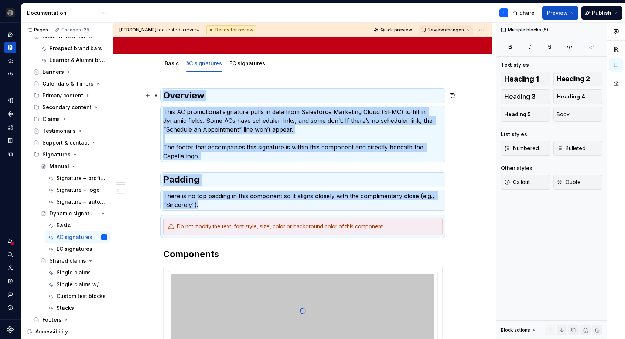
click at [192, 100] on h2 "Overview" at bounding box center [302, 96] width 279 height 12
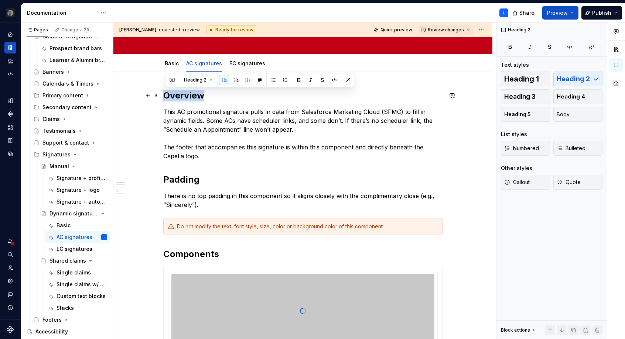
click at [192, 100] on h2 "Overview" at bounding box center [302, 96] width 279 height 12
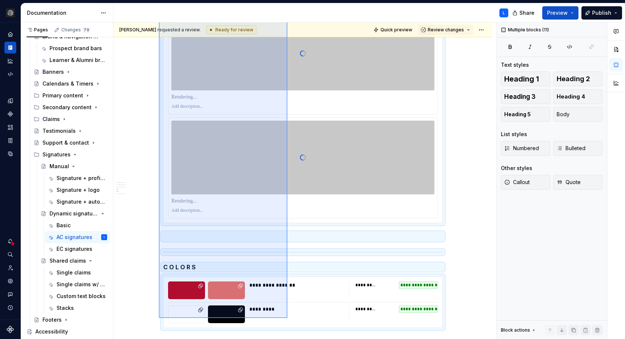
scroll to position [339, 0]
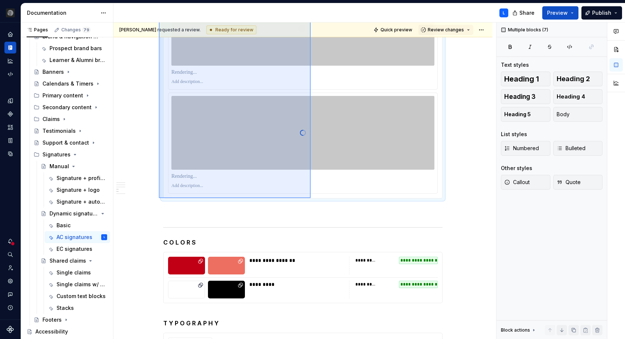
drag, startPoint x: 175, startPoint y: 127, endPoint x: 311, endPoint y: 198, distance: 152.7
click at [311, 198] on div "**********" at bounding box center [304, 181] width 383 height 317
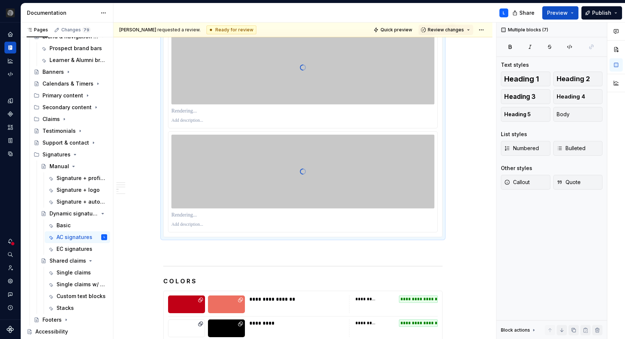
copy div "Promotional signature This AC promotional signature pulls in data from Salesfor…"
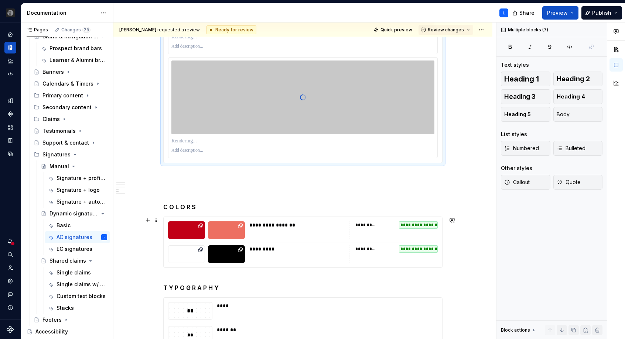
scroll to position [371, 0]
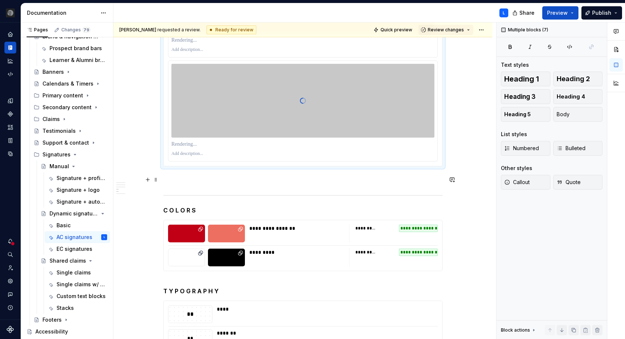
click at [291, 183] on p at bounding box center [302, 179] width 279 height 9
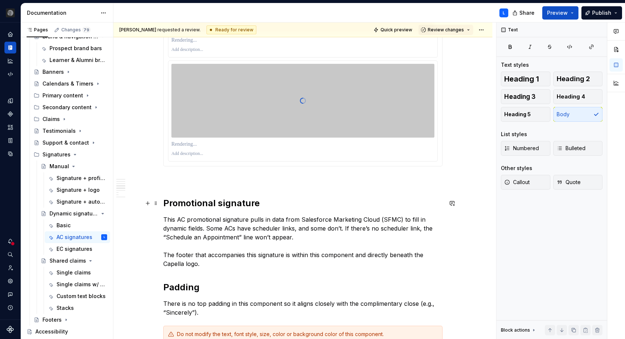
click at [199, 201] on h2 "Promotional signature" at bounding box center [302, 204] width 279 height 12
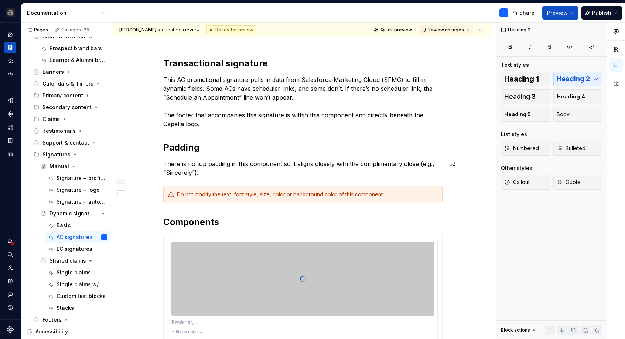
scroll to position [516, 0]
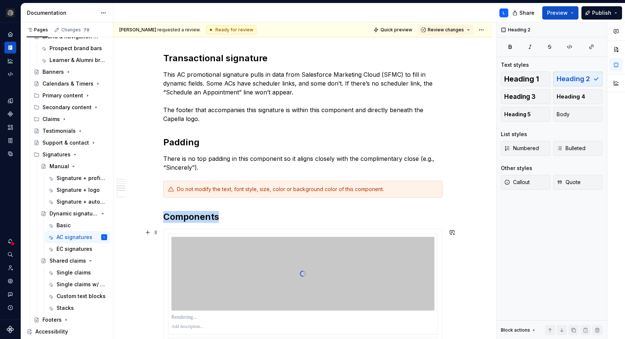
click at [365, 249] on div at bounding box center [302, 274] width 263 height 74
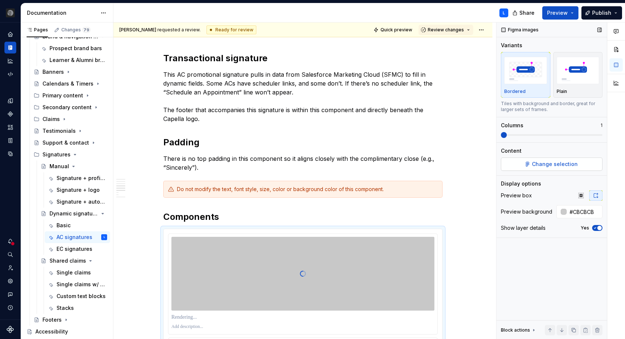
click at [537, 160] on button "Change selection" at bounding box center [552, 164] width 102 height 13
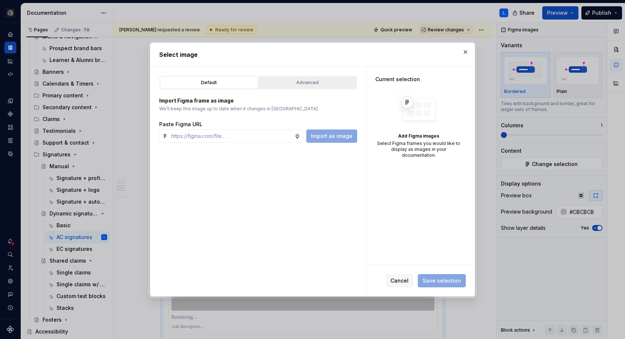
type textarea "*"
click at [304, 79] on div "Advanced" at bounding box center [307, 82] width 93 height 7
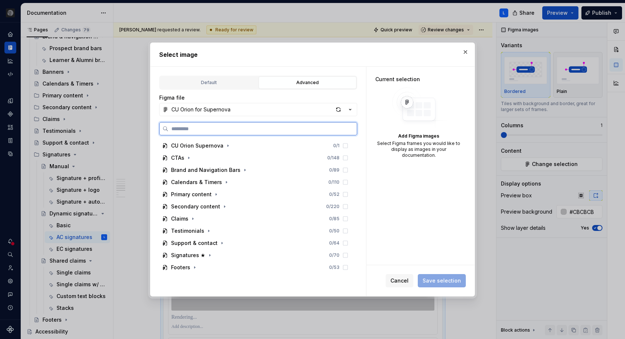
click at [287, 129] on input "search" at bounding box center [262, 128] width 188 height 7
paste input "**********"
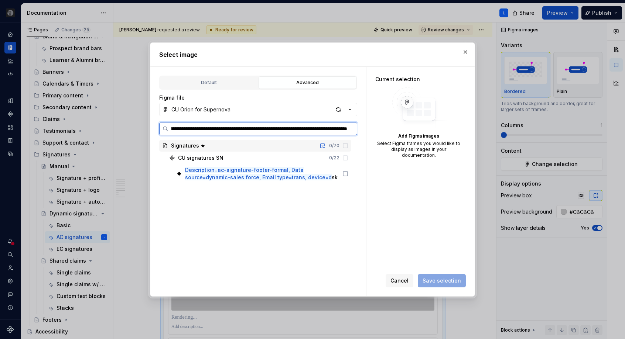
type input "**********"
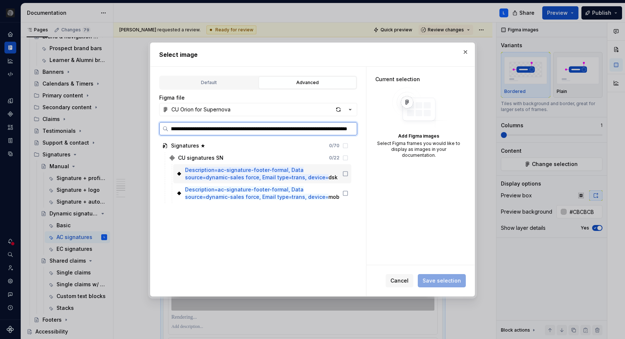
drag, startPoint x: 353, startPoint y: 174, endPoint x: 351, endPoint y: 182, distance: 8.1
click at [348, 174] on icon at bounding box center [345, 174] width 6 height 6
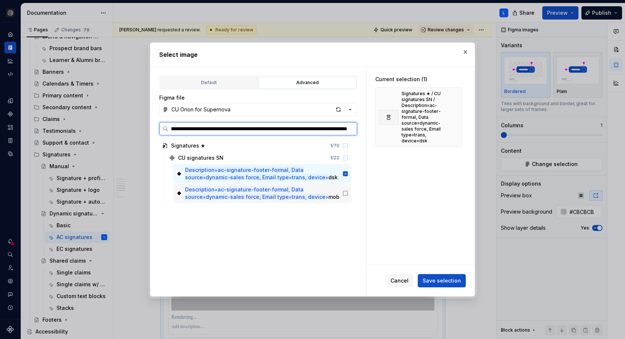
click at [348, 193] on icon at bounding box center [345, 194] width 6 height 6
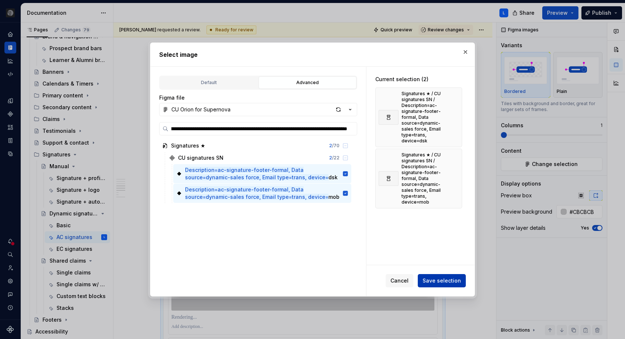
scroll to position [0, 0]
click at [452, 284] on span "Save selection" at bounding box center [442, 280] width 38 height 7
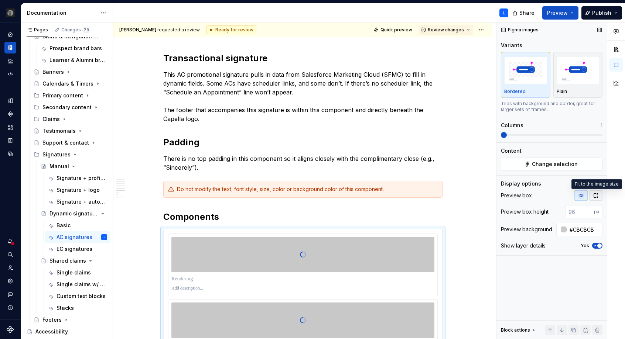
click at [597, 197] on icon "button" at bounding box center [596, 196] width 6 height 6
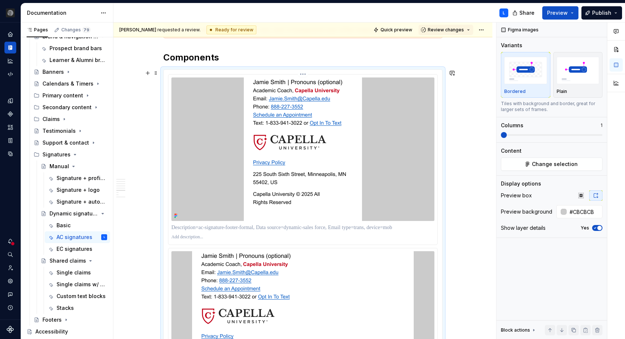
scroll to position [661, 0]
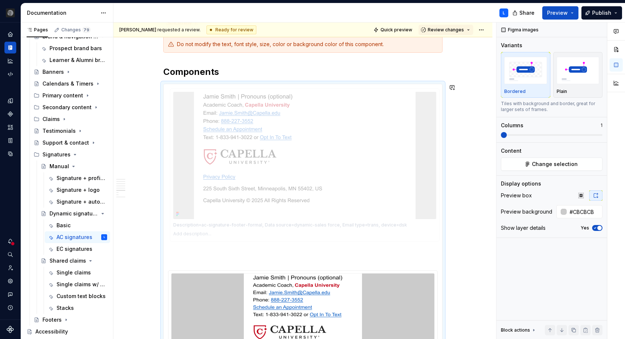
drag, startPoint x: 318, startPoint y: 268, endPoint x: 307, endPoint y: 151, distance: 117.7
click at [307, 151] on body "CU Orion L Dataset Default Documentation L Share Preview Publish Pages Changes …" at bounding box center [312, 169] width 625 height 339
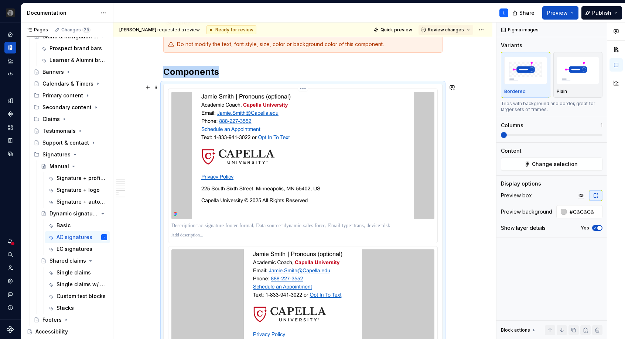
click at [202, 222] on div at bounding box center [302, 226] width 263 height 10
click at [203, 226] on p at bounding box center [302, 225] width 263 height 7
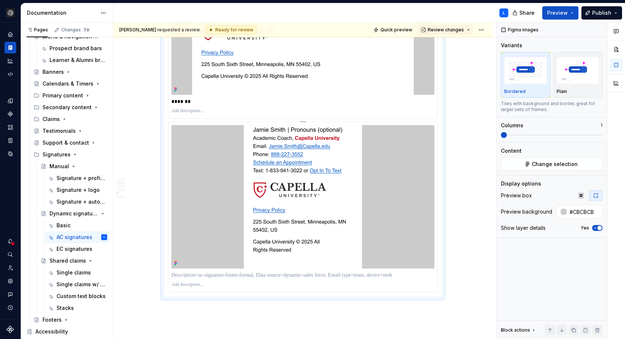
scroll to position [814, 0]
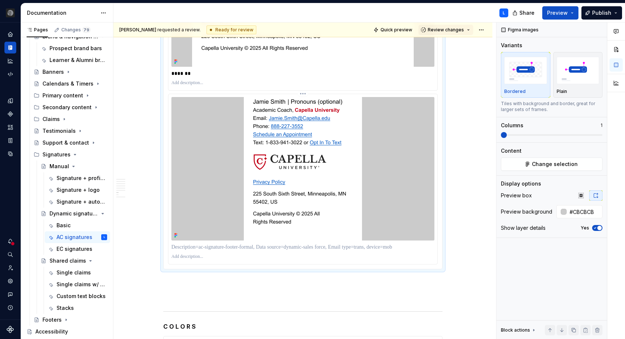
click at [203, 248] on p at bounding box center [302, 247] width 263 height 7
click at [457, 121] on div "Promotional signature This AC promotional signature pulls in data from Salesfor…" at bounding box center [302, 22] width 379 height 1417
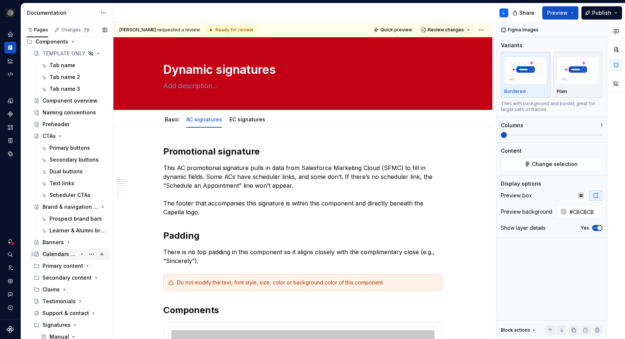
scroll to position [52, 0]
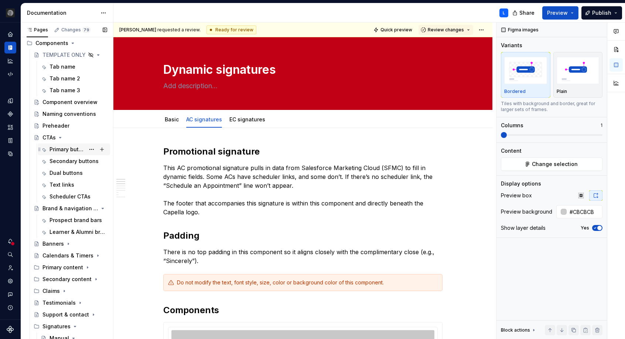
click at [53, 148] on div "Primary buttons" at bounding box center [66, 149] width 35 height 7
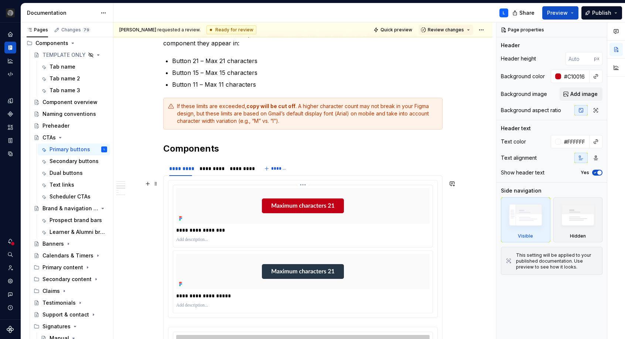
scroll to position [300, 0]
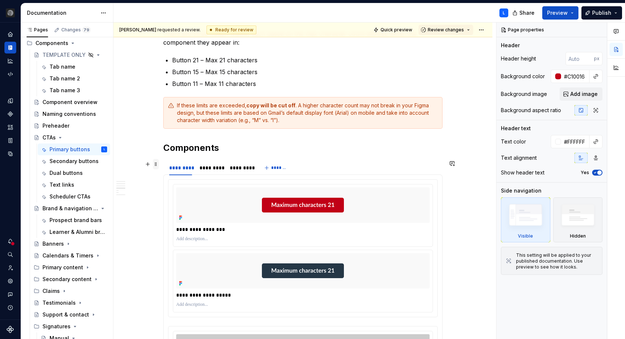
click at [158, 166] on span at bounding box center [156, 164] width 6 height 10
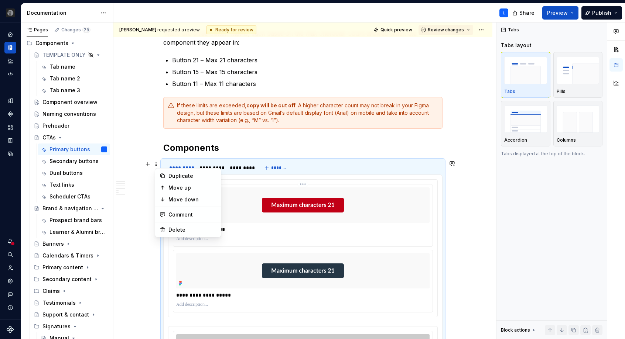
click at [395, 198] on div at bounding box center [302, 205] width 253 height 35
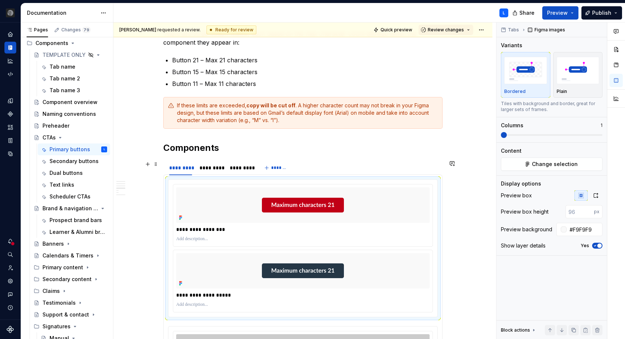
click at [373, 167] on div "********* ********* ********* *******" at bounding box center [302, 168] width 279 height 15
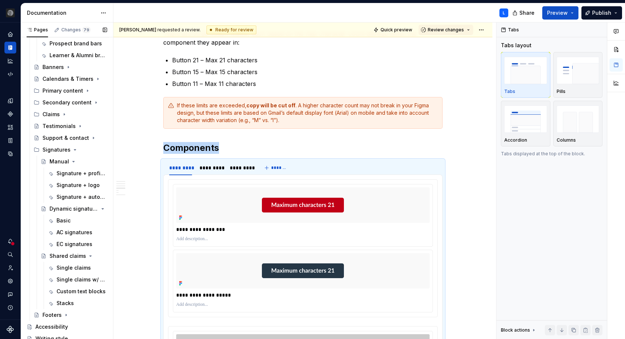
scroll to position [232, 0]
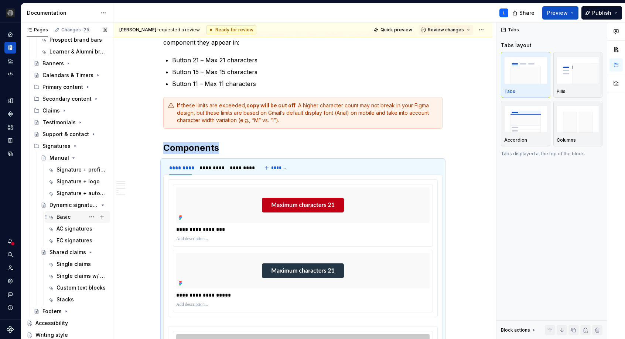
click at [70, 216] on div "Basic" at bounding box center [82, 217] width 51 height 10
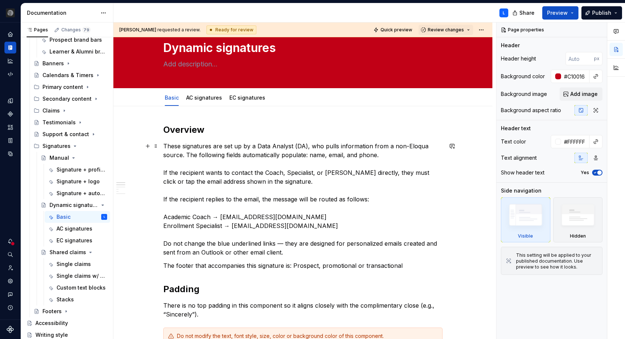
scroll to position [21, 0]
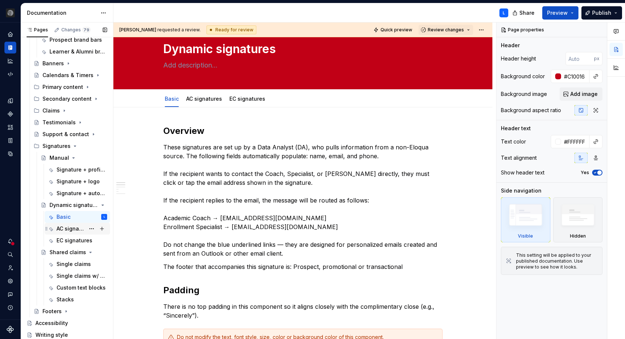
click at [69, 232] on div "AC signatures" at bounding box center [71, 228] width 28 height 7
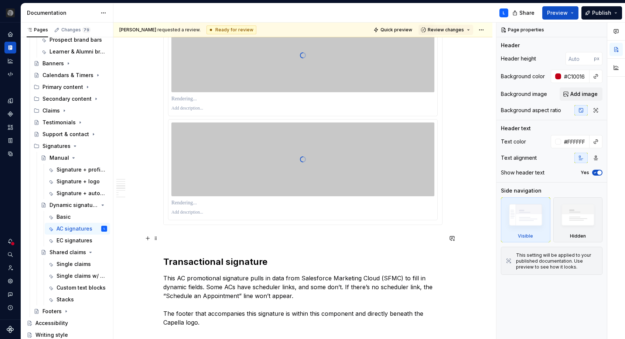
scroll to position [324, 0]
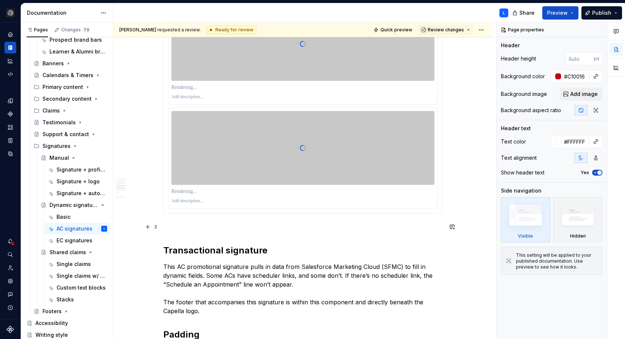
type textarea "*"
click at [249, 227] on p at bounding box center [302, 227] width 279 height 9
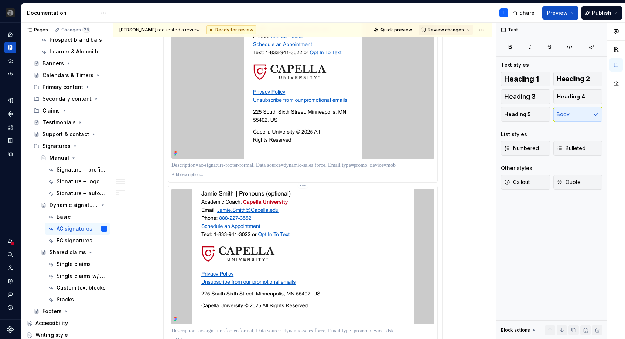
scroll to position [509, 0]
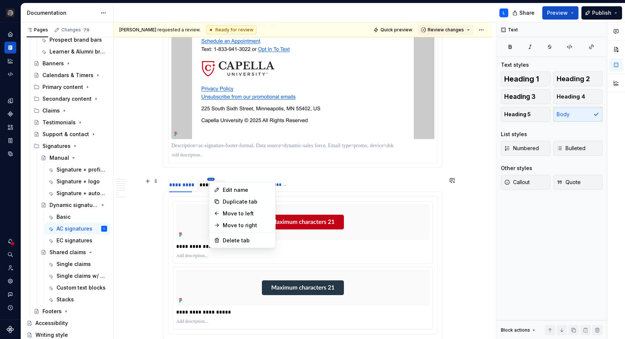
click at [211, 180] on html "CU Orion L Dataset Default Documentation L Share Preview Publish Pages Changes …" at bounding box center [312, 169] width 625 height 339
click at [232, 193] on div "Edit name" at bounding box center [247, 190] width 48 height 7
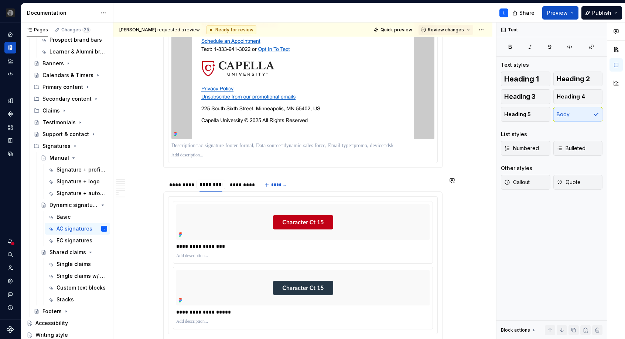
type input "*"
type input "******"
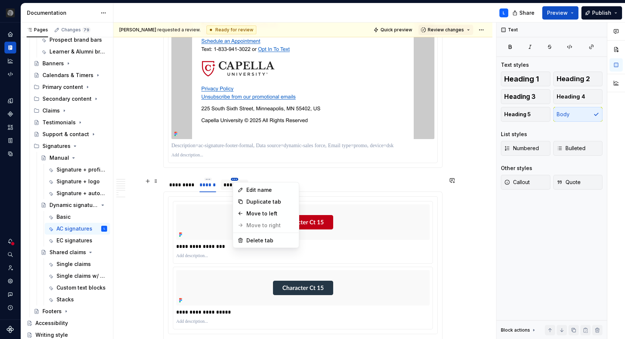
click at [238, 179] on html "CU Orion L Dataset Default Documentation L Share Preview Publish Pages Changes …" at bounding box center [312, 169] width 625 height 339
drag, startPoint x: 260, startPoint y: 238, endPoint x: 250, endPoint y: 227, distance: 14.9
click at [260, 236] on div "Delete tab" at bounding box center [266, 241] width 63 height 12
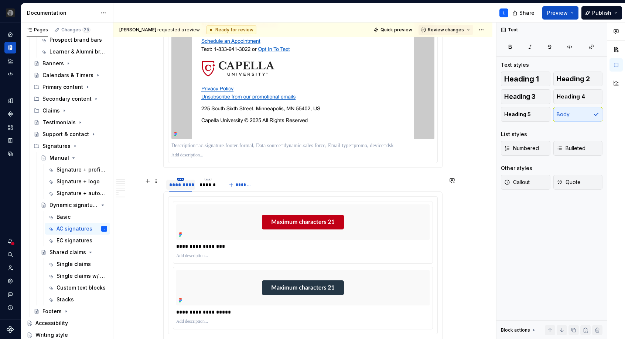
click at [181, 178] on html "CU Orion L Dataset Default Documentation L Share Preview Publish Pages Changes …" at bounding box center [312, 169] width 625 height 339
click at [204, 190] on div "Edit name" at bounding box center [216, 190] width 48 height 7
type input "*******"
type textarea "*"
